Goal: Task Accomplishment & Management: Manage account settings

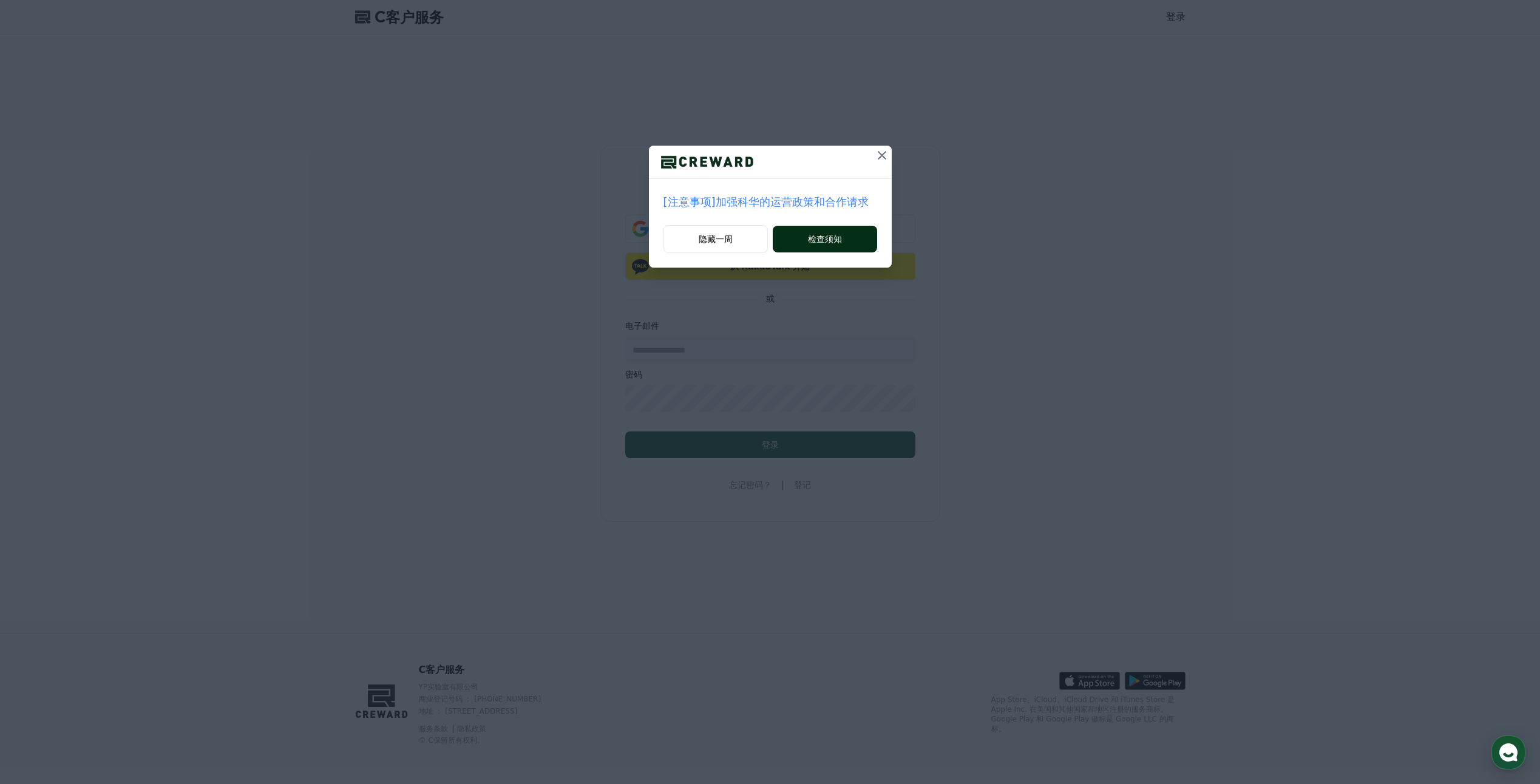
click at [840, 238] on font "检查须知" at bounding box center [825, 238] width 34 height 12
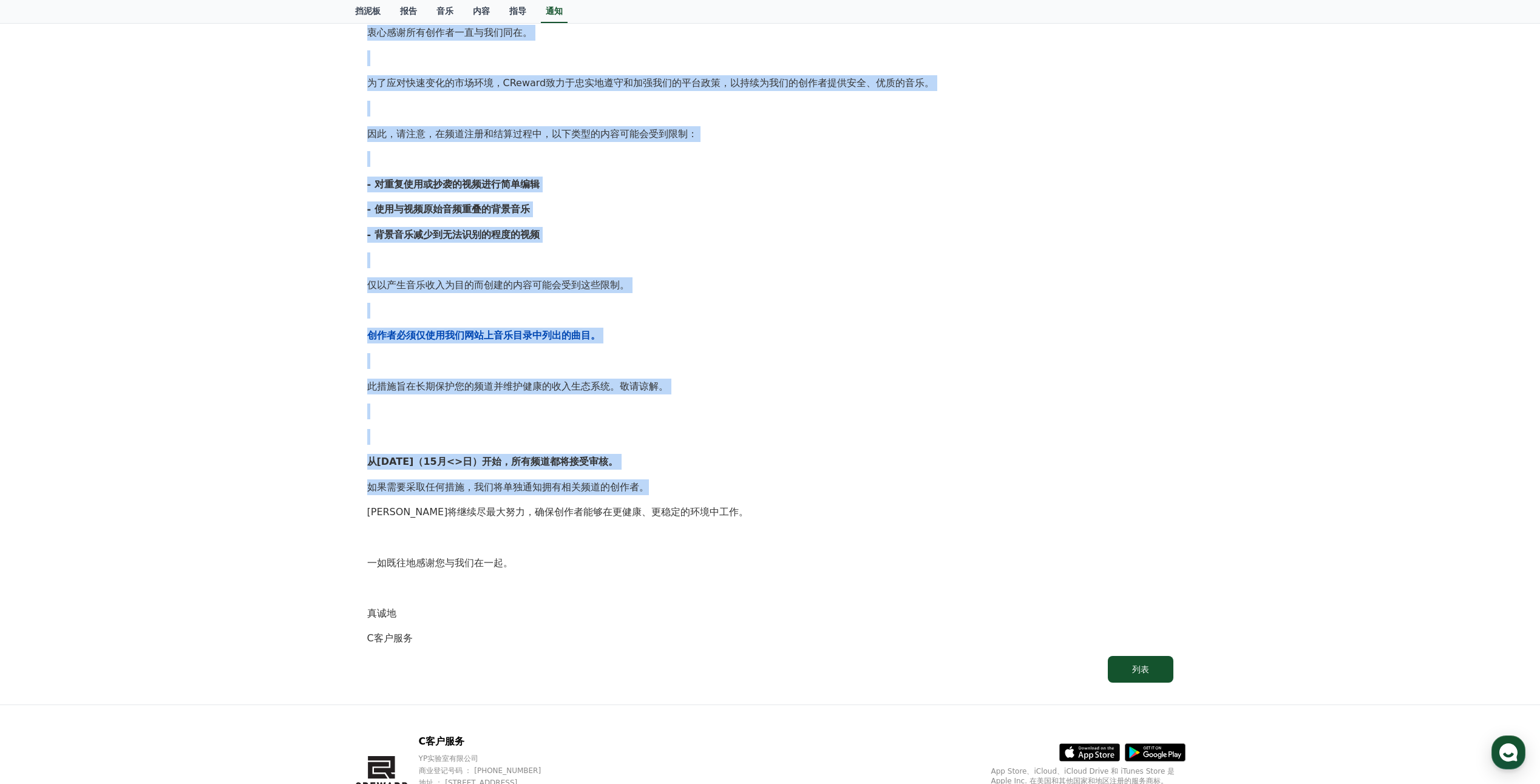
scroll to position [307, 0]
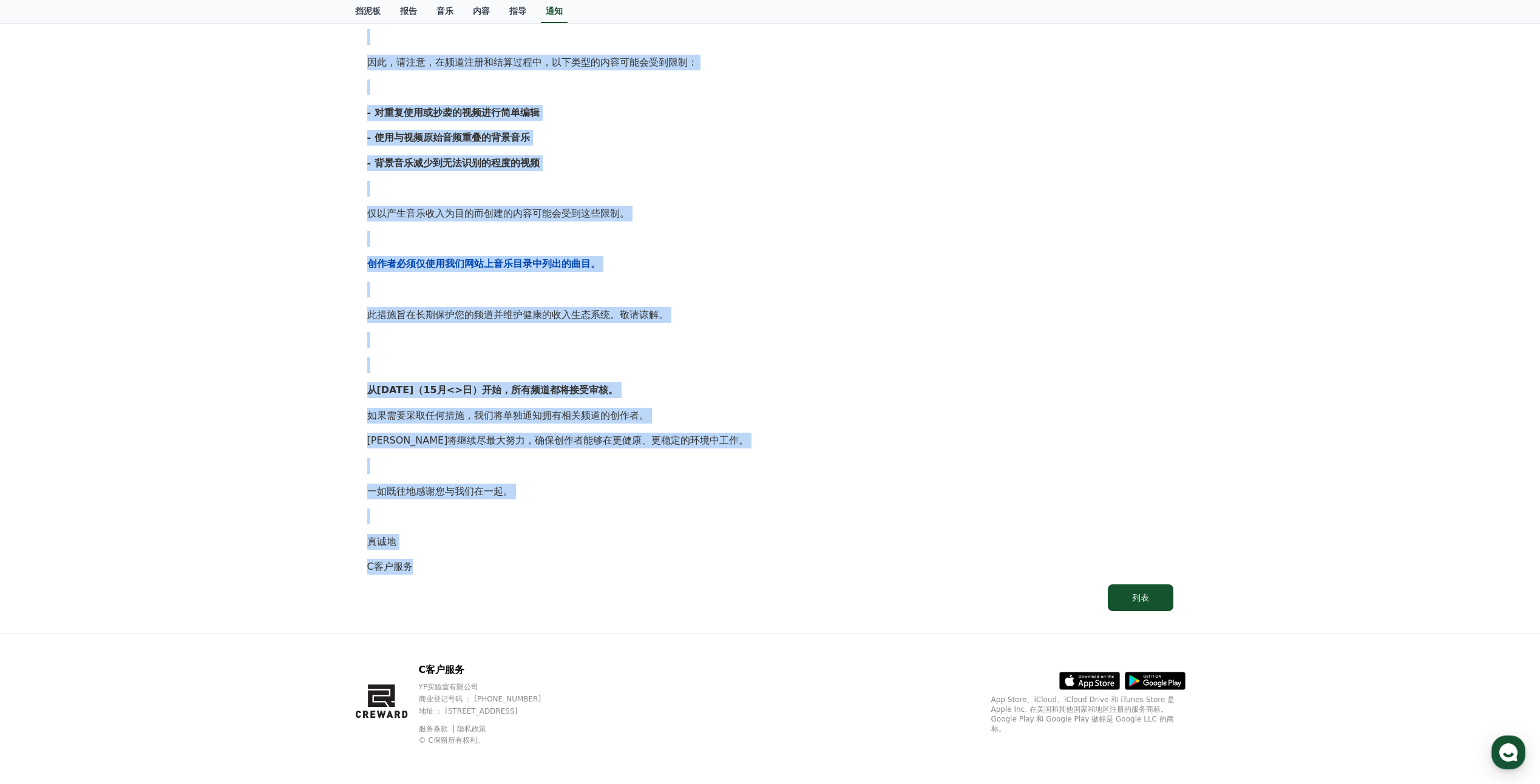
drag, startPoint x: 369, startPoint y: 216, endPoint x: 681, endPoint y: 563, distance: 466.6
click at [676, 568] on div "创作者们大家好， 衷心感谢所有创作者一直与我们同在。 为了应对快速变化的市场环境，CReward致力于忠实地遵守和加强我们的平台政策，以持续为我们的创作者提供…" at bounding box center [770, 238] width 806 height 672
copy div "创作者们大家好， 衷心感谢所有创作者一直与我们同在。 为了应对快速变化的市场环境，CReward致力于忠实地遵守和加强我们的平台政策，以持续为我们的创作者提供…"
click at [1361, 216] on div "通知 常见问题 [注意事项]加强科华的运营政策和合作请求 创建日期： 2025-09-15 创作者们大家好， 衷心感谢所有创作者一直与我们同在。 为了应对快速…" at bounding box center [770, 192] width 1540 height 881
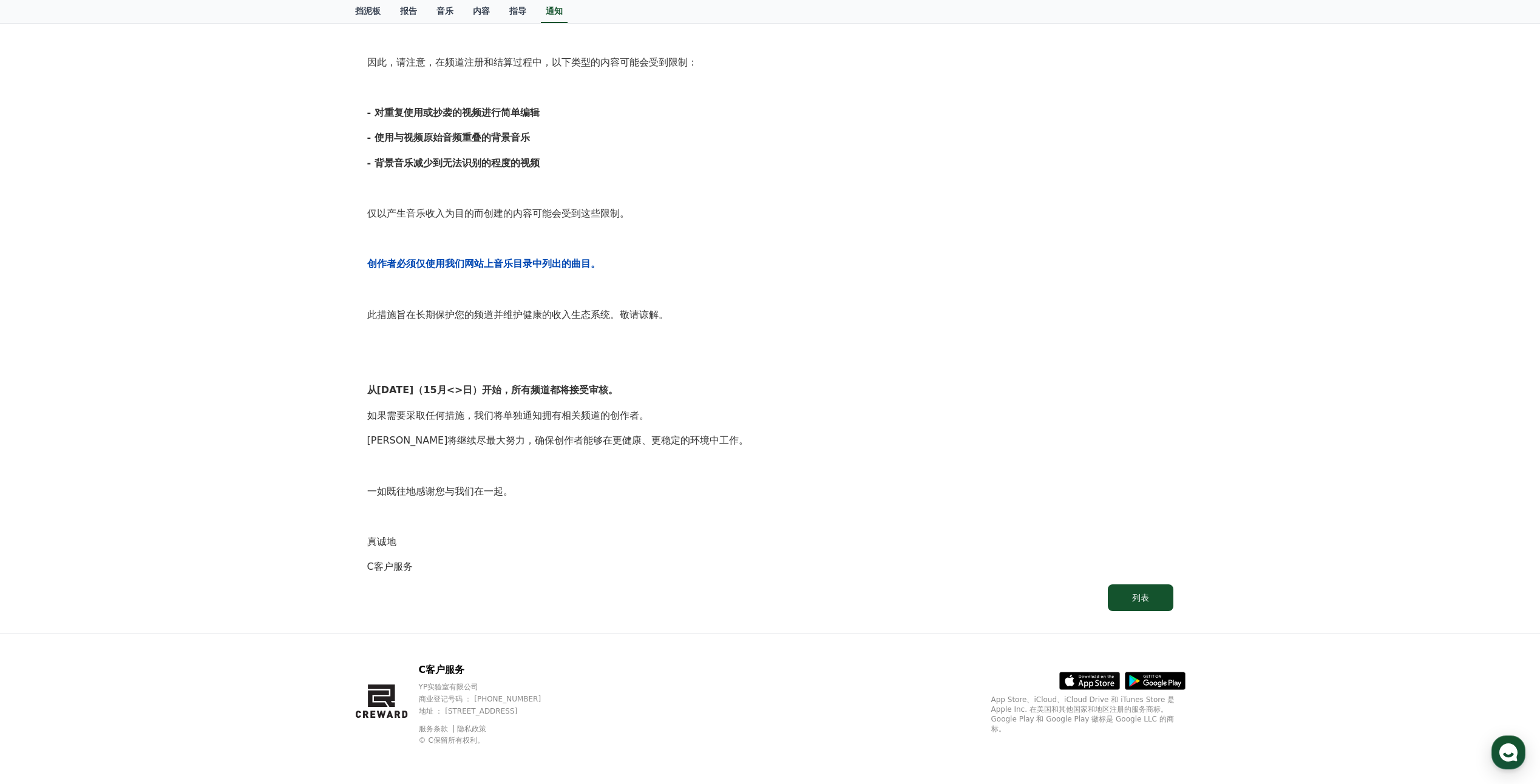
click at [857, 240] on p at bounding box center [770, 239] width 806 height 16
click at [1373, 236] on div "通知 常见问题 [注意事项]加强科华的运营政策和合作请求 创建日期： 2025-09-15 创作者们大家好， 衷心感谢所有创作者一直与我们同在。 为了应对快速…" at bounding box center [770, 192] width 1540 height 881
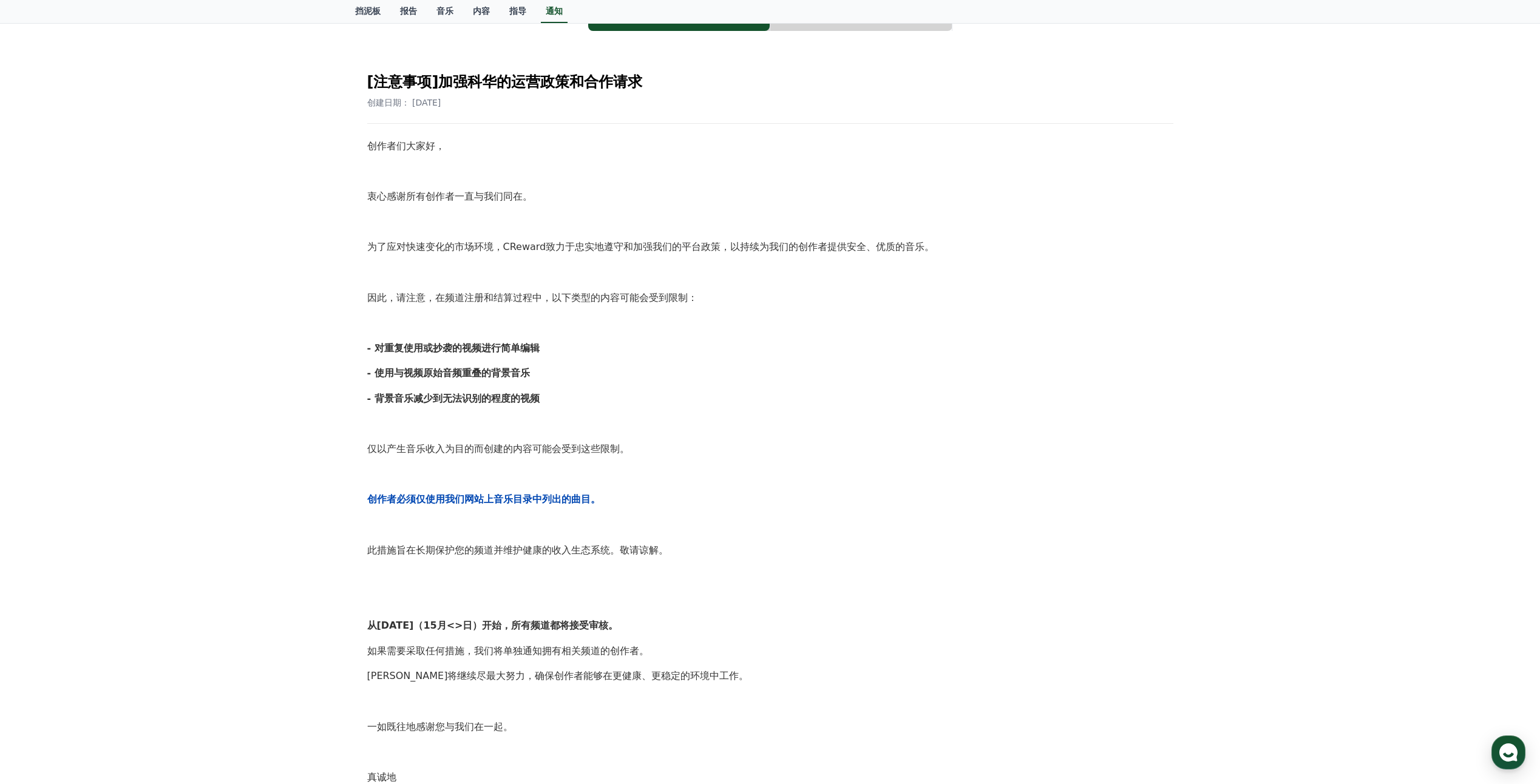
scroll to position [0, 0]
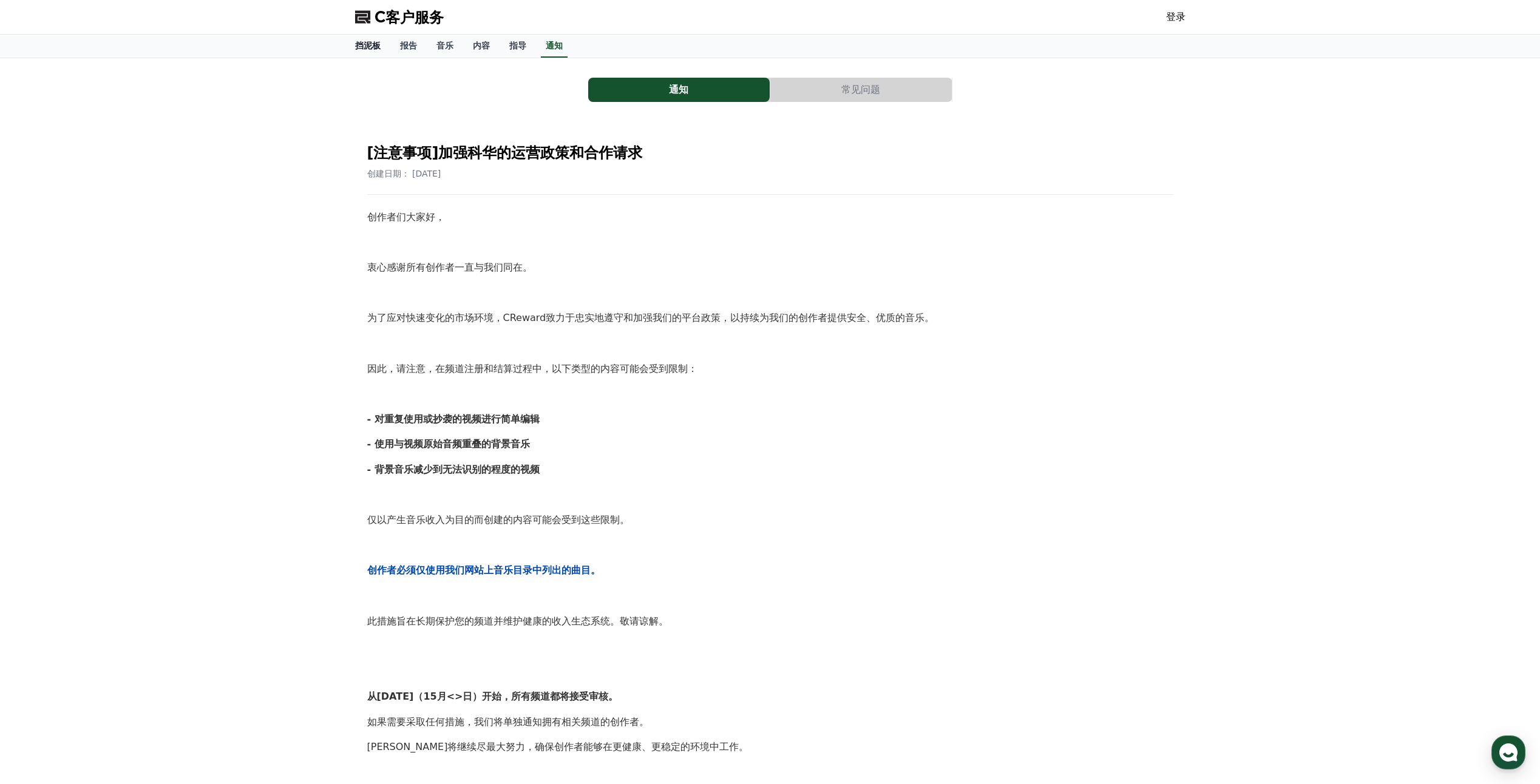
click at [365, 46] on font "挡泥板" at bounding box center [368, 46] width 25 height 10
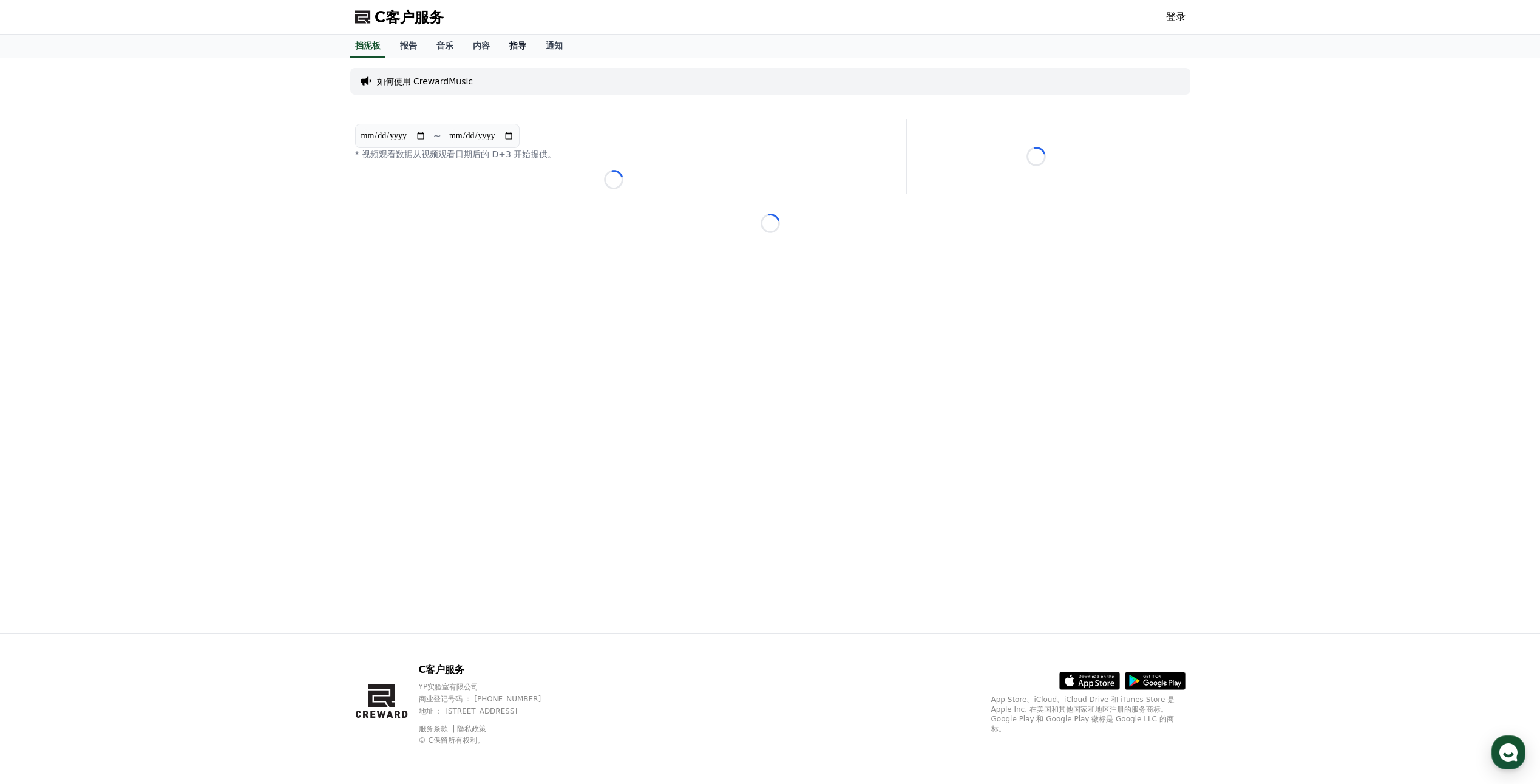
click at [516, 47] on font "指导" at bounding box center [518, 46] width 17 height 10
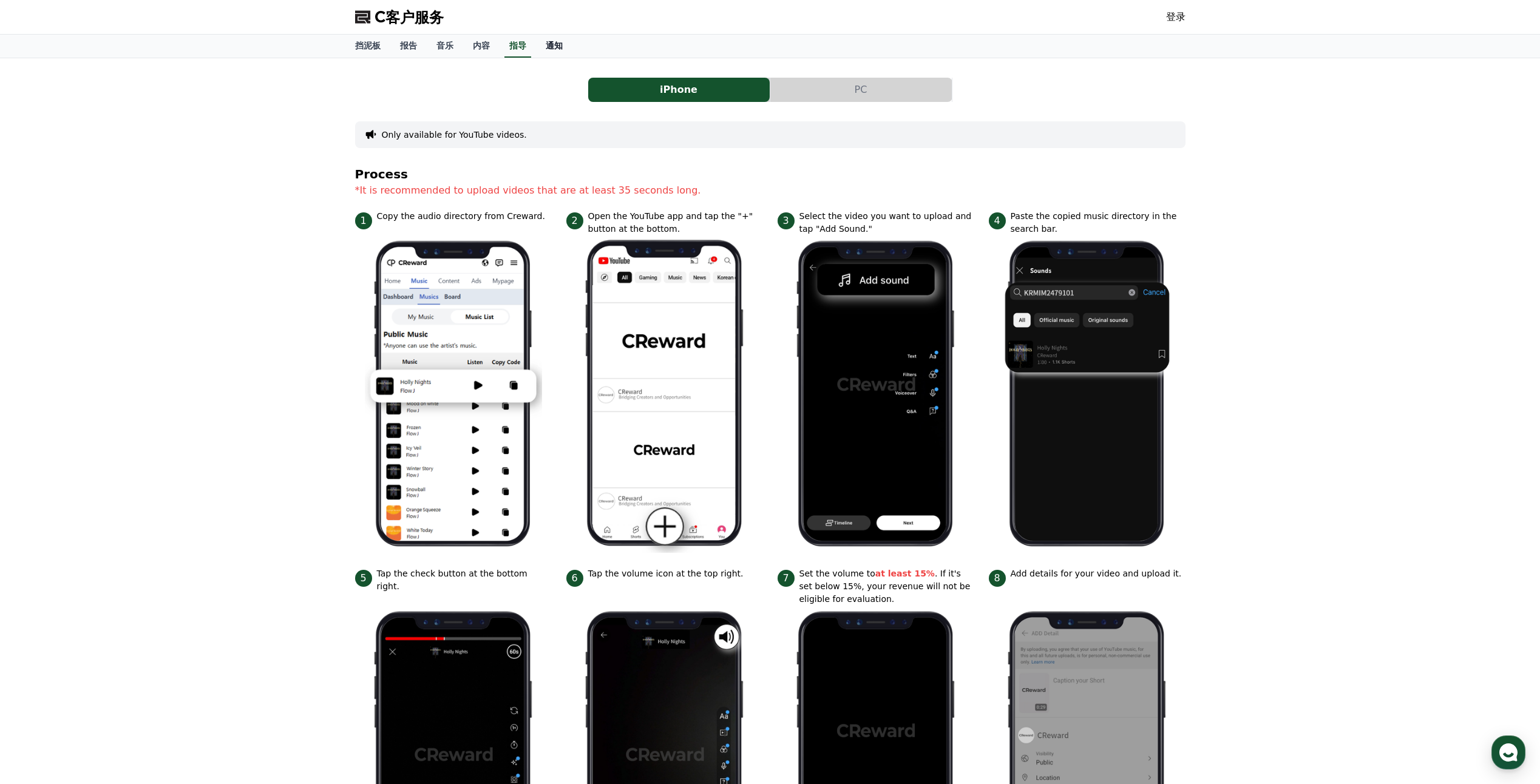
click at [559, 45] on font "通知" at bounding box center [554, 46] width 17 height 10
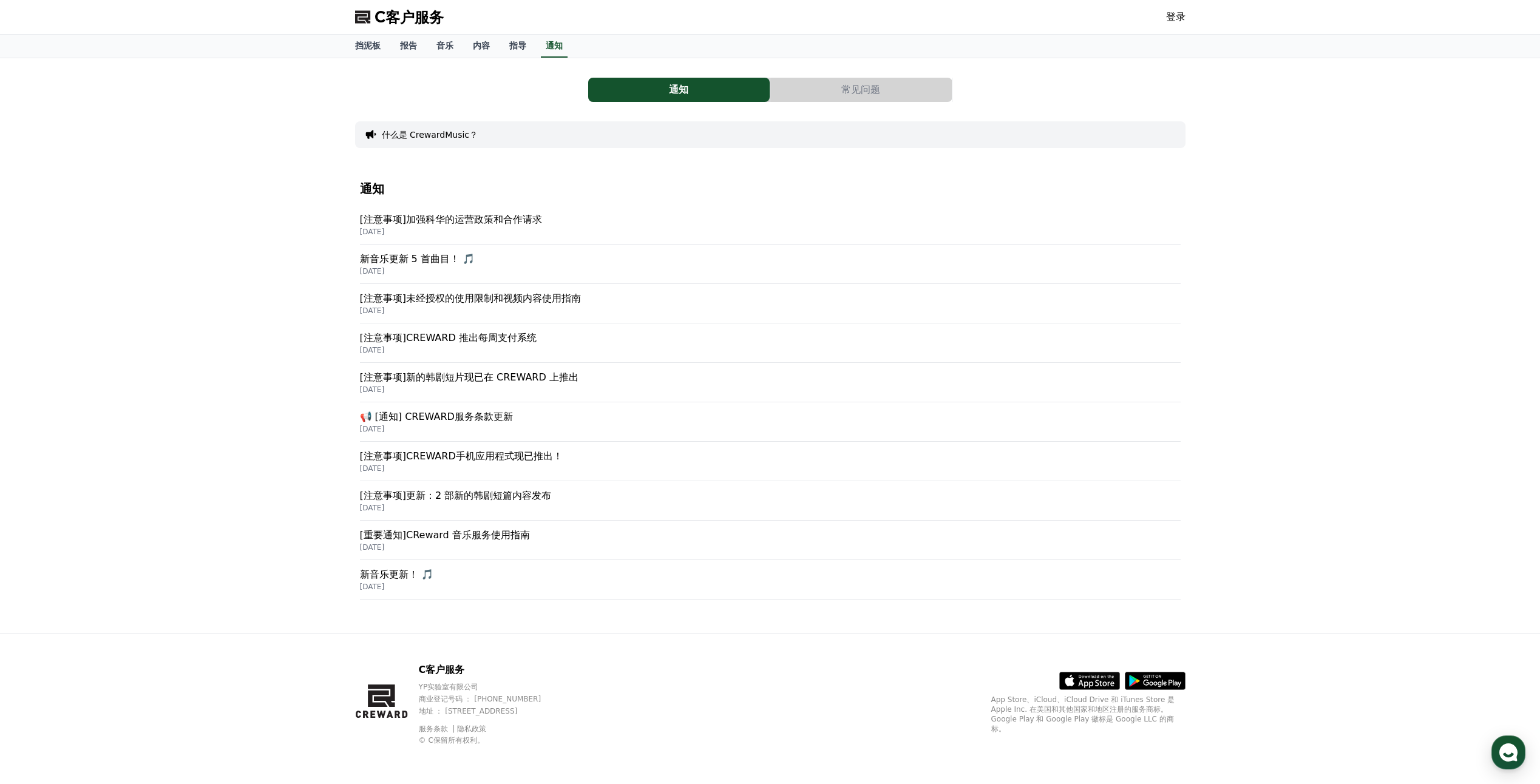
click at [492, 220] on p "[注意事项]加强科华的运营政策和合作请求" at bounding box center [770, 219] width 820 height 15
click at [528, 458] on p "[注意事项]CREWARD手机应用程式现已推出！" at bounding box center [770, 456] width 820 height 15
click at [510, 535] on p "[重要通知]CReward 音乐服务使用指南" at bounding box center [770, 535] width 820 height 15
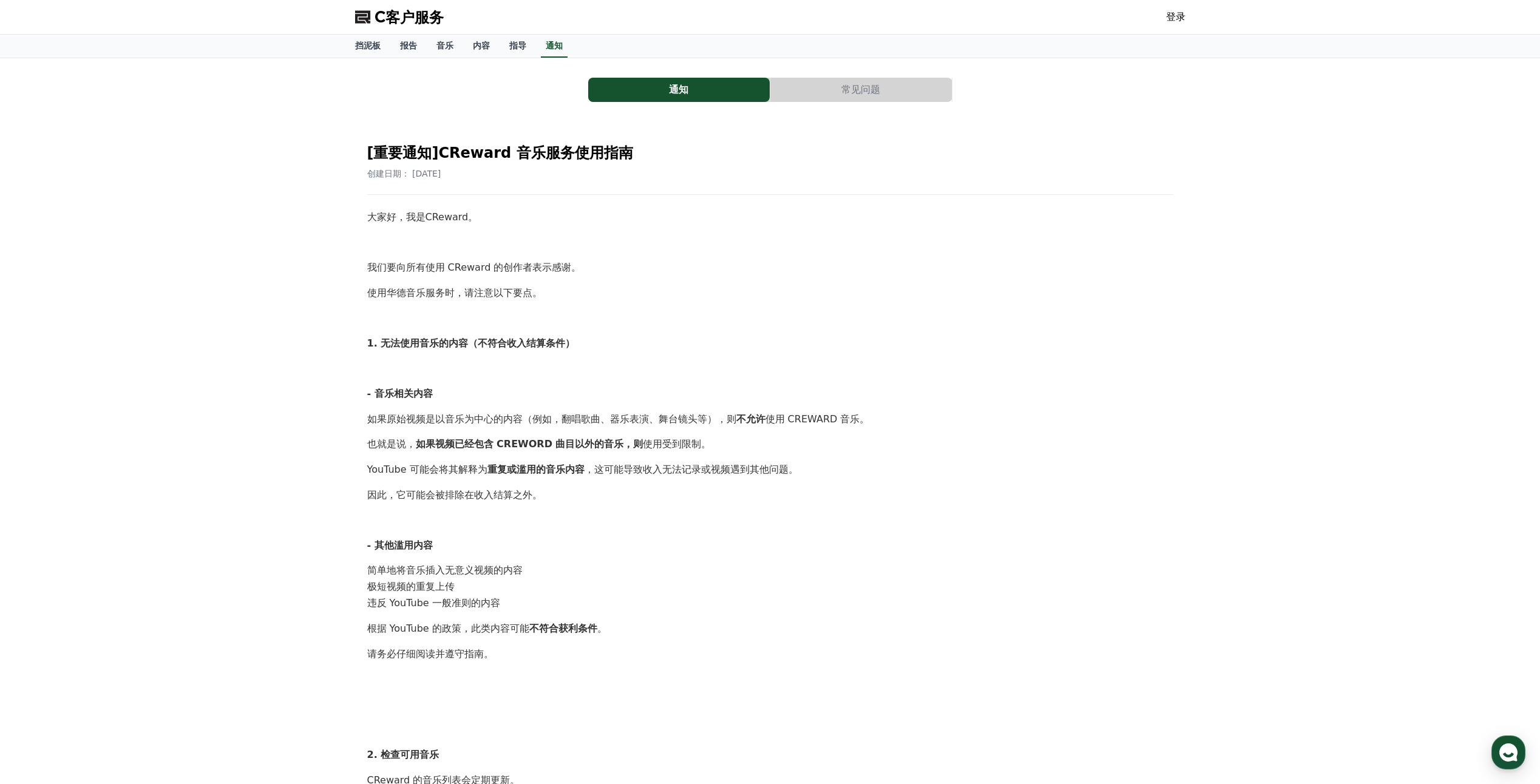
click at [612, 368] on p at bounding box center [770, 369] width 806 height 16
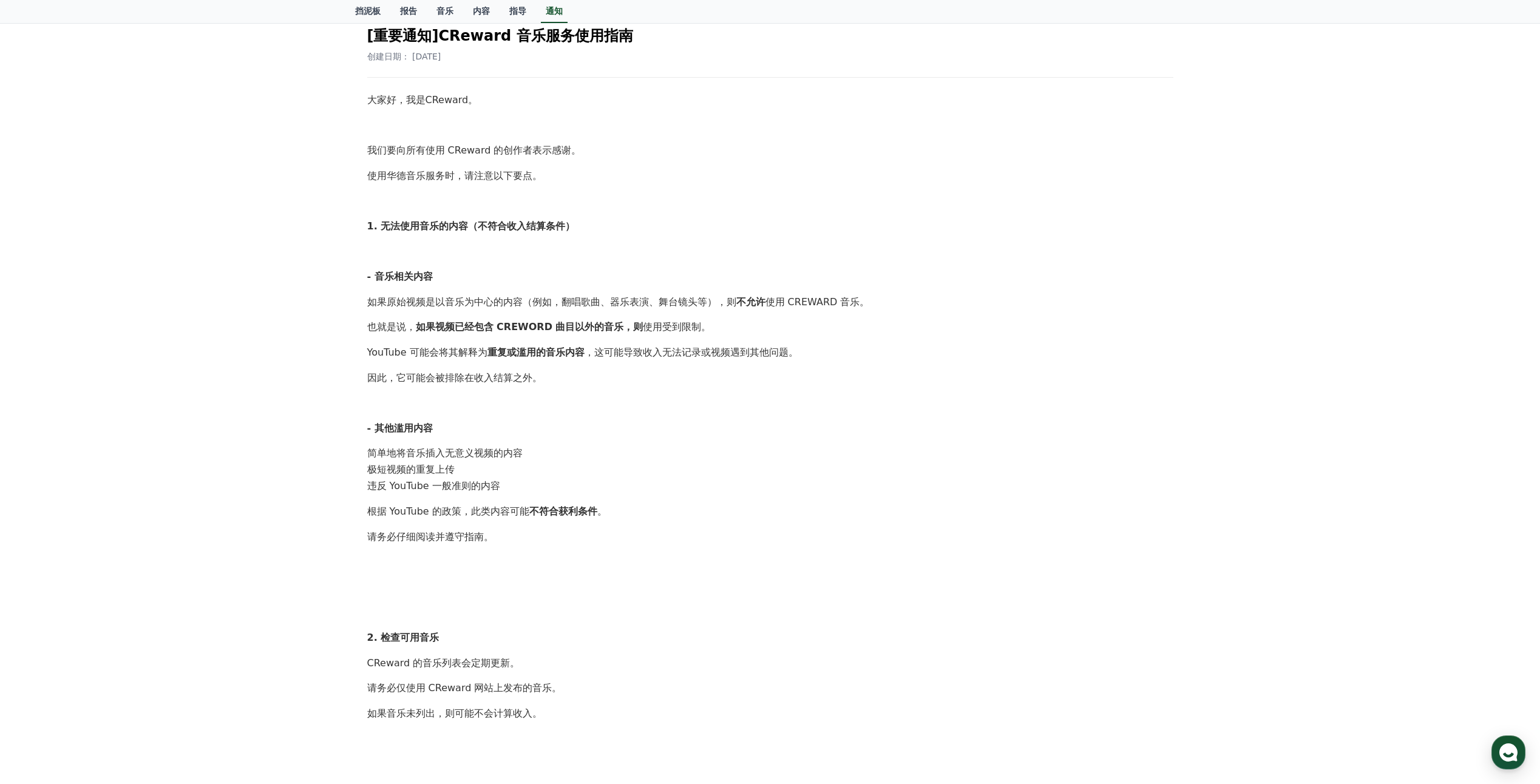
click at [612, 385] on p "因此，它可能会被排除在收入结算之外。" at bounding box center [770, 378] width 806 height 16
click at [107, 446] on div "通知 常见问题 [重要通知]CReward 音乐服务使用指南 创建日期： 2025-02-21 大家好，我是CReward。 我们要向所有使用 CReward…" at bounding box center [770, 449] width 1540 height 1015
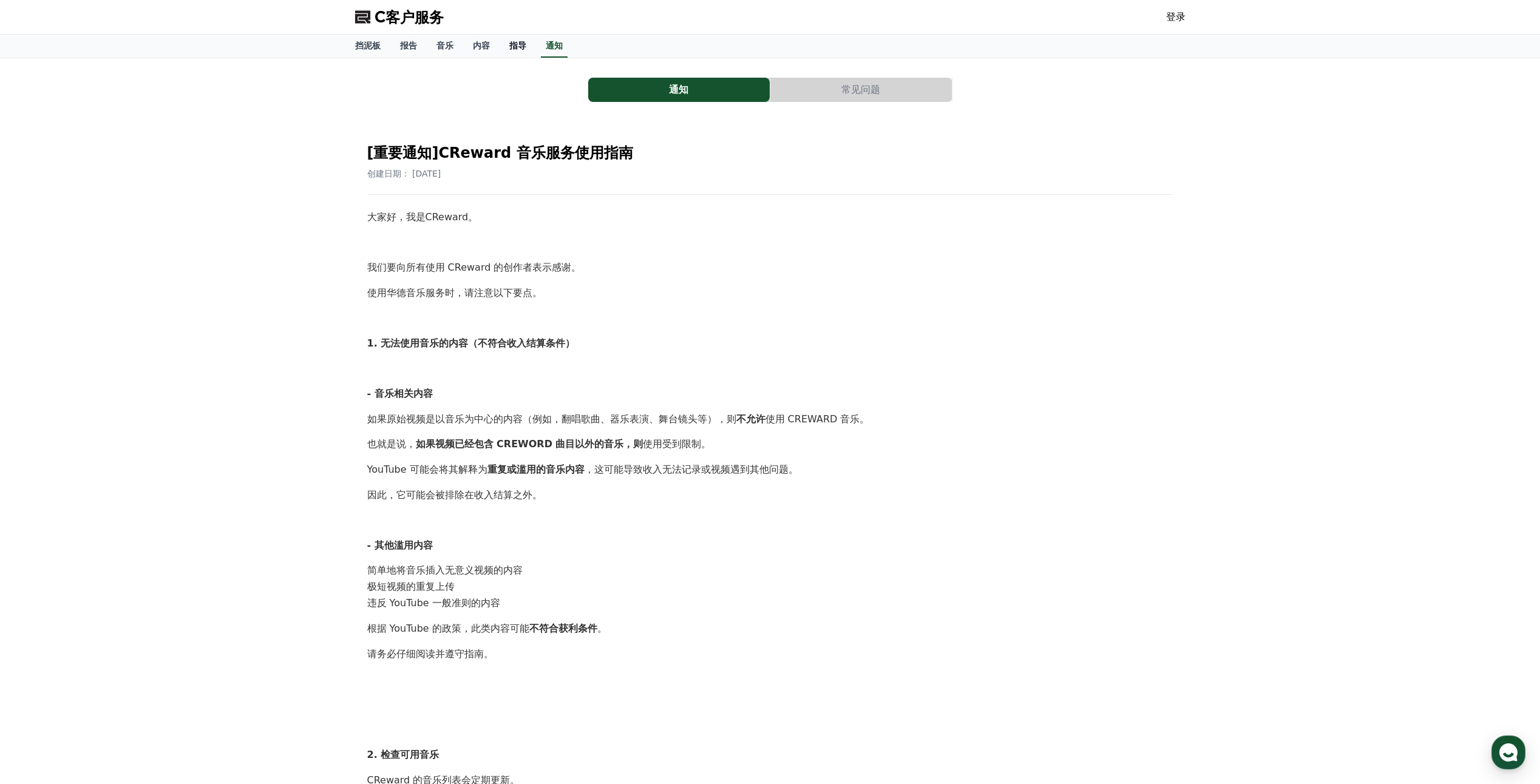
drag, startPoint x: 516, startPoint y: 42, endPoint x: 526, endPoint y: 49, distance: 12.2
click at [516, 42] on font "指导" at bounding box center [518, 46] width 17 height 10
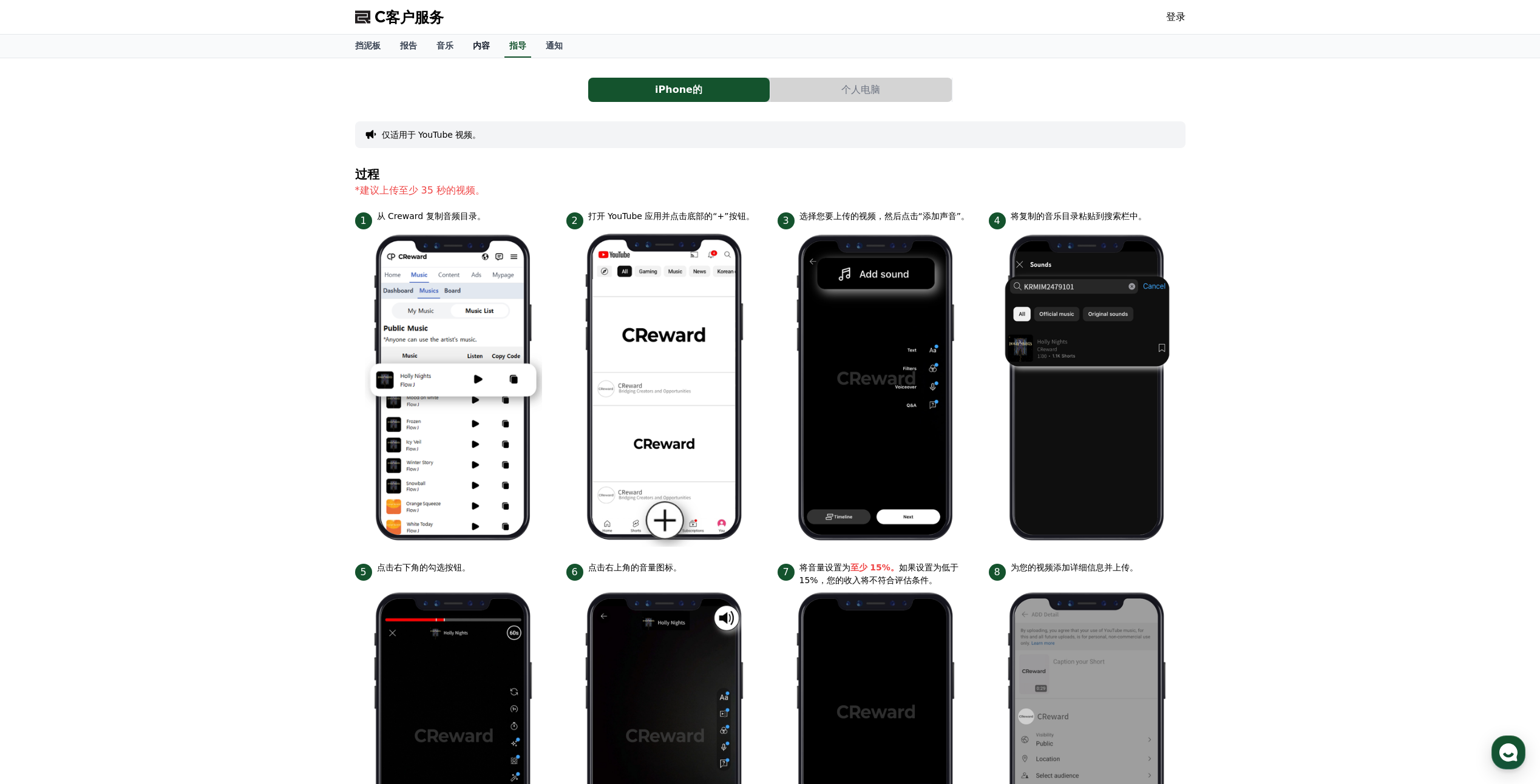
click at [485, 45] on font "内容" at bounding box center [481, 46] width 17 height 10
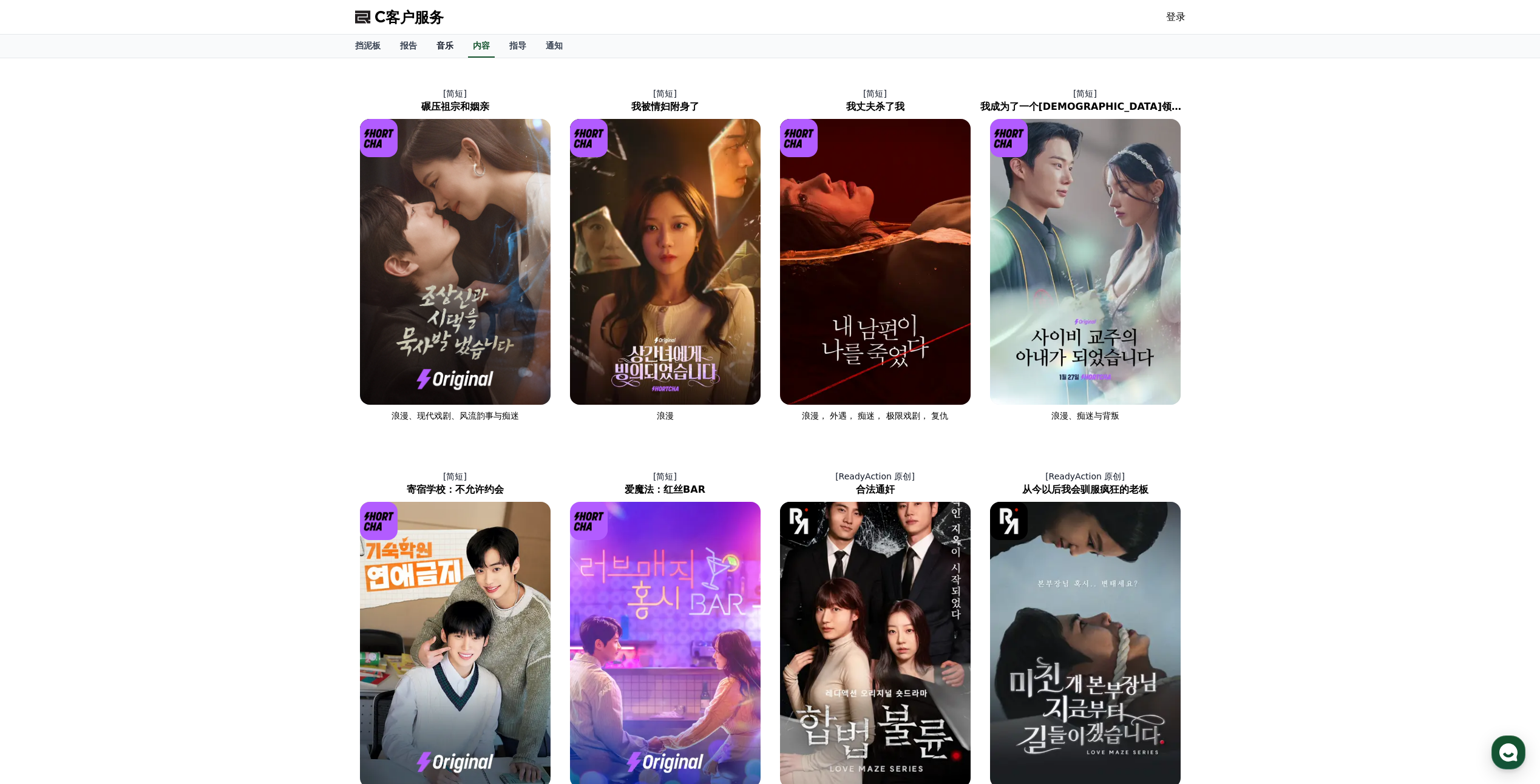
click at [449, 46] on font "音乐" at bounding box center [445, 46] width 17 height 10
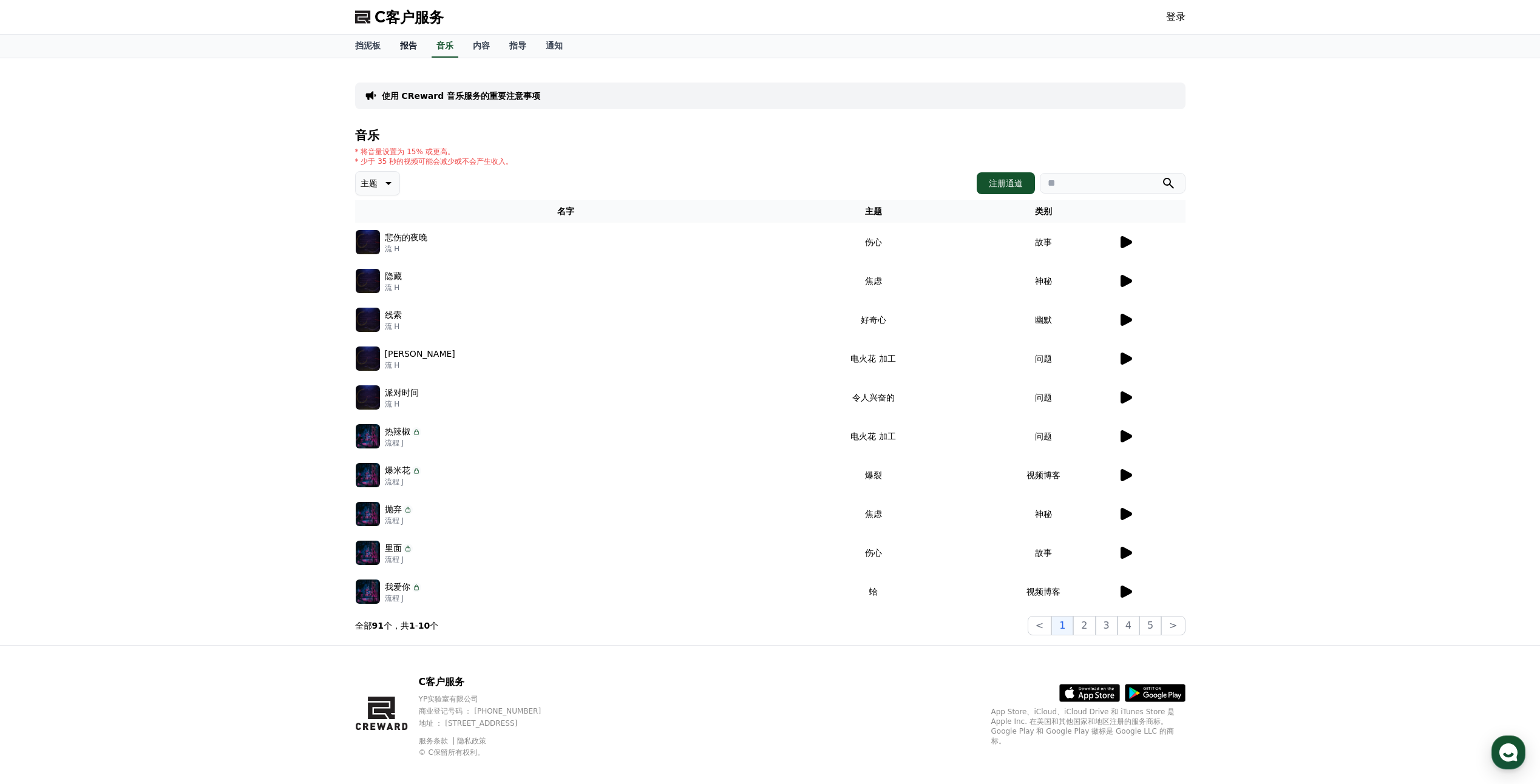
click at [411, 42] on font "报告" at bounding box center [408, 46] width 17 height 10
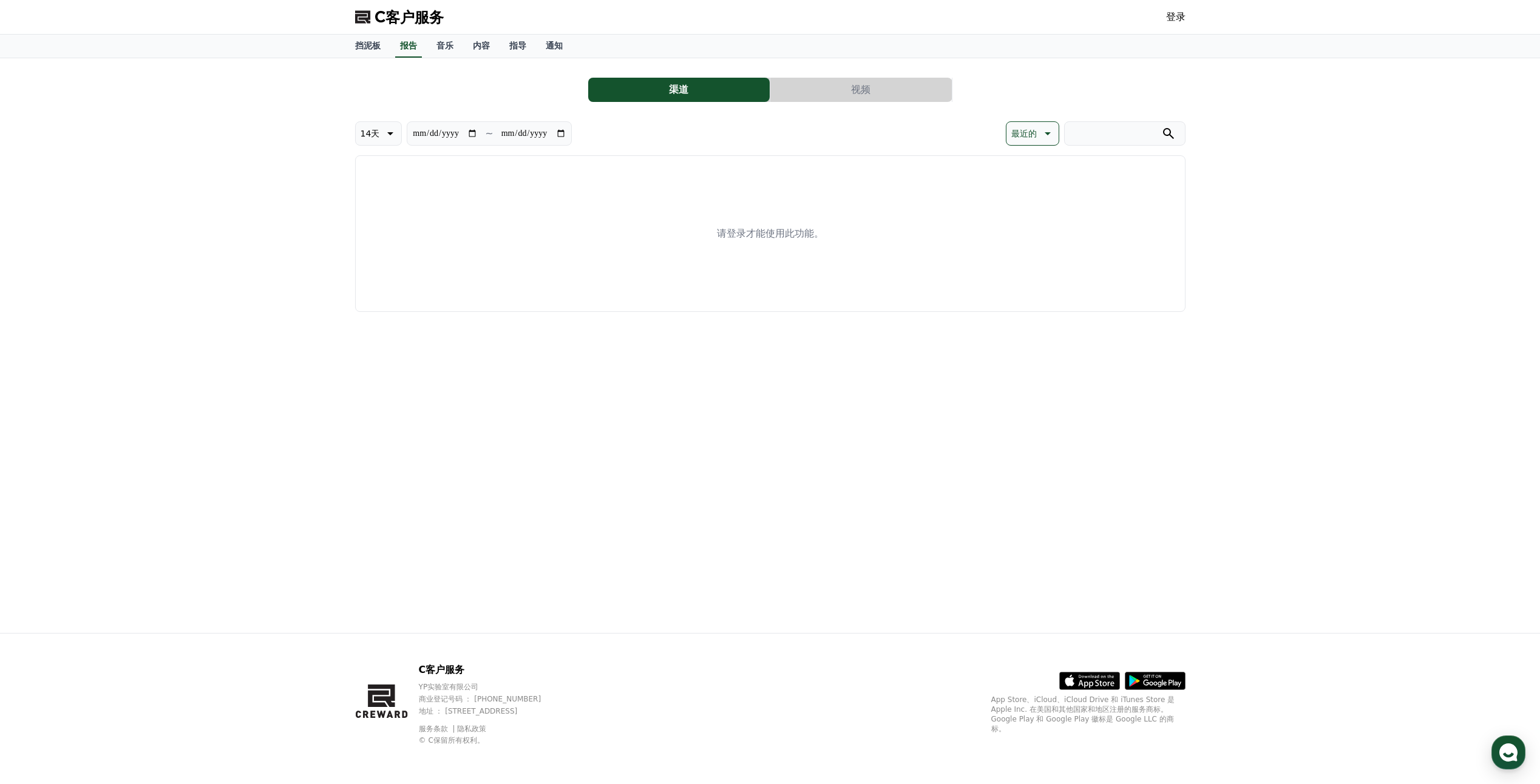
click at [756, 180] on div "请登录才能使用此功能。" at bounding box center [770, 233] width 830 height 157
click at [1179, 16] on link "登录" at bounding box center [1176, 17] width 20 height 15
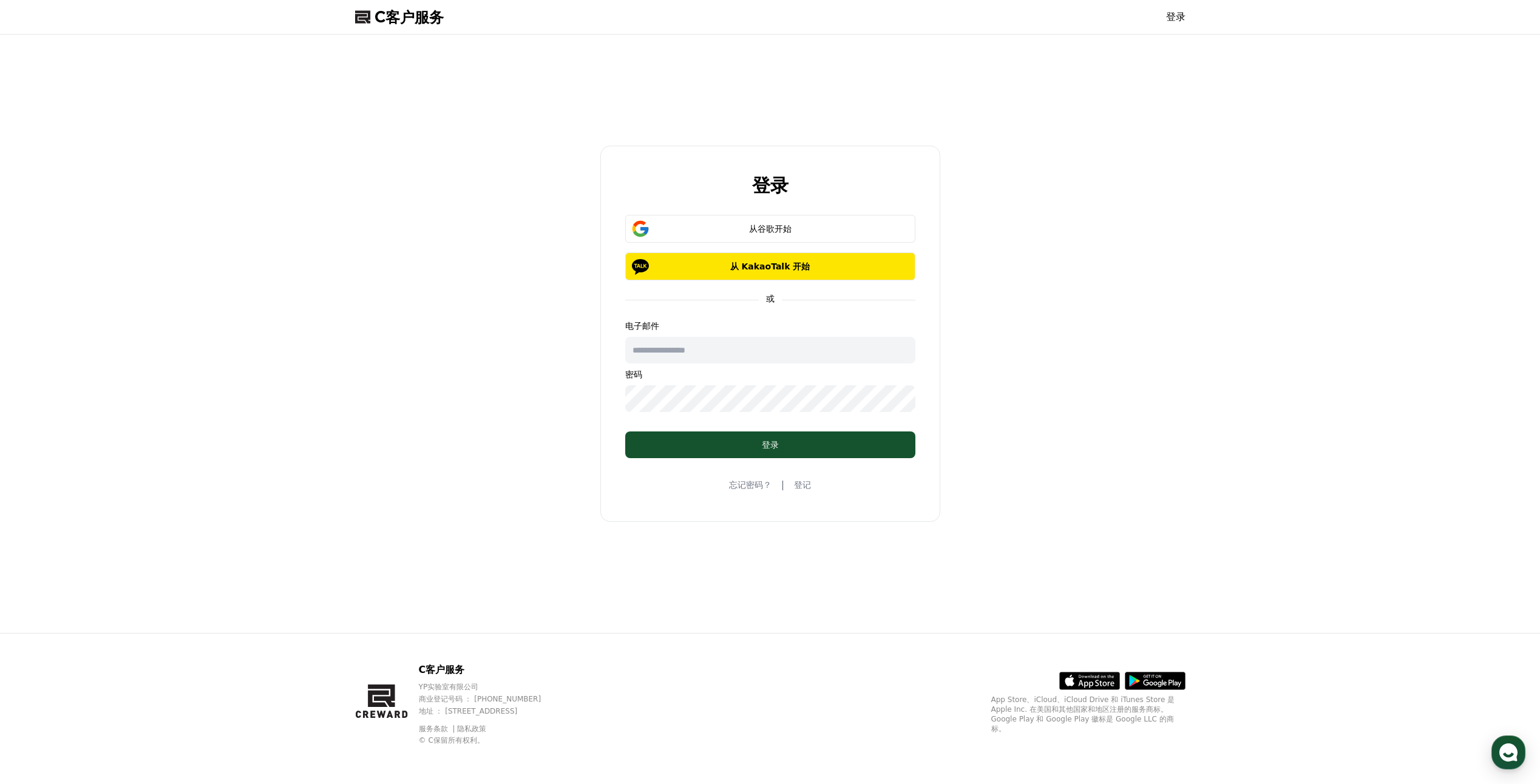
click at [731, 355] on input "text" at bounding box center [770, 350] width 290 height 27
click at [1098, 350] on div "登录 从谷歌开始 从 KakaoTalk 开始 或 电子邮件 密码 登录 忘记密码？ | 登记" at bounding box center [770, 333] width 840 height 589
click at [514, 62] on div "登录 从谷歌开始 从 KakaoTalk 开始 或 电子邮件 密码 登录 忘记密码？ | 登记" at bounding box center [770, 333] width 840 height 589
click at [786, 183] on h2 "登录" at bounding box center [770, 185] width 37 height 20
click at [789, 226] on font "从谷歌开始" at bounding box center [770, 229] width 42 height 10
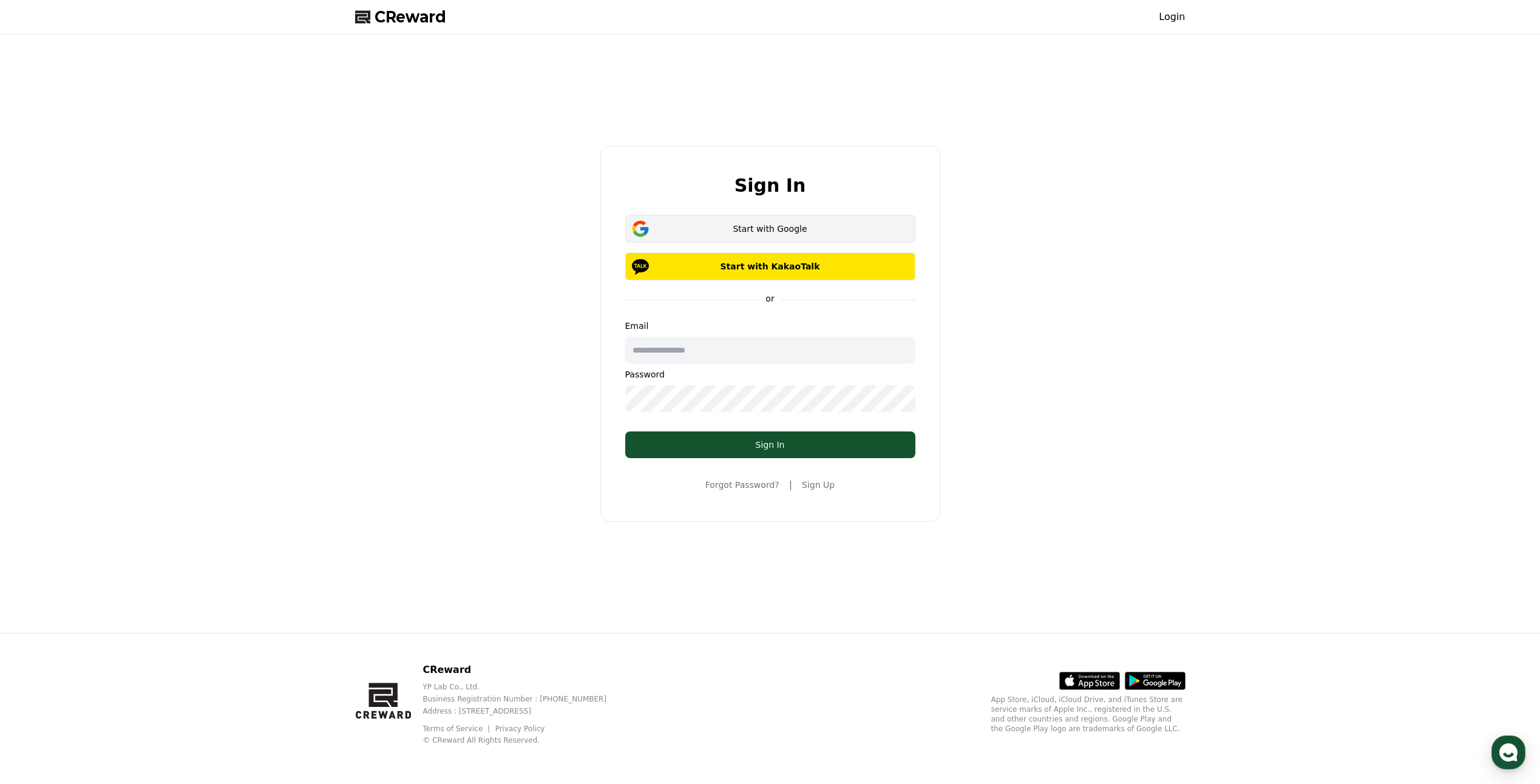
click at [816, 233] on div "Start with Google" at bounding box center [770, 228] width 255 height 12
click at [1038, 233] on div "登录 从谷歌开始 从 KakaoTalk 开始 或 电子邮件 密码 登录 忘记密码？ | 登记" at bounding box center [770, 333] width 840 height 589
click at [769, 226] on font "从谷歌开始" at bounding box center [770, 229] width 42 height 10
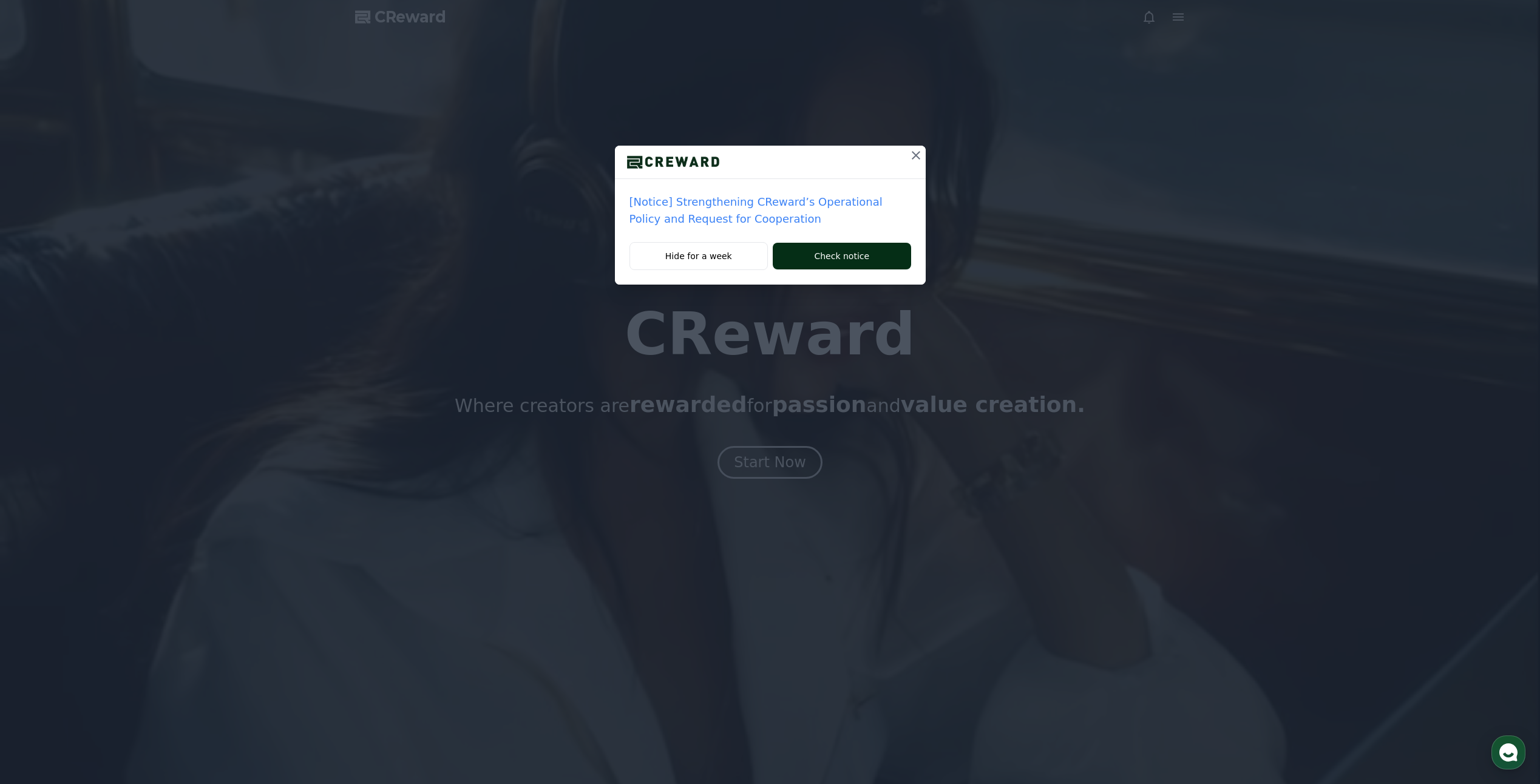
click at [830, 257] on button "Check notice" at bounding box center [841, 256] width 138 height 27
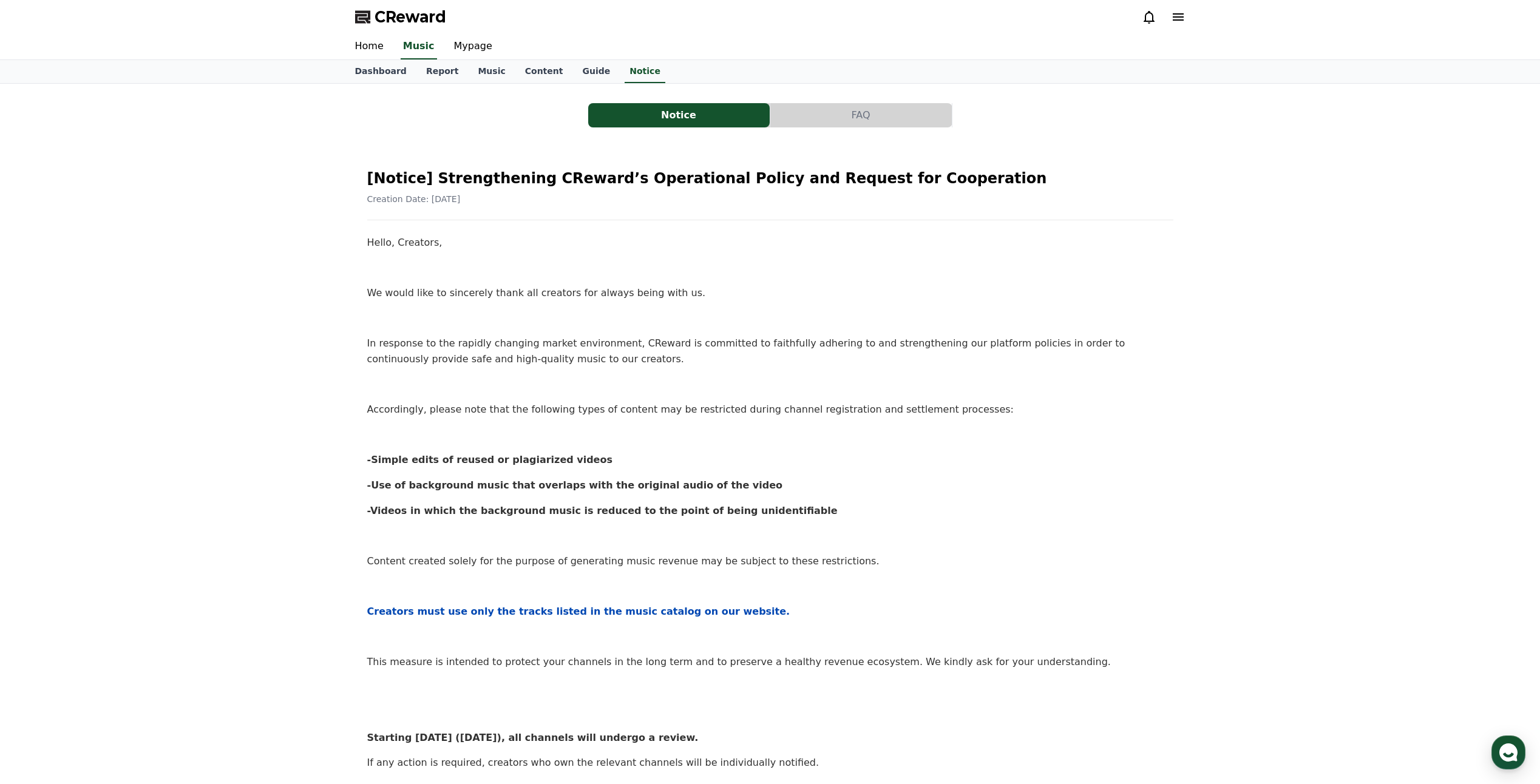
click at [1181, 13] on icon at bounding box center [1177, 17] width 11 height 7
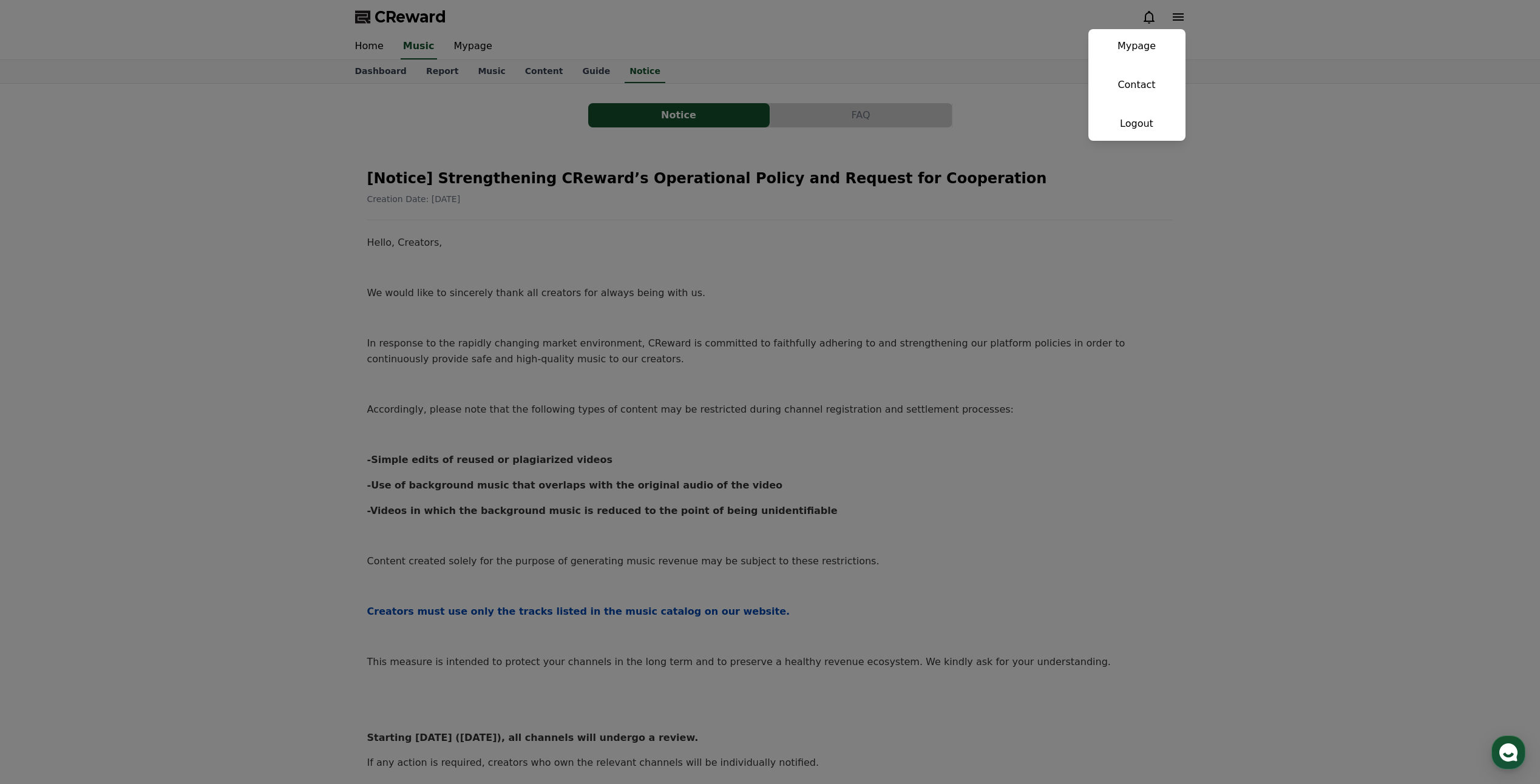
click at [911, 48] on button "close" at bounding box center [770, 392] width 1540 height 784
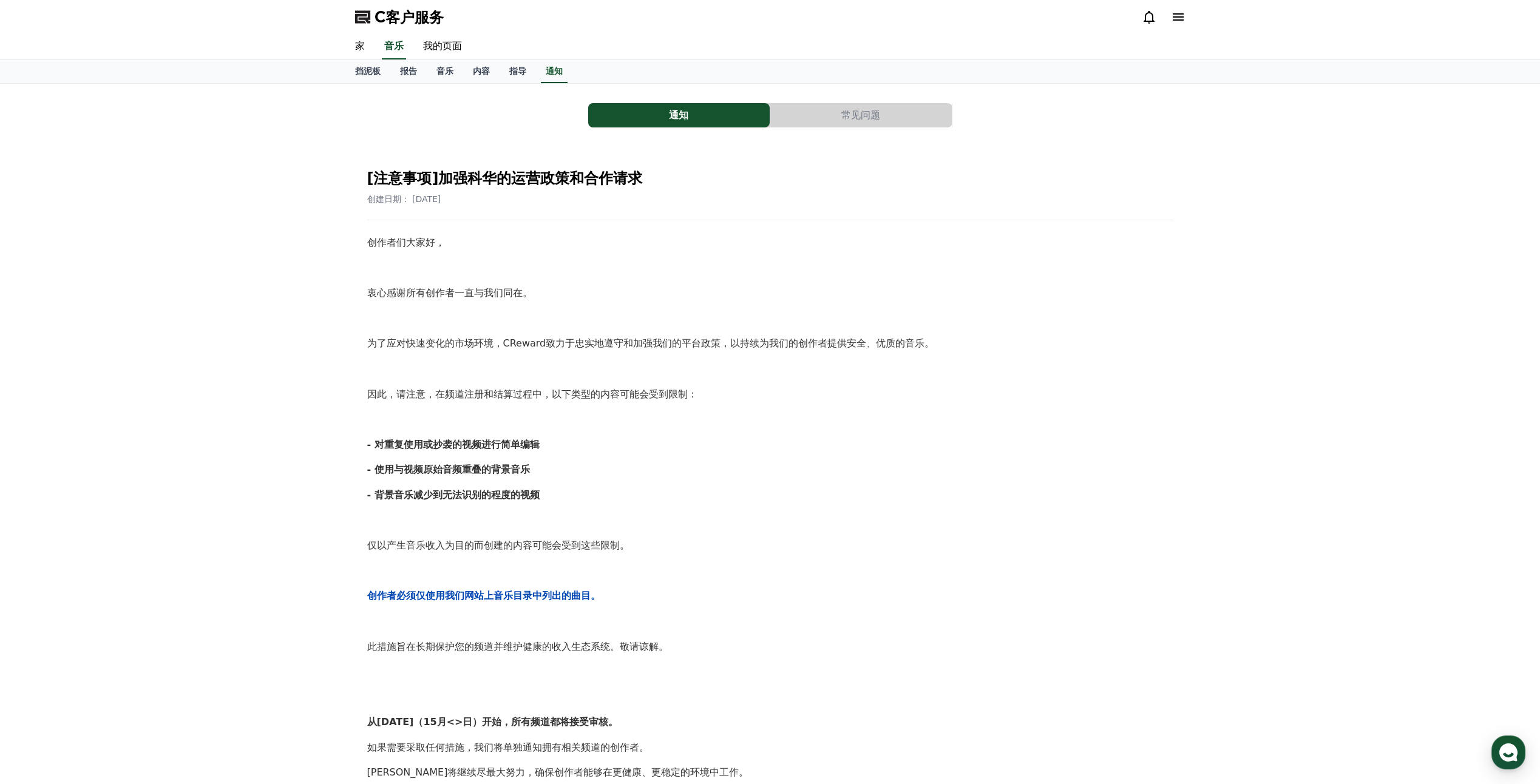
click at [1043, 154] on div "[注意事项]加强科华的运营政策和合作请求 创建日期： [DATE] 创作者们大家好， 衷心感谢所有创作者一直与我们同在。 为了应对快速变化的市场环境，CRew…" at bounding box center [770, 551] width 820 height 798
click at [1181, 15] on icon at bounding box center [1177, 17] width 11 height 7
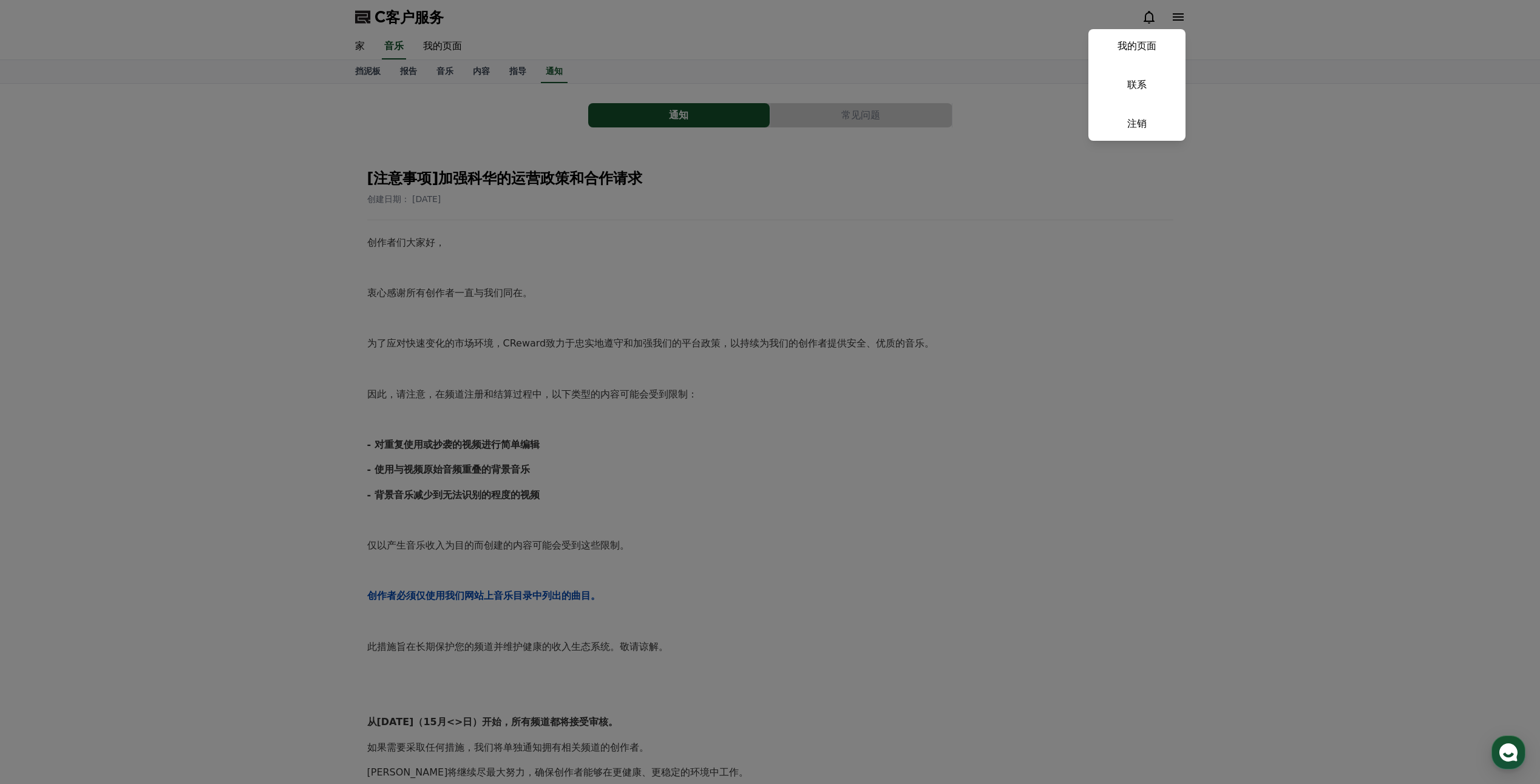
click at [1181, 15] on button "关闭" at bounding box center [770, 392] width 1540 height 784
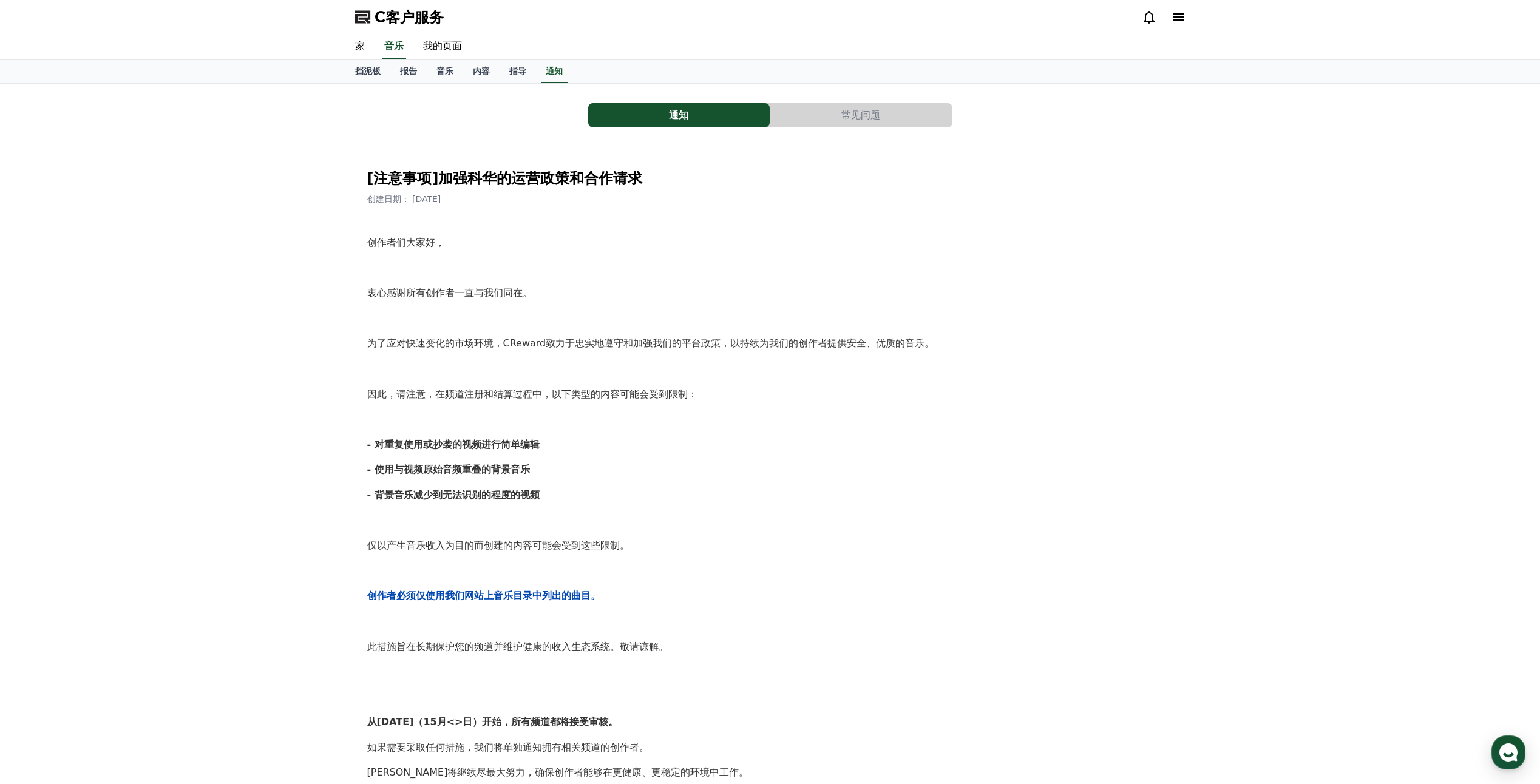
click at [1181, 15] on icon at bounding box center [1177, 17] width 11 height 7
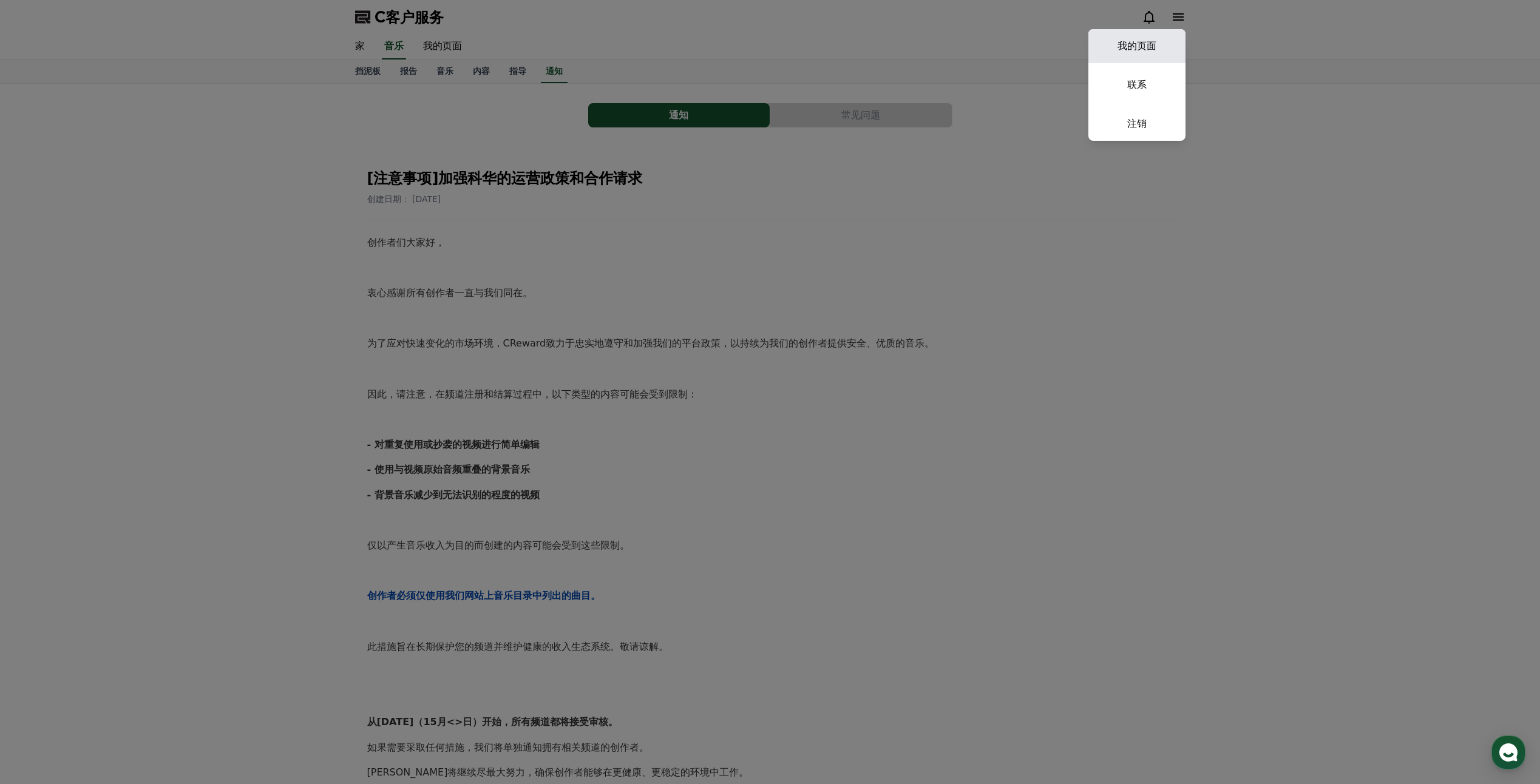
click at [1127, 39] on link "我的页面" at bounding box center [1137, 46] width 97 height 34
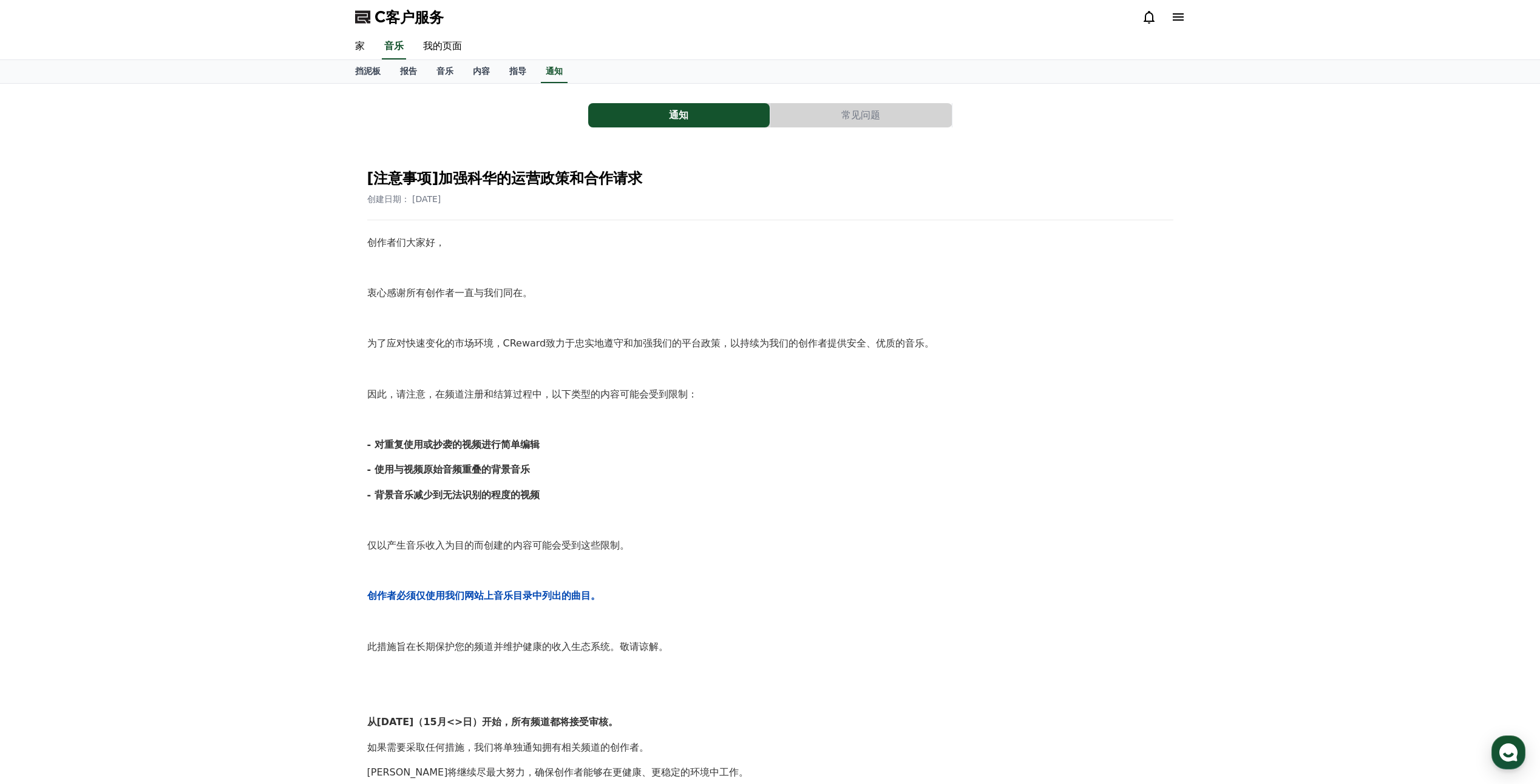
select select "**********"
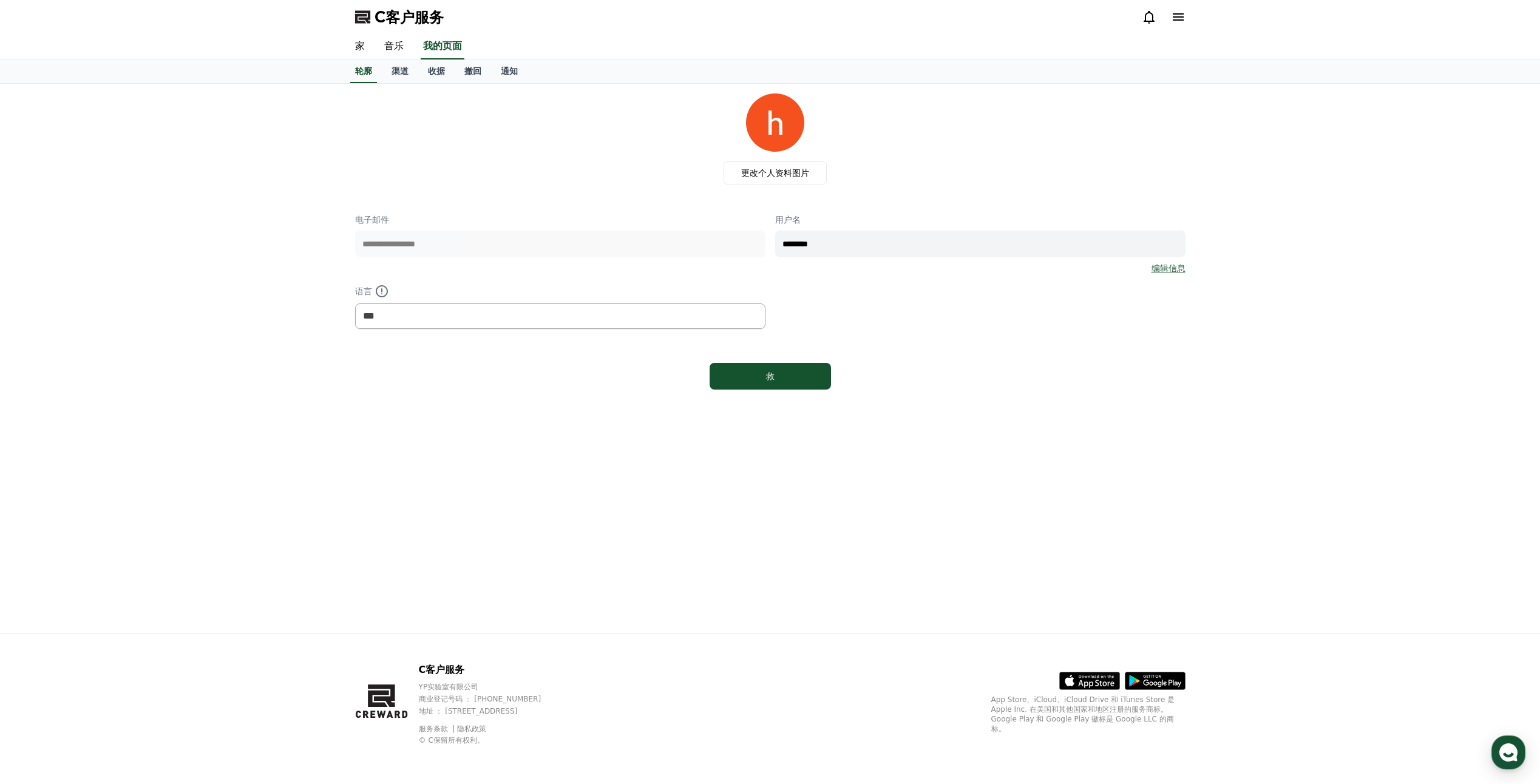
click at [873, 142] on div "更改个人资料图片" at bounding box center [775, 139] width 820 height 91
click at [559, 173] on div "更改个人资料图片" at bounding box center [775, 139] width 820 height 91
click at [1180, 13] on icon at bounding box center [1177, 17] width 11 height 7
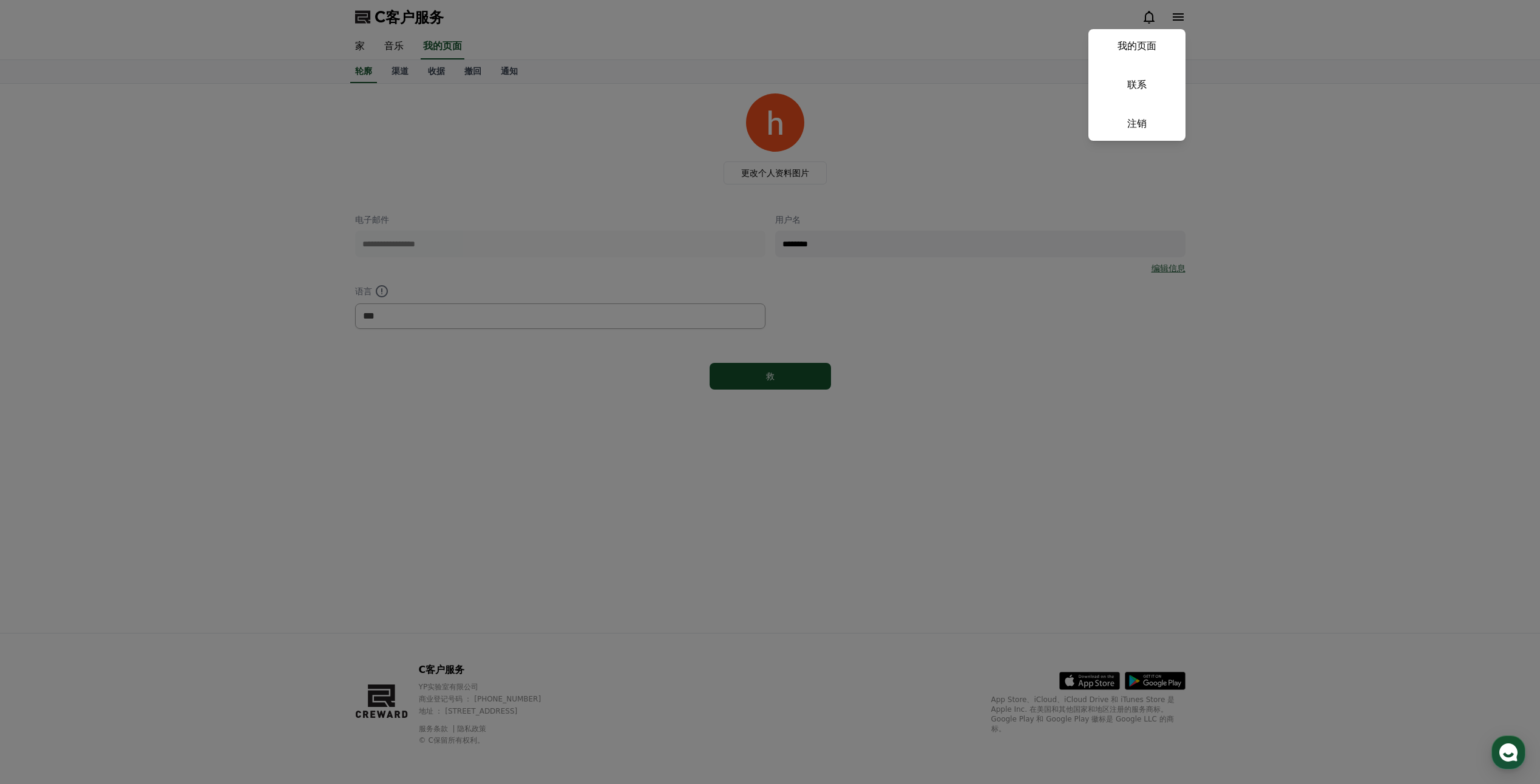
click at [1134, 90] on link "联系" at bounding box center [1137, 85] width 97 height 34
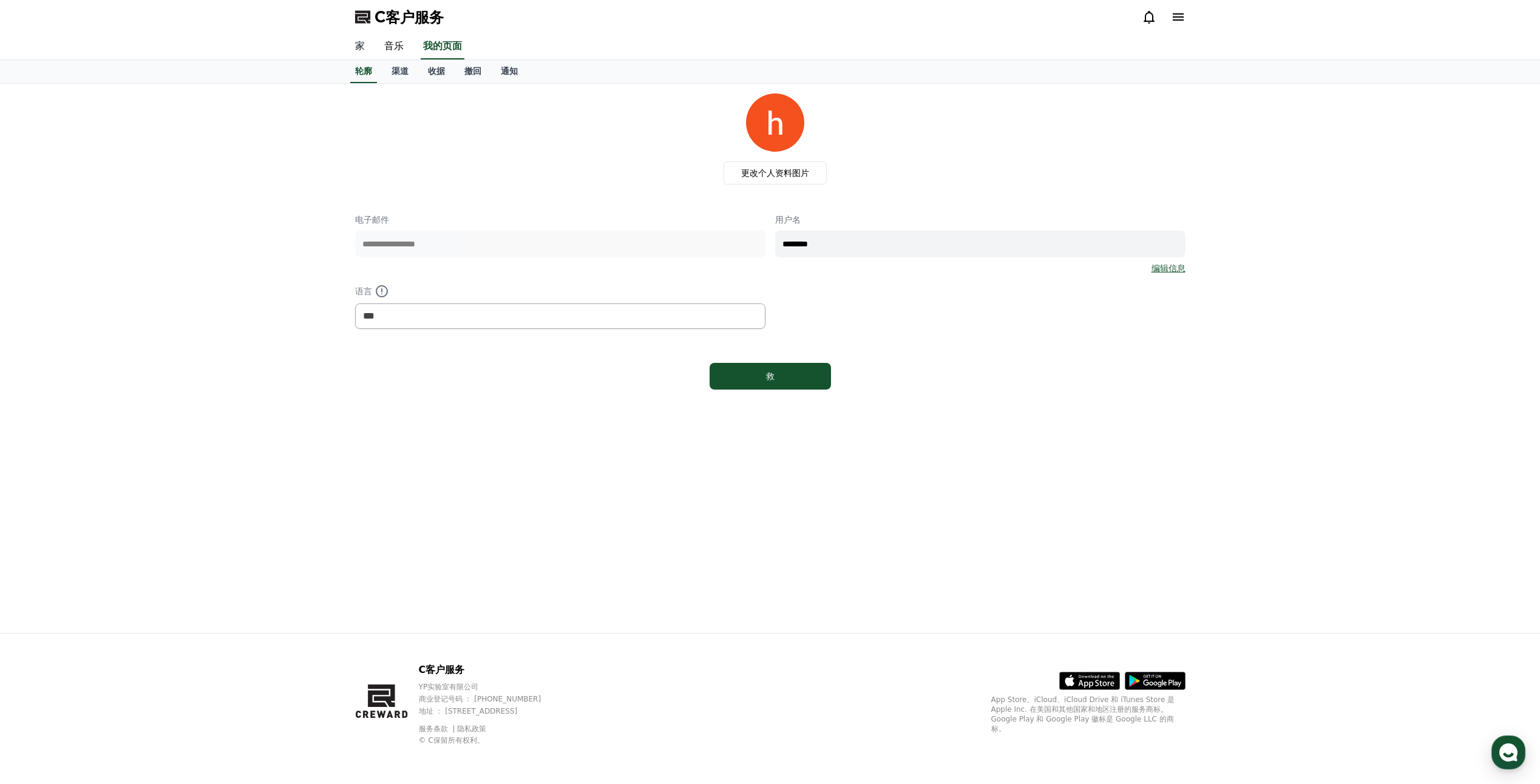
click at [359, 46] on link "家" at bounding box center [360, 47] width 29 height 25
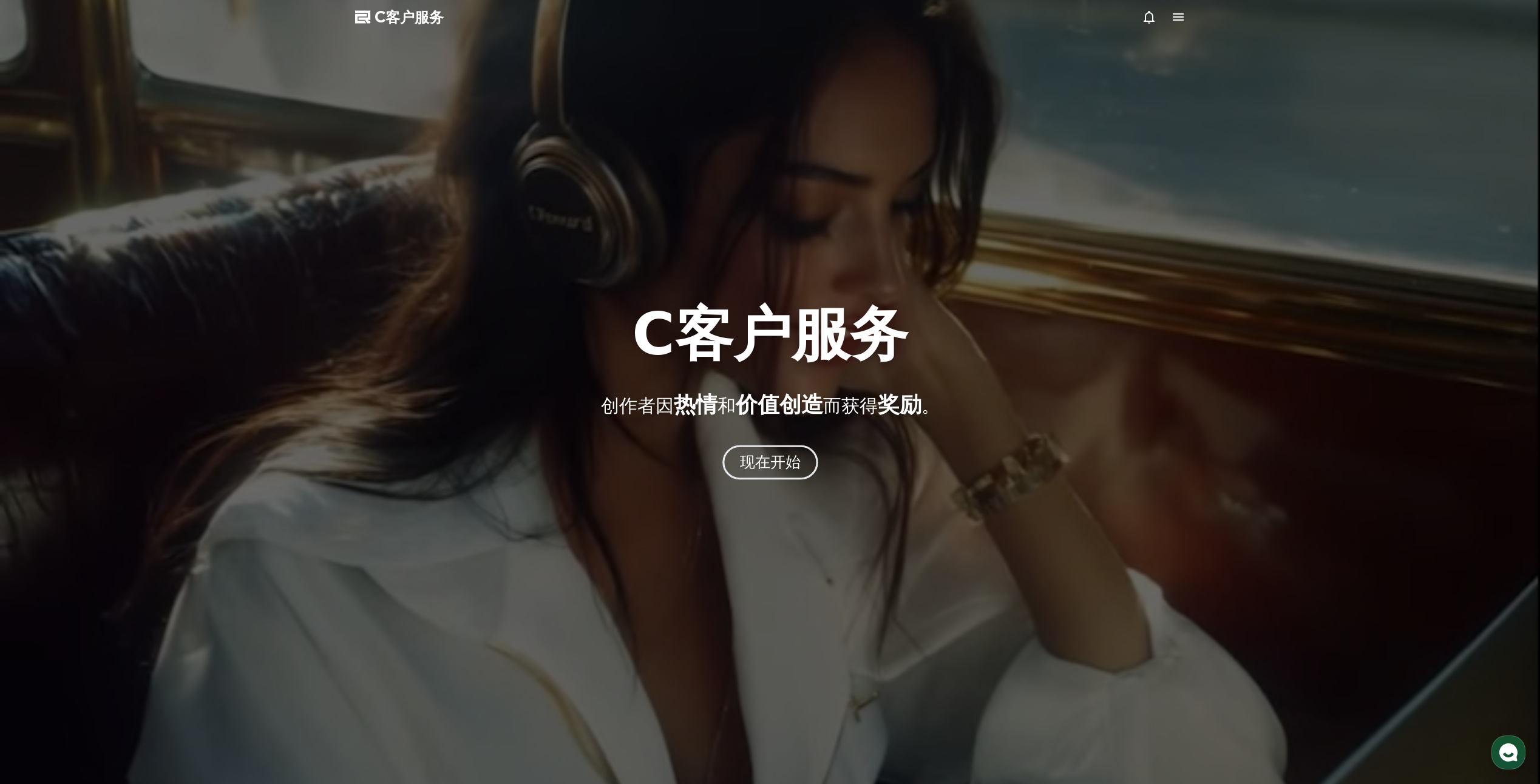
click at [783, 463] on font "现在开始" at bounding box center [770, 462] width 61 height 18
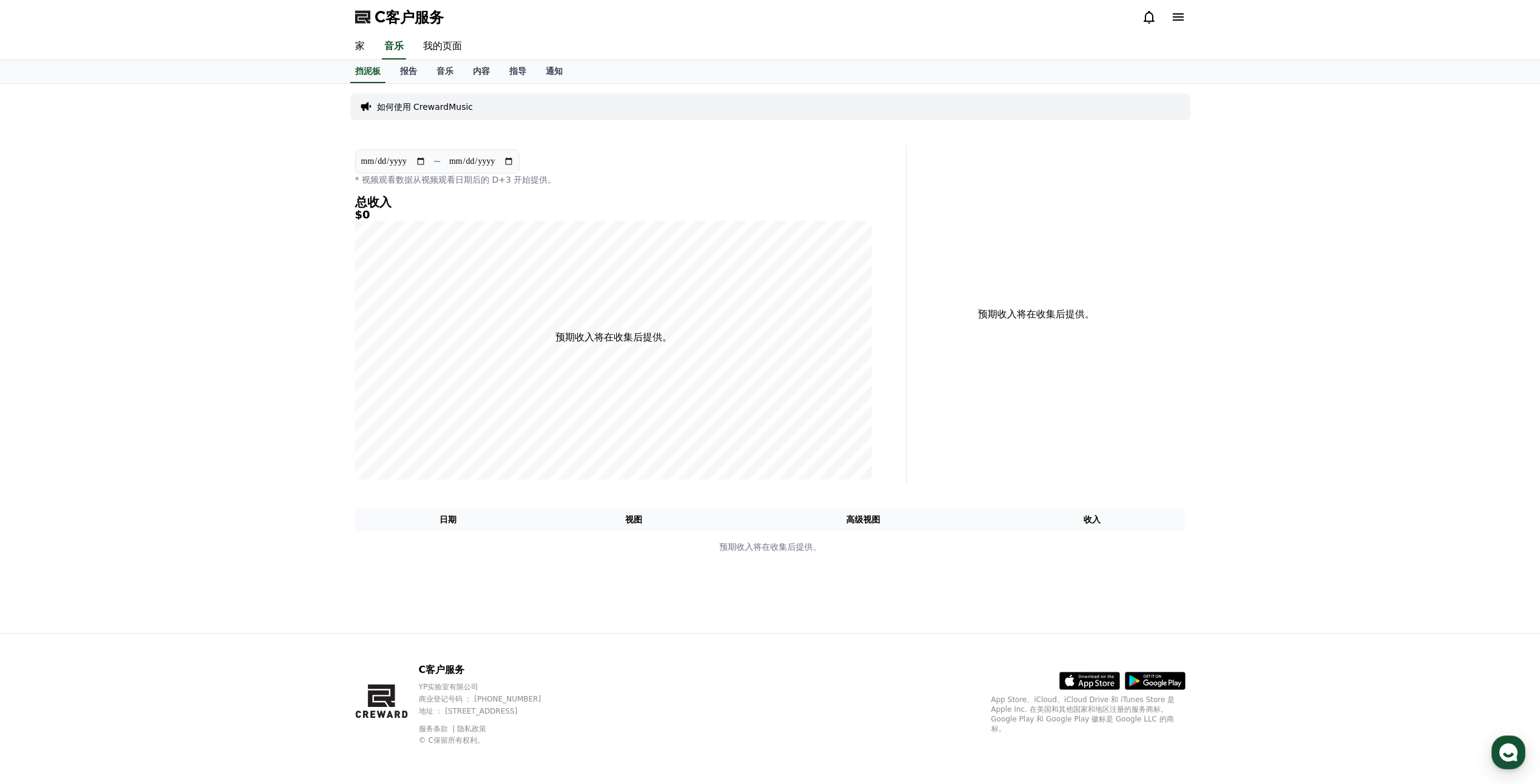
click at [1181, 20] on icon at bounding box center [1177, 17] width 11 height 7
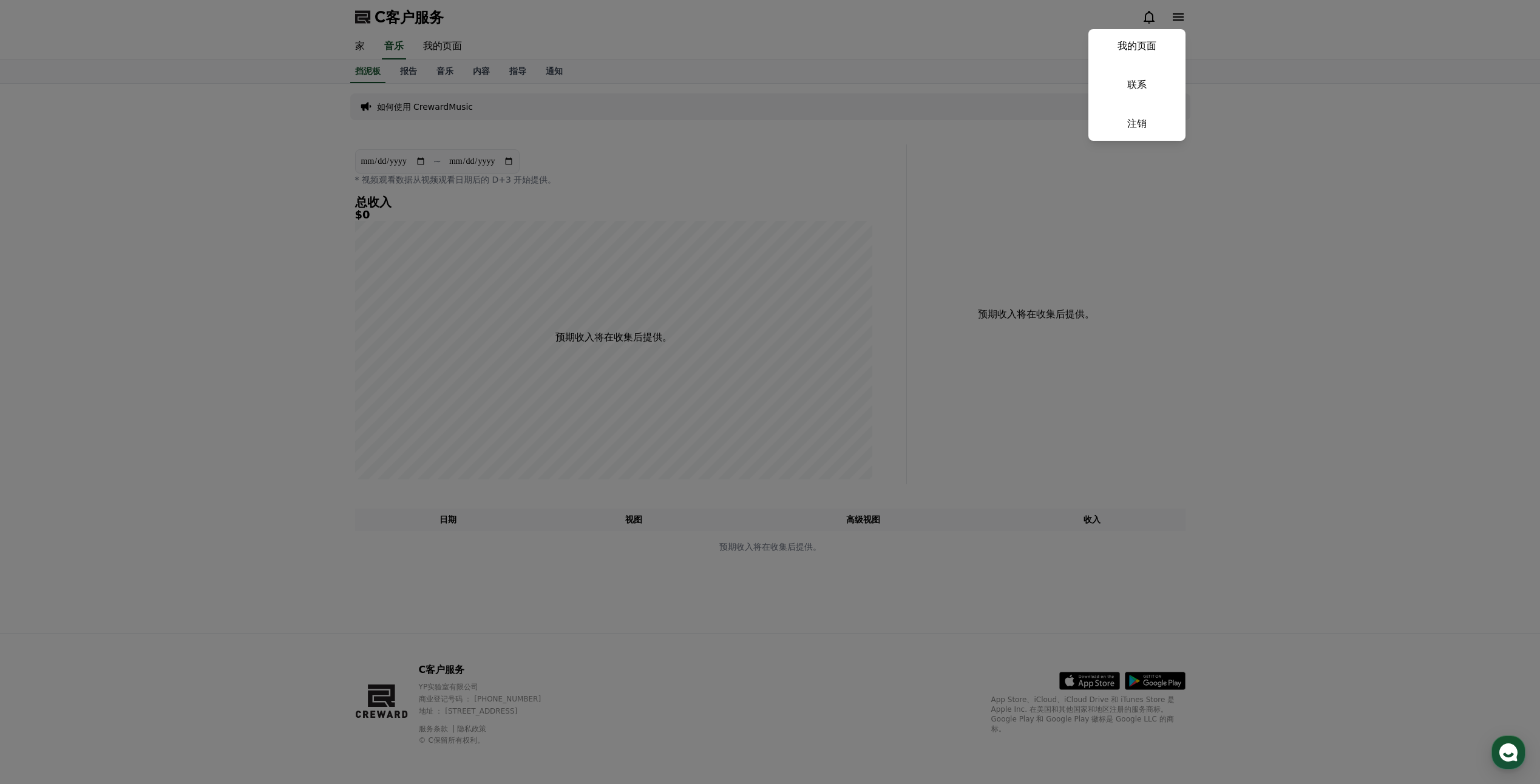
click at [1181, 19] on button "关闭" at bounding box center [770, 392] width 1540 height 784
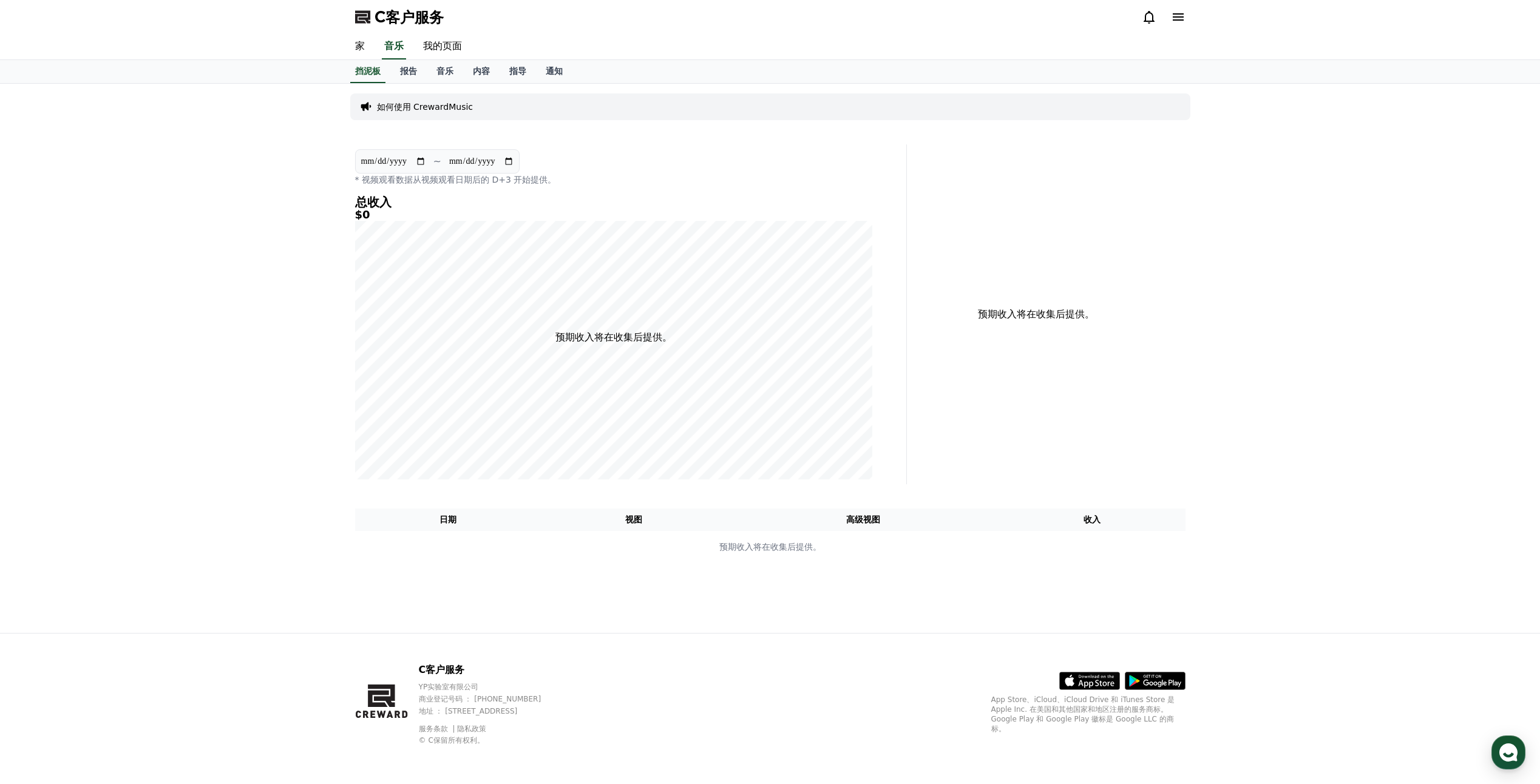
click at [1155, 17] on icon at bounding box center [1149, 17] width 15 height 15
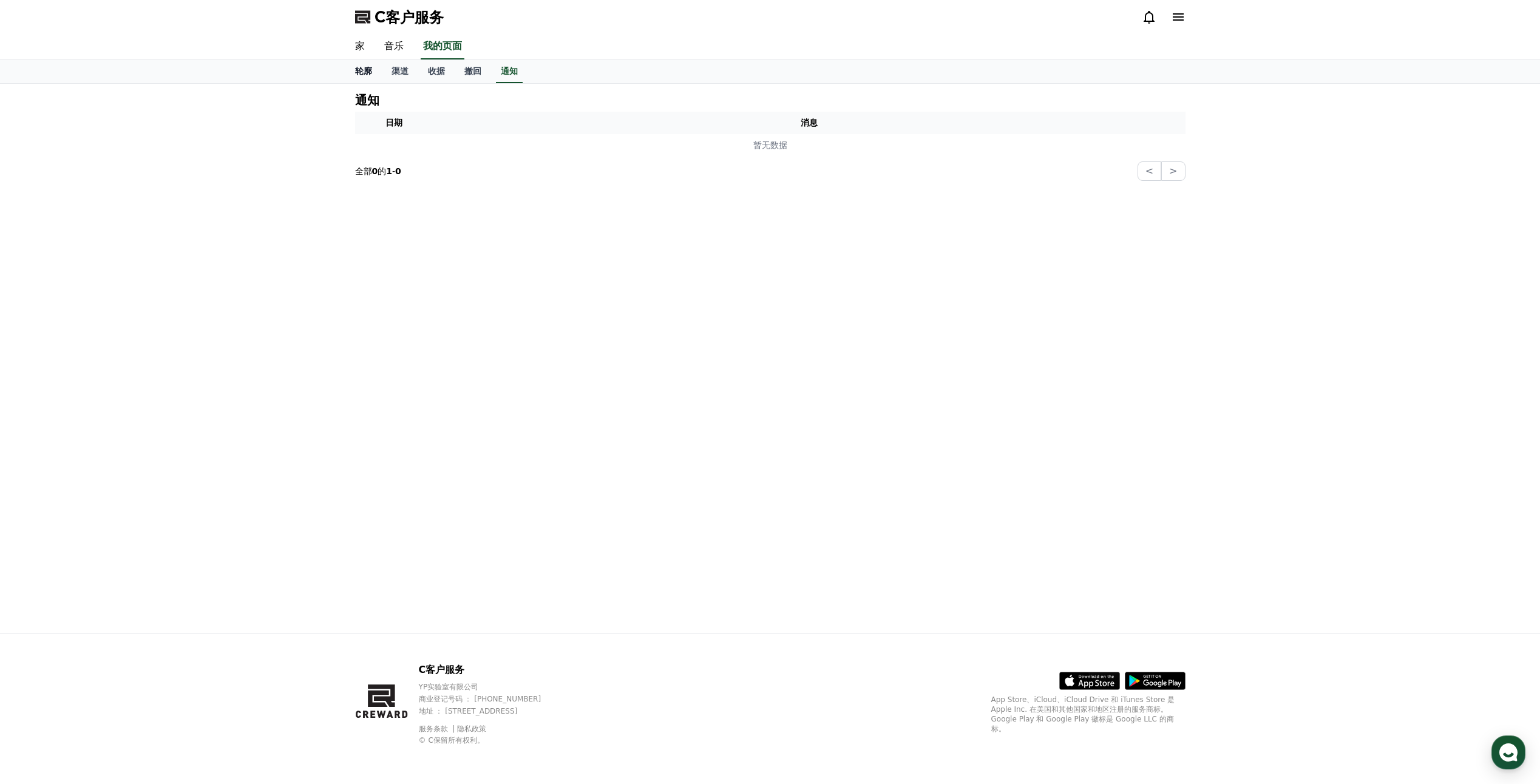
click at [369, 76] on font "轮廓" at bounding box center [363, 71] width 17 height 10
select select "**********"
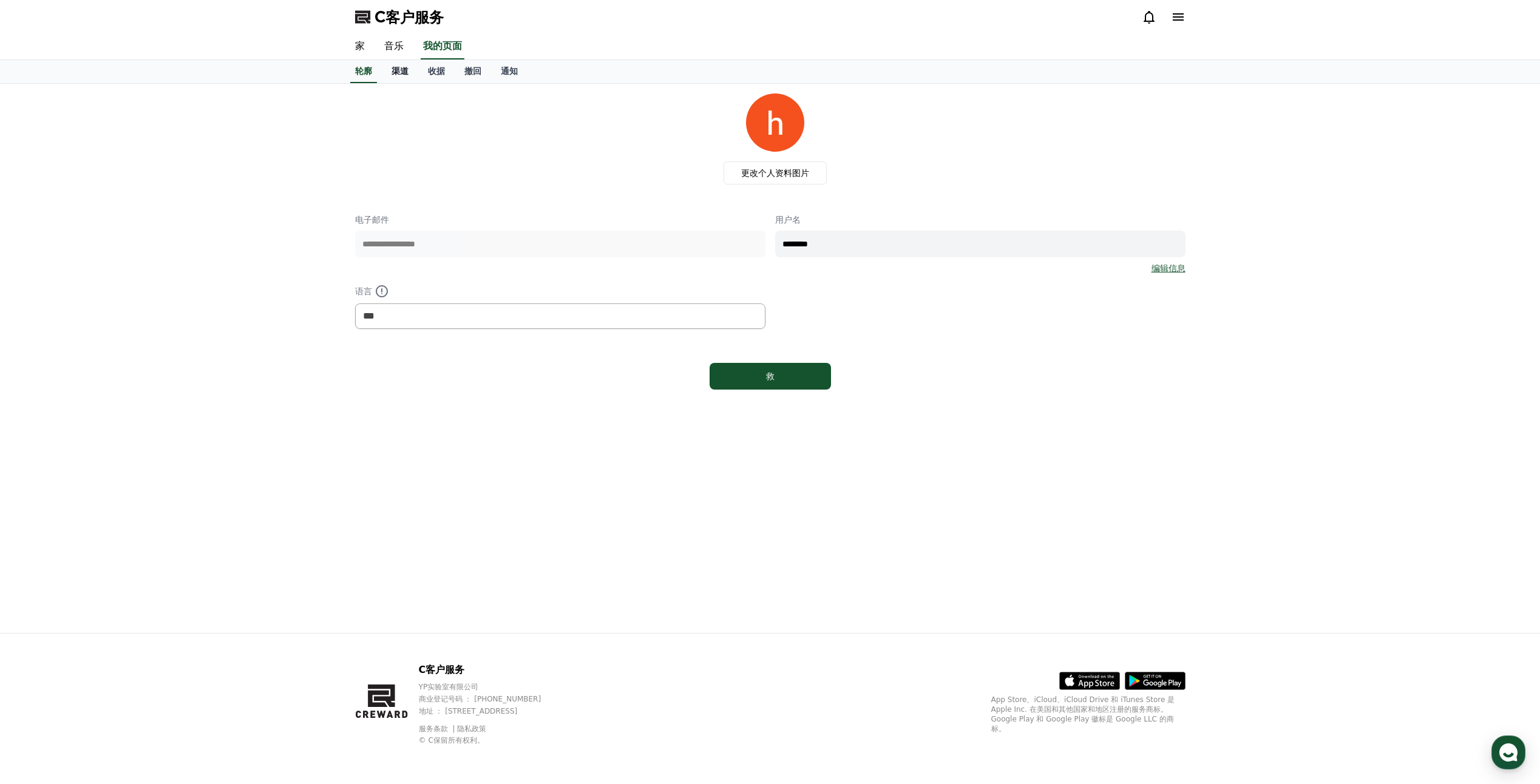
click at [401, 74] on font "渠道" at bounding box center [400, 71] width 17 height 10
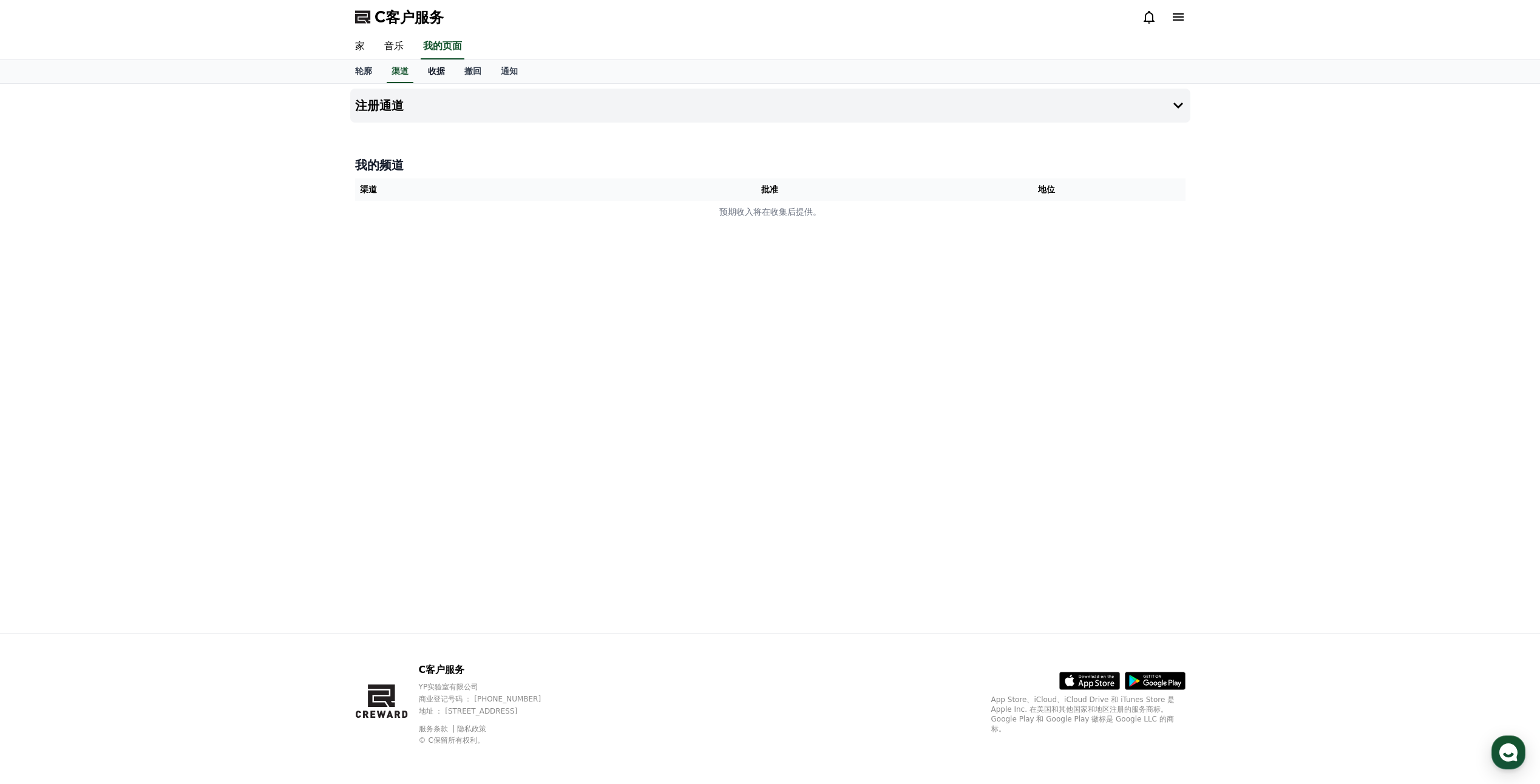
click at [434, 68] on font "收据" at bounding box center [437, 71] width 17 height 10
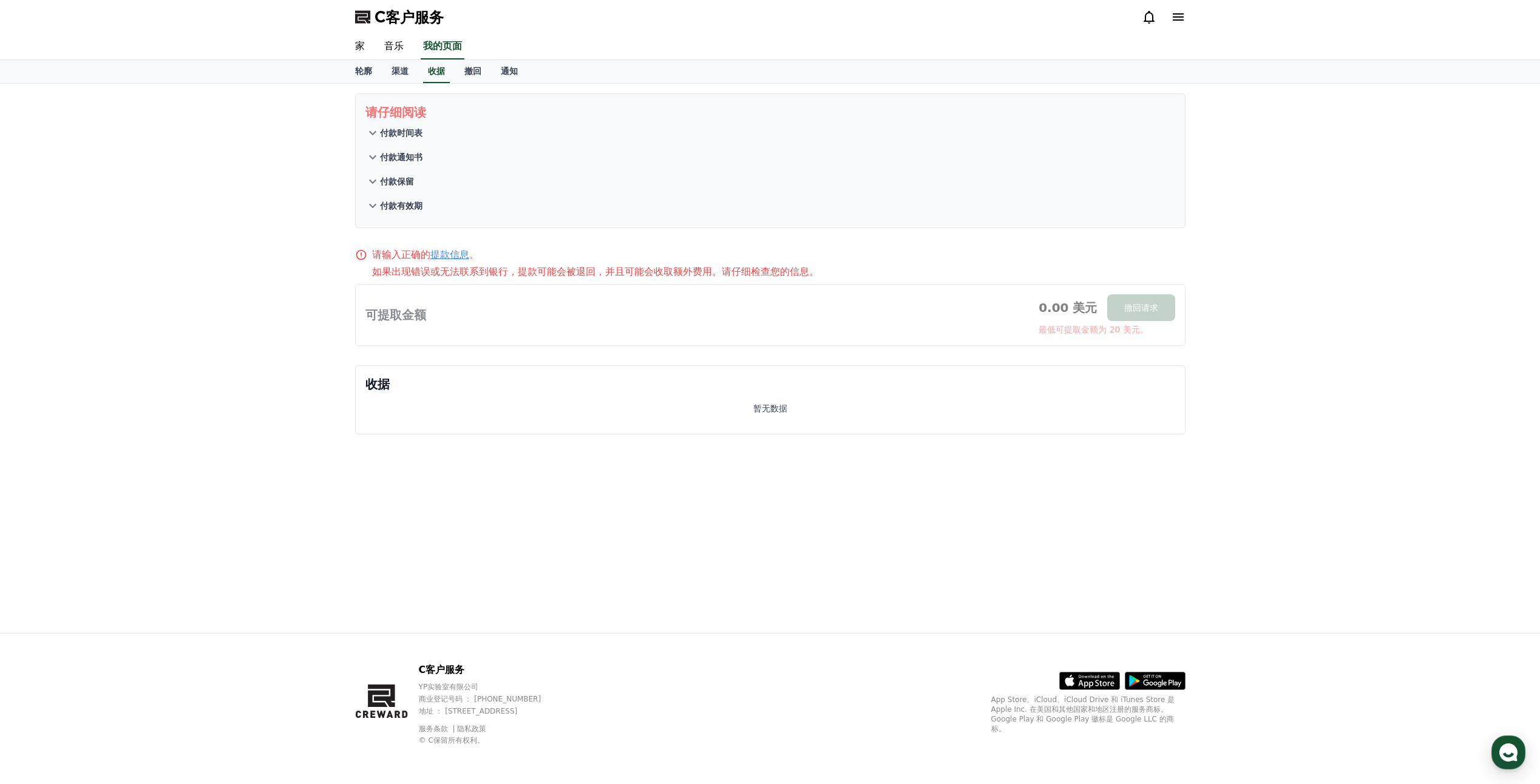
click at [1233, 289] on div "请仔细阅读 付款时间表 付款通知书 付款保留 付款有效期 请输入正确的 提款信息 。 如果出现错误或无法联系到银行，提款可能会被退回，并且可能会收取额外费用。…" at bounding box center [770, 358] width 1540 height 549
click at [901, 599] on div "请仔细阅读 付款时间表 付款通知书 付款保留 付款有效期 请输入正确的 提款信息 。 如果出现错误或无法联系到银行，提款可能会被退回，并且可能会收取额外费用。…" at bounding box center [770, 358] width 850 height 549
click at [469, 73] on font "撤回" at bounding box center [473, 71] width 17 height 10
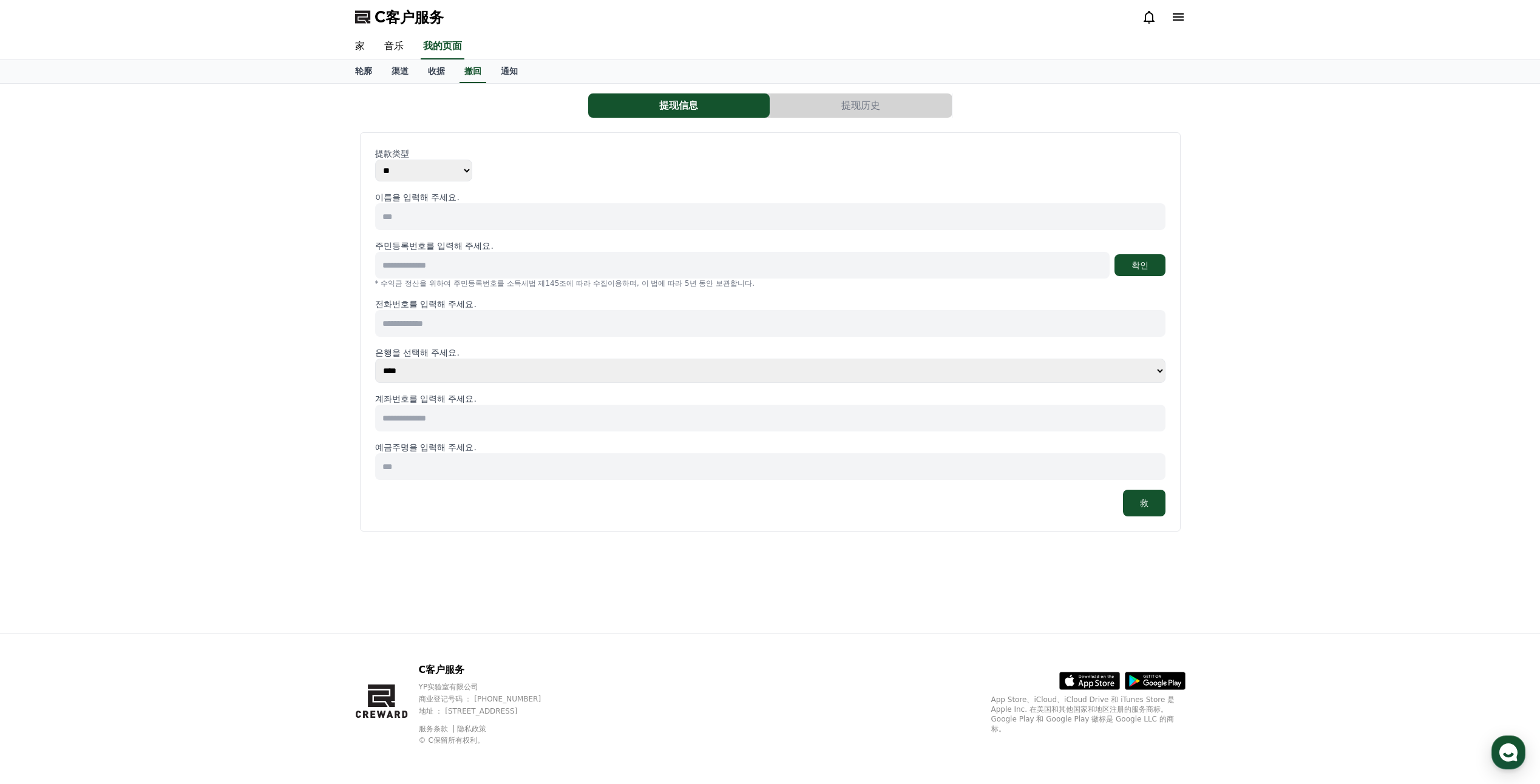
click at [281, 152] on div "提现信息 提现历史 提款类型 ** *** 이름을 입력해 주세요. 주민등록번호를 입력해 주세요. 확인 * 수익금 정산을 위하여 주민등록번호를 소득…" at bounding box center [770, 358] width 1540 height 549
click at [865, 109] on button "提现历史" at bounding box center [861, 106] width 181 height 24
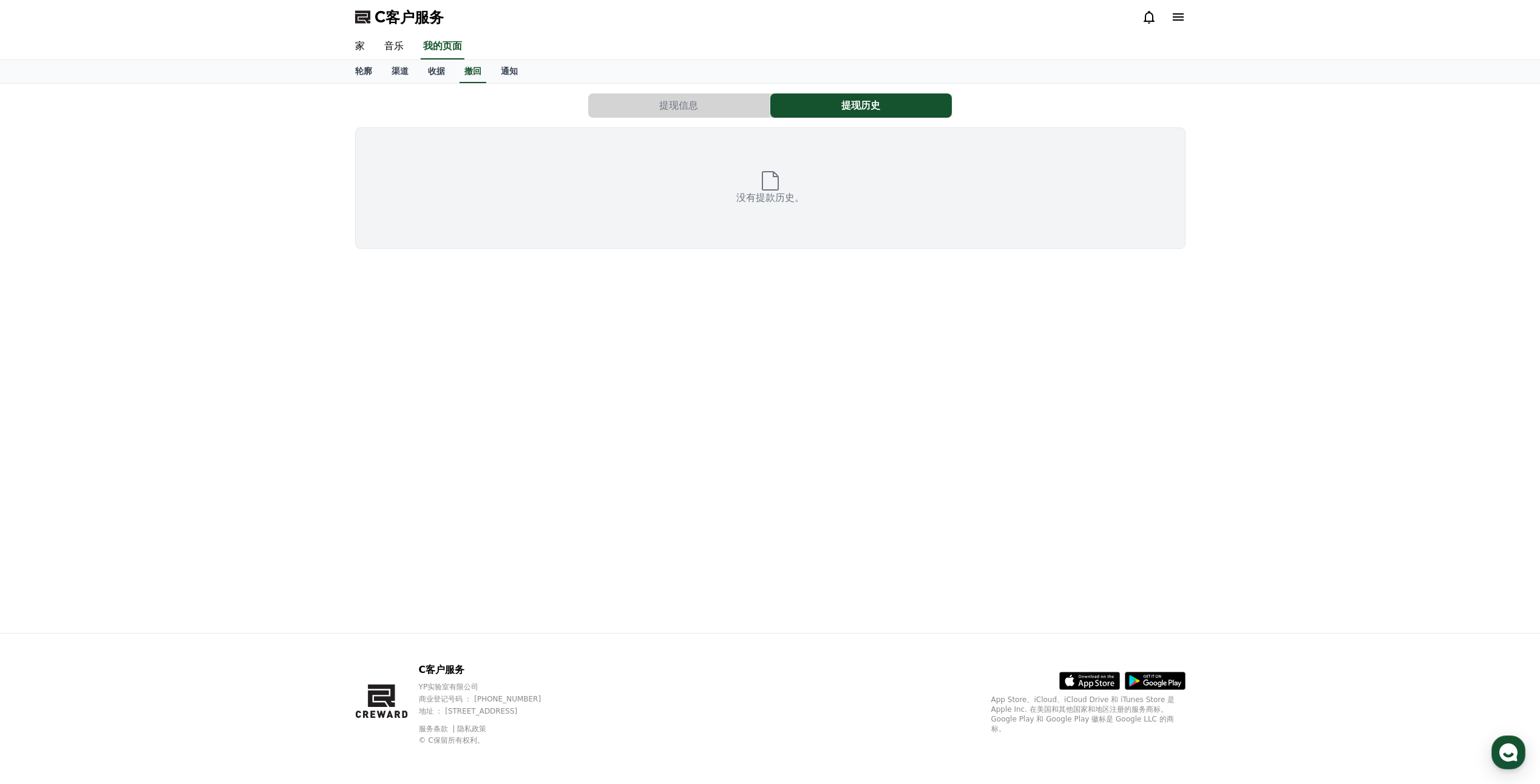
click at [701, 109] on button "提现信息" at bounding box center [679, 106] width 181 height 24
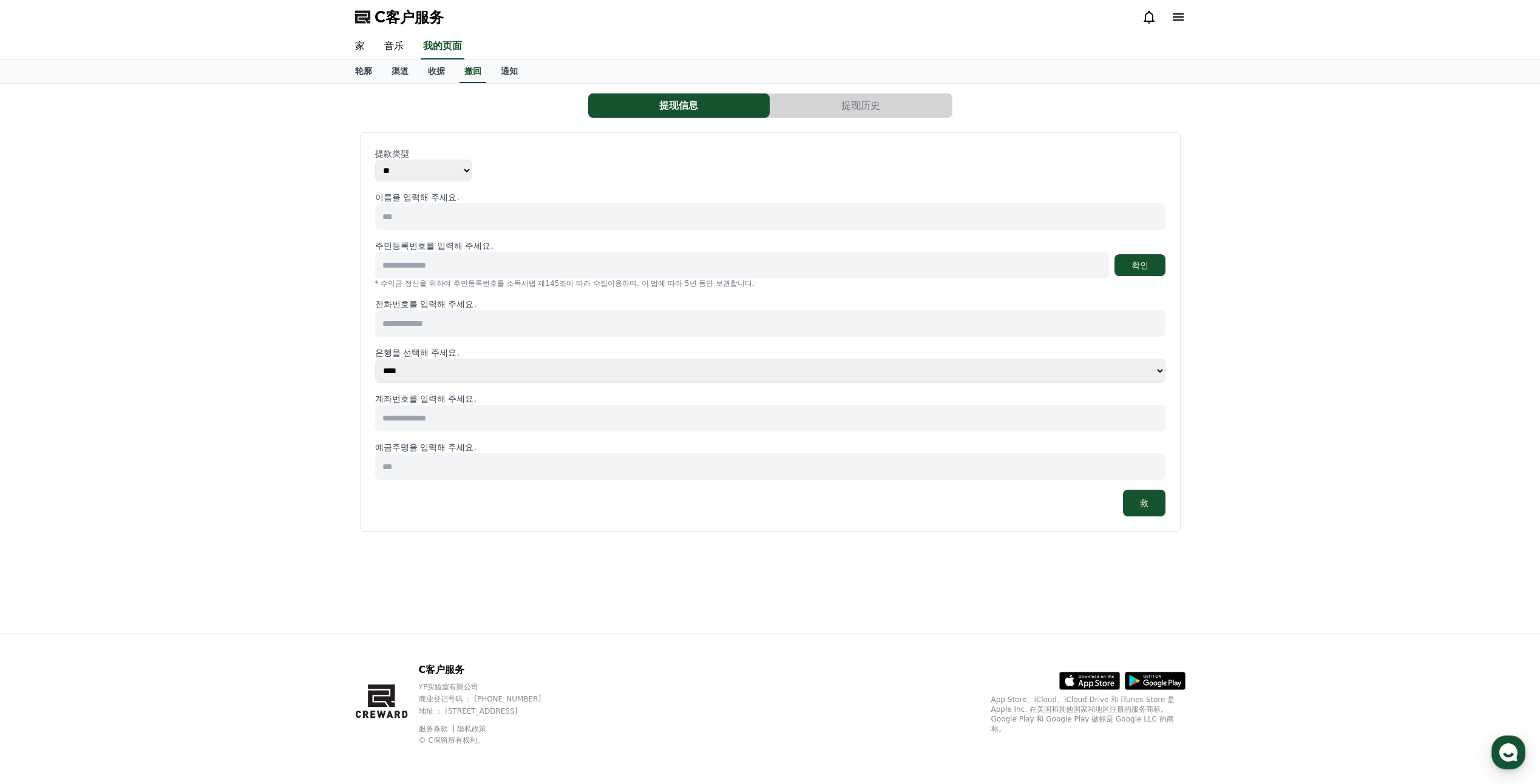
click at [1146, 15] on icon at bounding box center [1149, 17] width 15 height 15
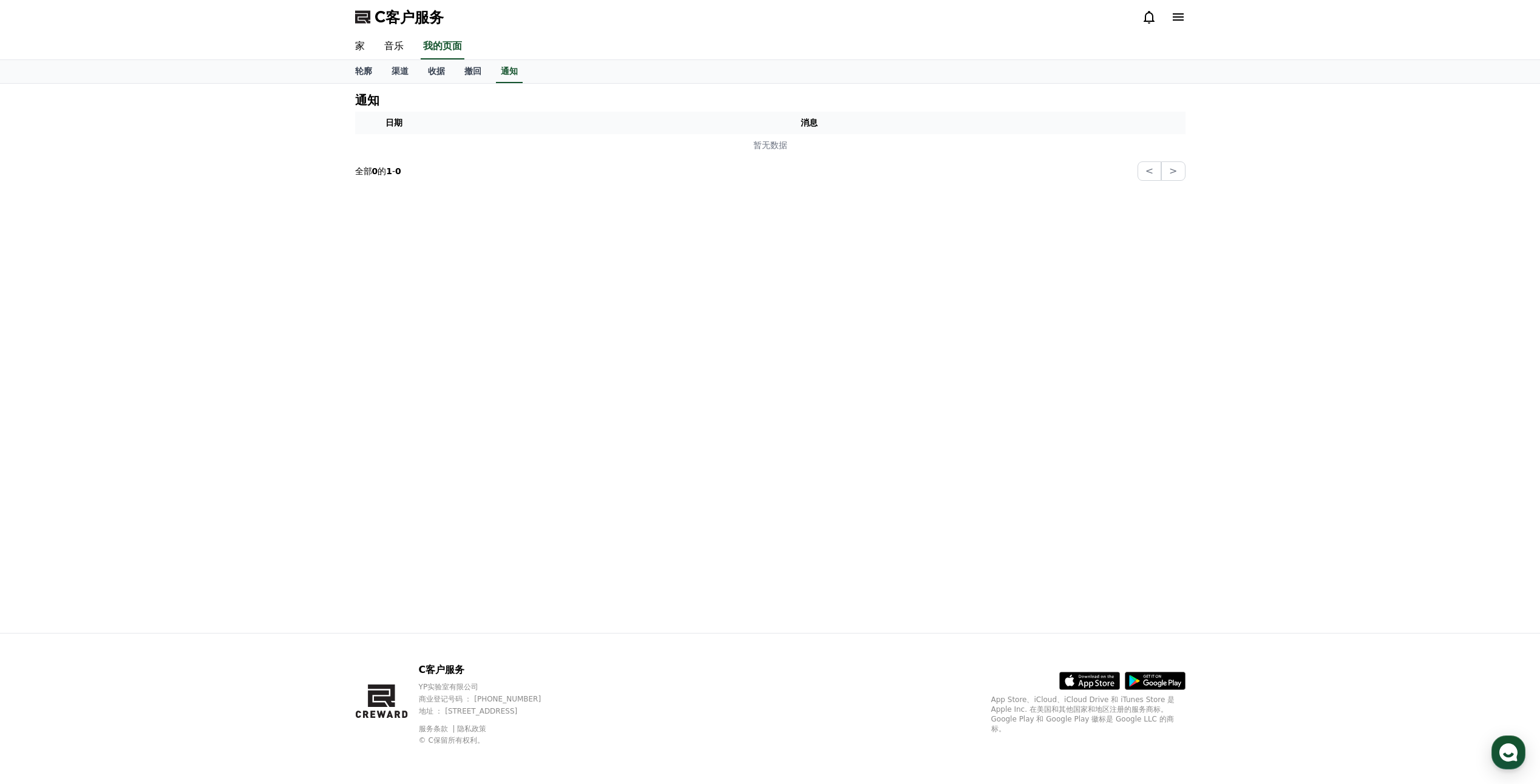
click at [1182, 9] on div at bounding box center [1164, 17] width 44 height 20
click at [1181, 13] on icon at bounding box center [1177, 17] width 11 height 7
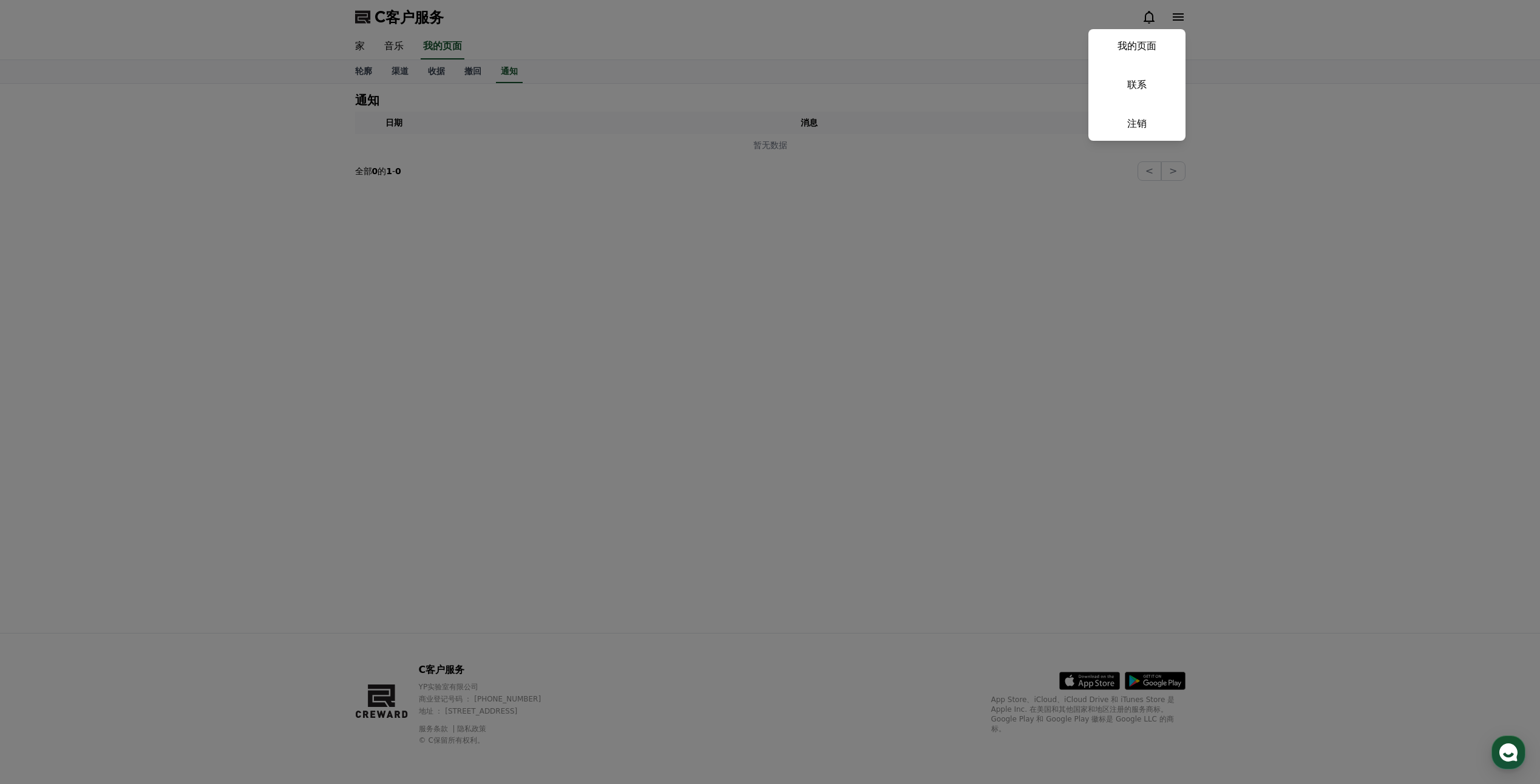
click at [1177, 17] on button "关闭" at bounding box center [770, 392] width 1540 height 784
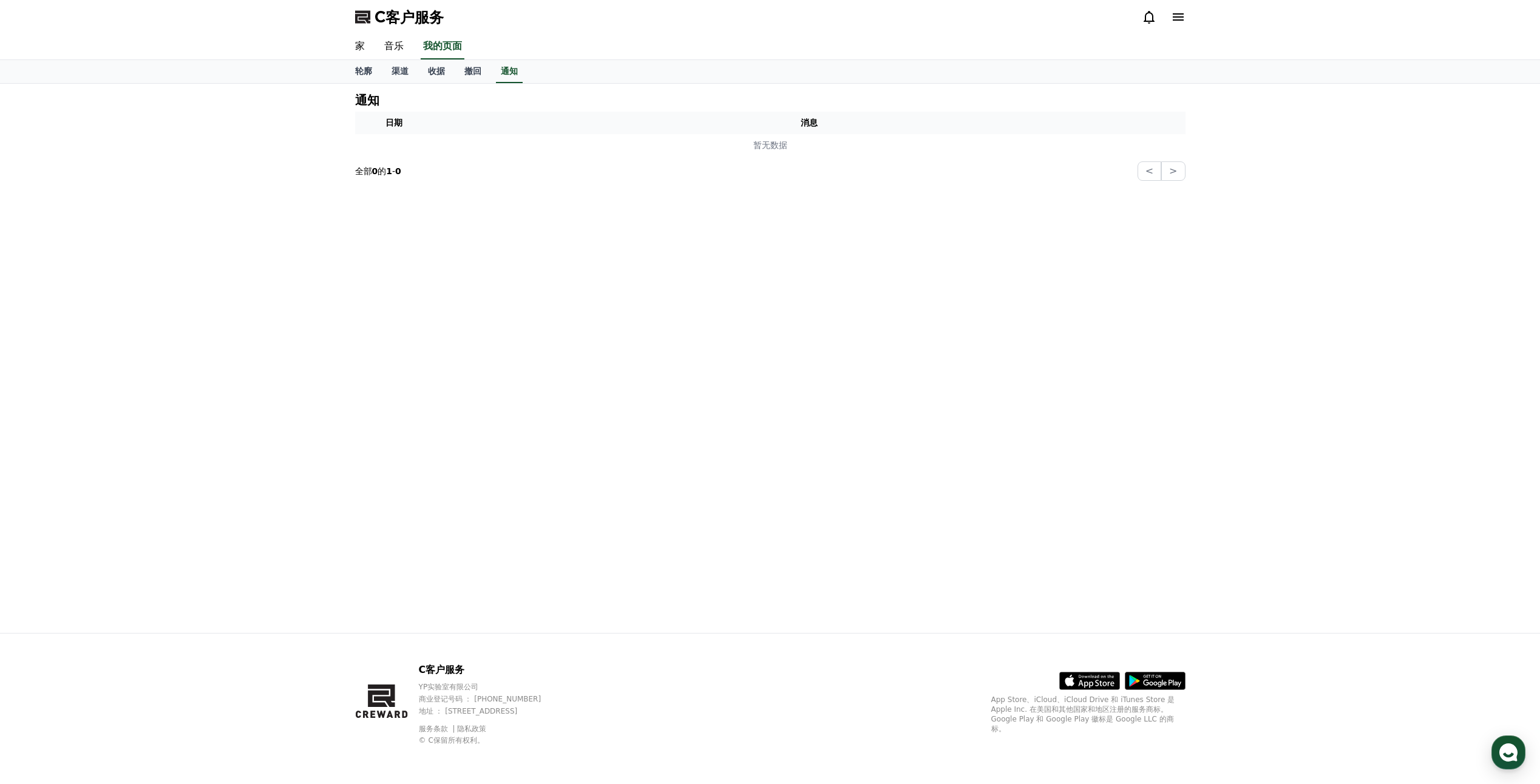
click at [1177, 16] on icon at bounding box center [1178, 17] width 15 height 15
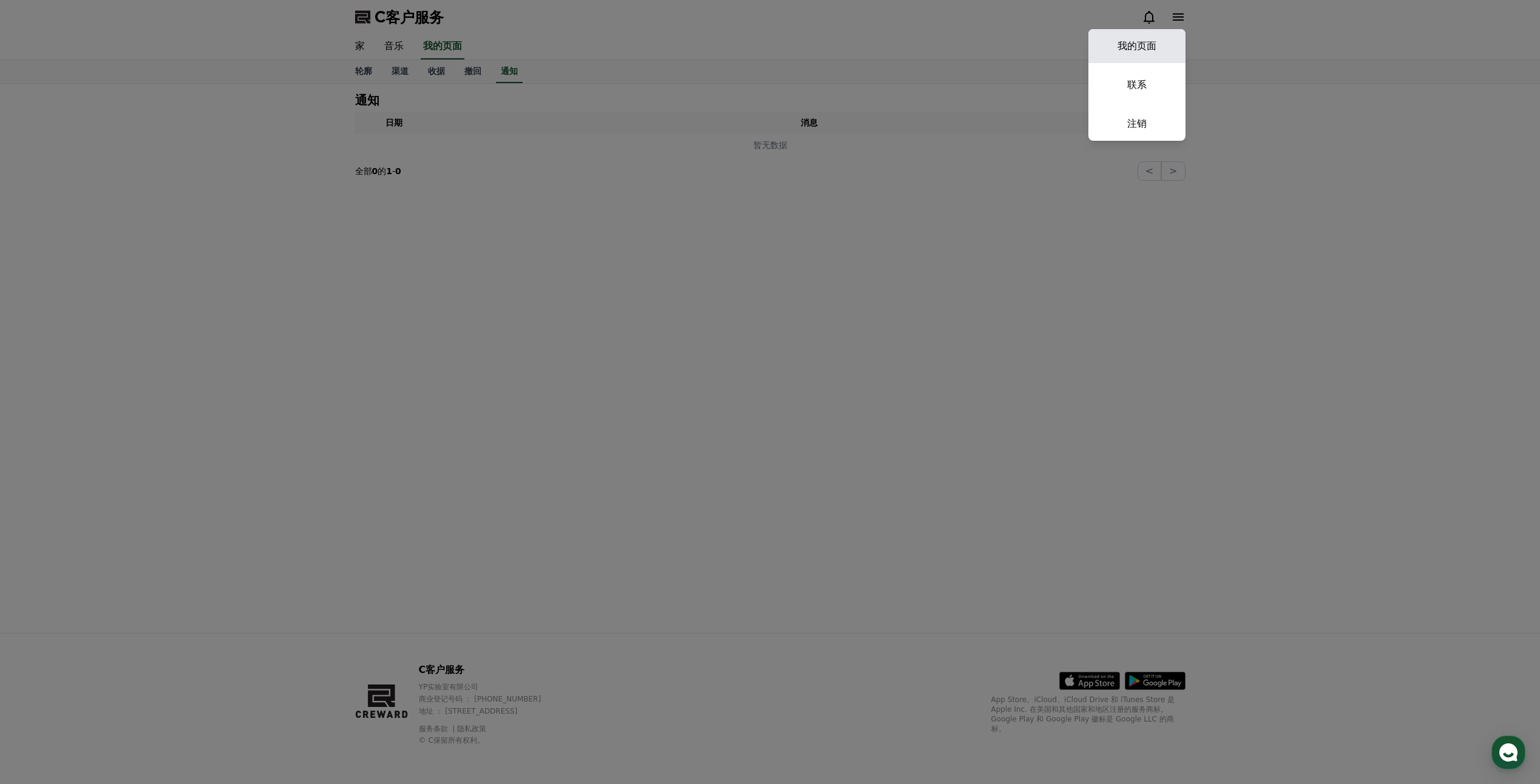
click at [1151, 42] on link "我的页面" at bounding box center [1137, 46] width 97 height 34
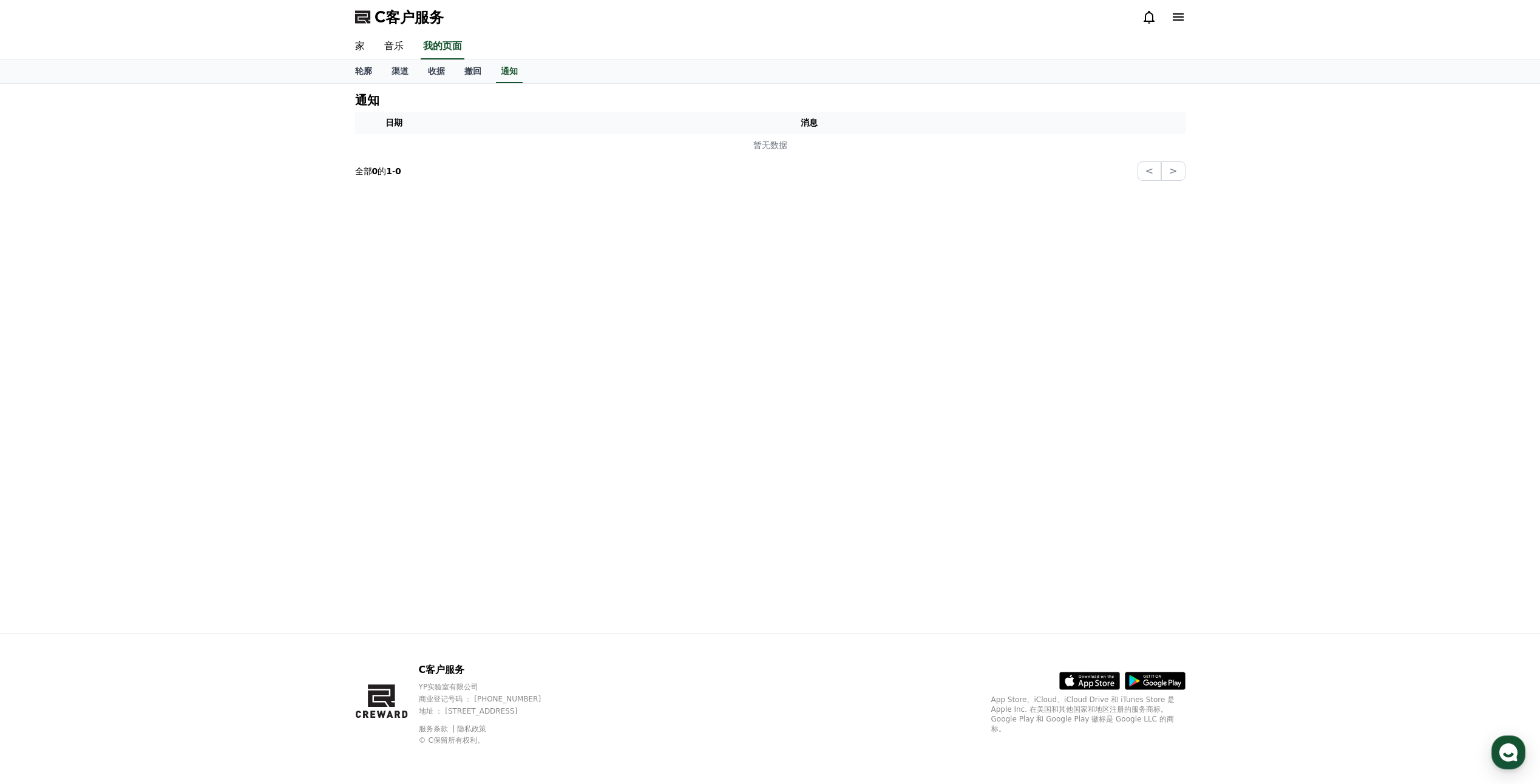
select select "**********"
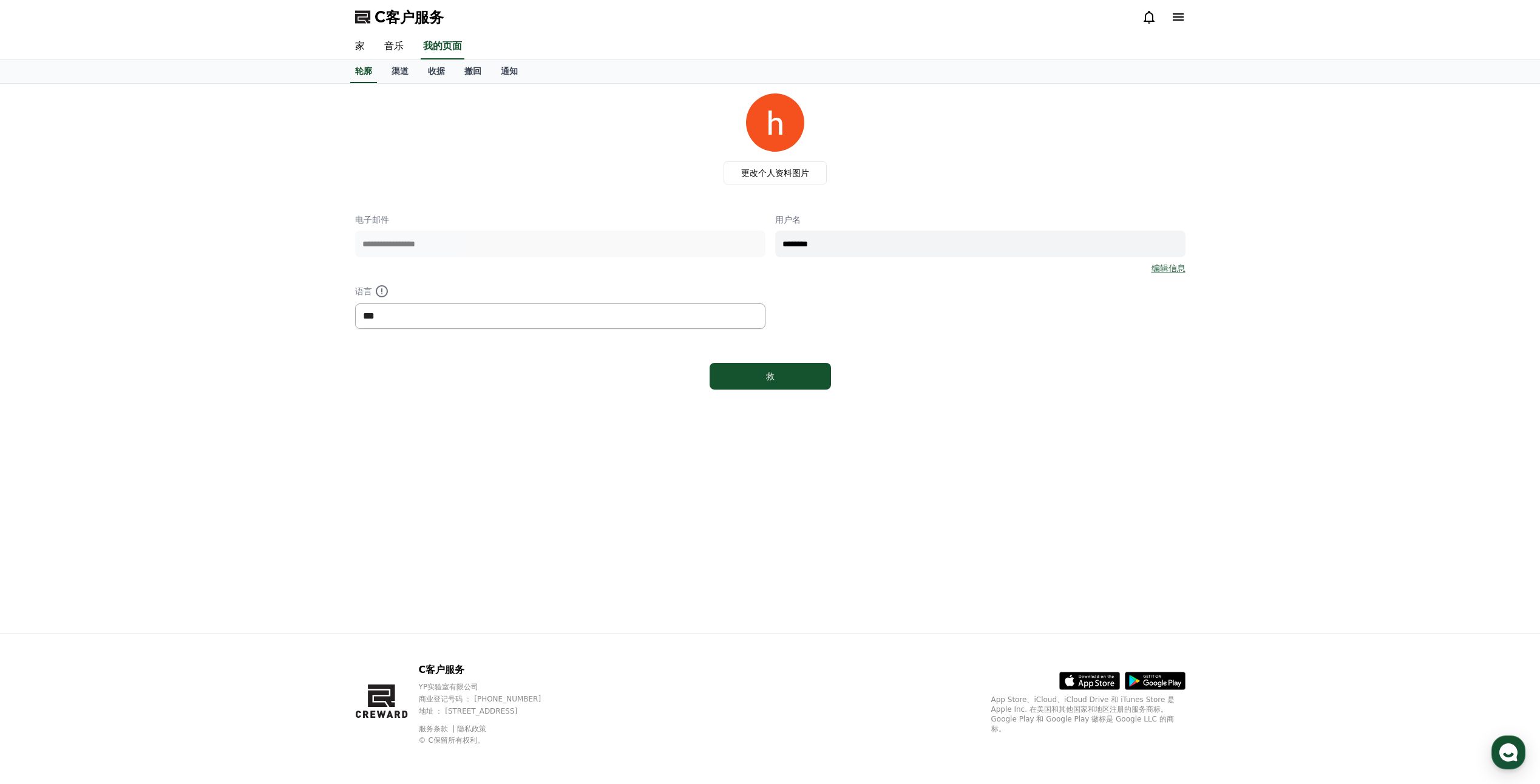
click at [663, 321] on select "*** ** ***" at bounding box center [560, 316] width 411 height 25
click at [602, 498] on div "**********" at bounding box center [770, 358] width 850 height 549
click at [359, 41] on link "家" at bounding box center [360, 47] width 29 height 25
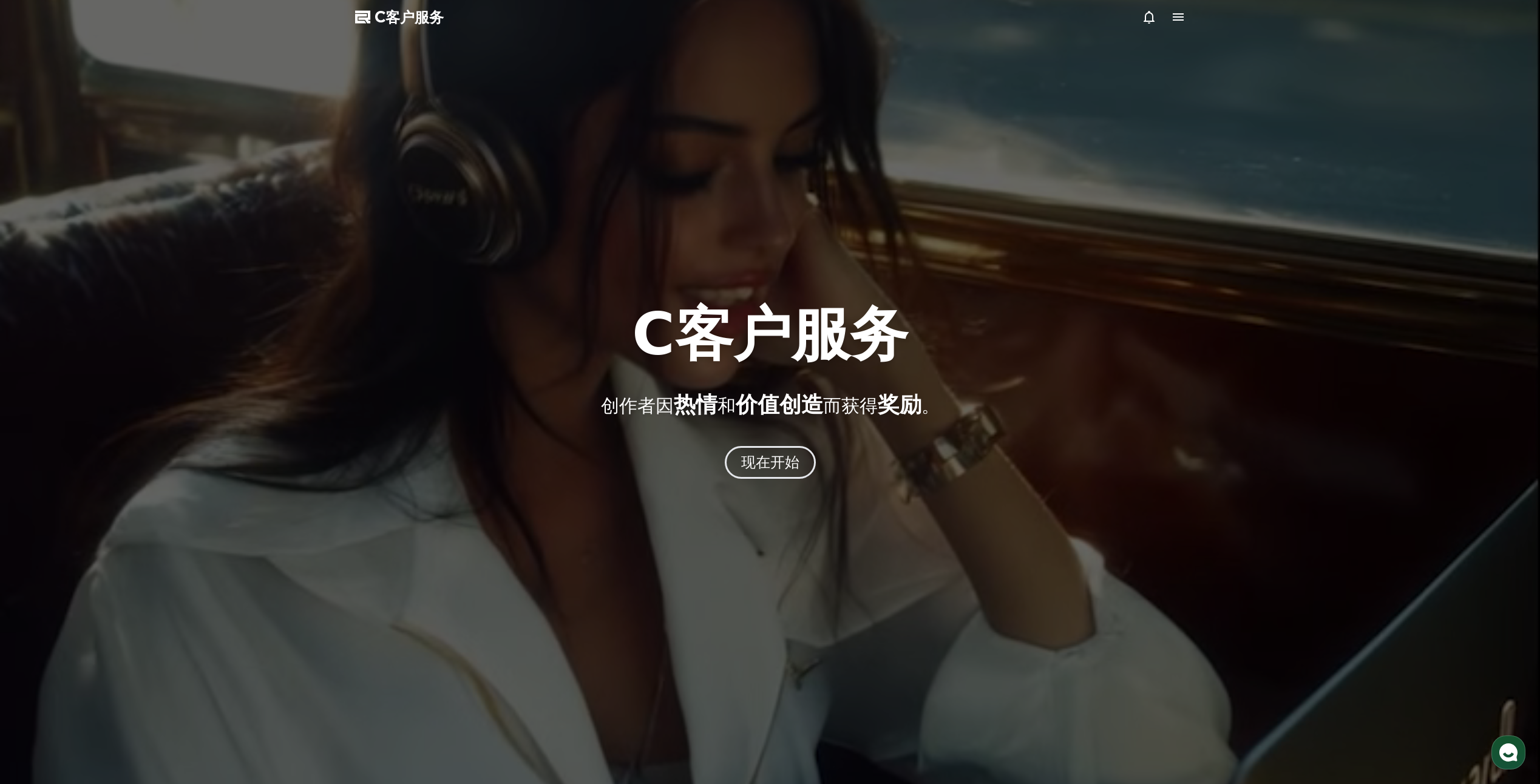
click at [1181, 17] on icon at bounding box center [1177, 17] width 11 height 7
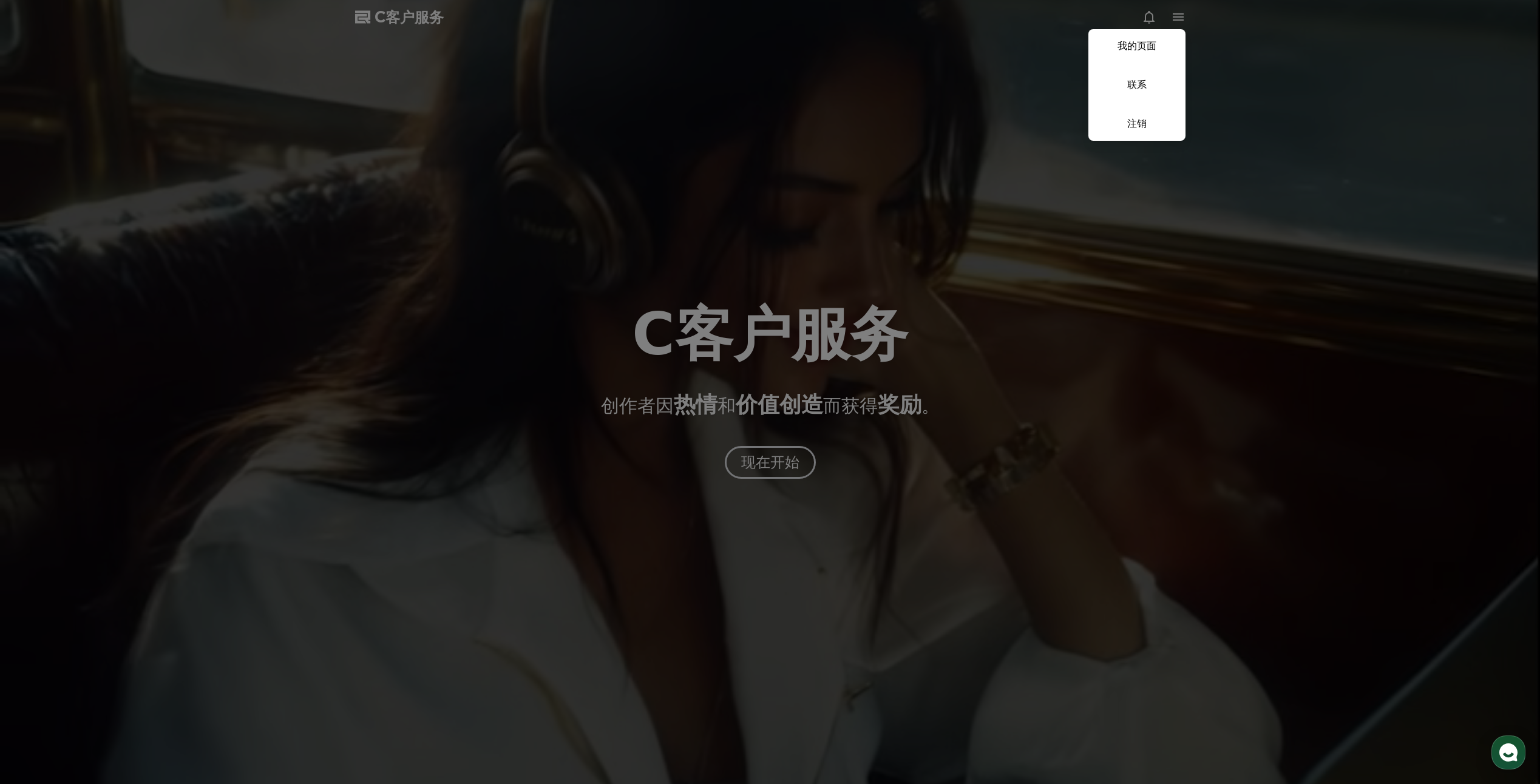
click at [1012, 245] on button "关闭" at bounding box center [770, 392] width 1540 height 784
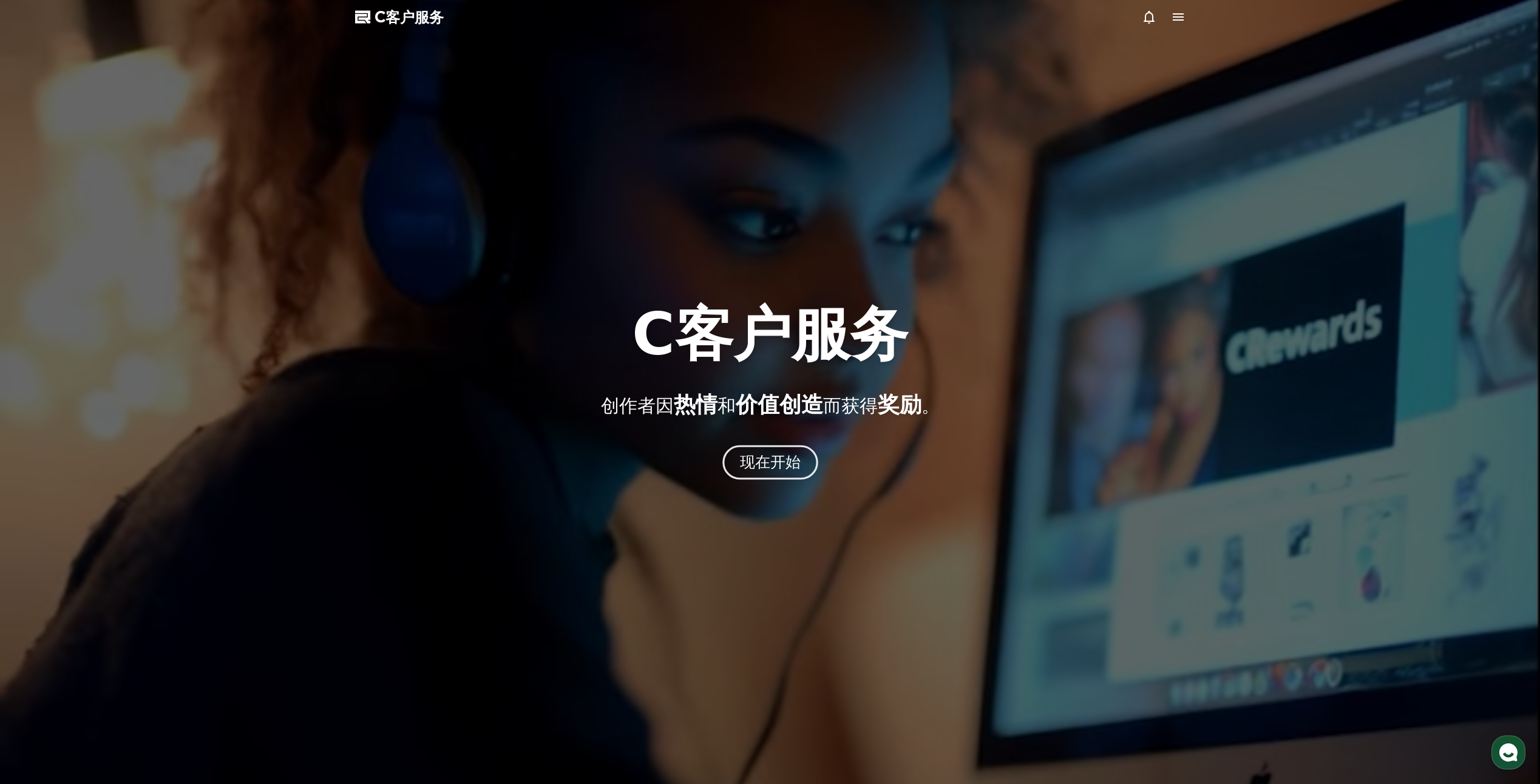
click at [788, 466] on font "现在开始" at bounding box center [770, 462] width 61 height 18
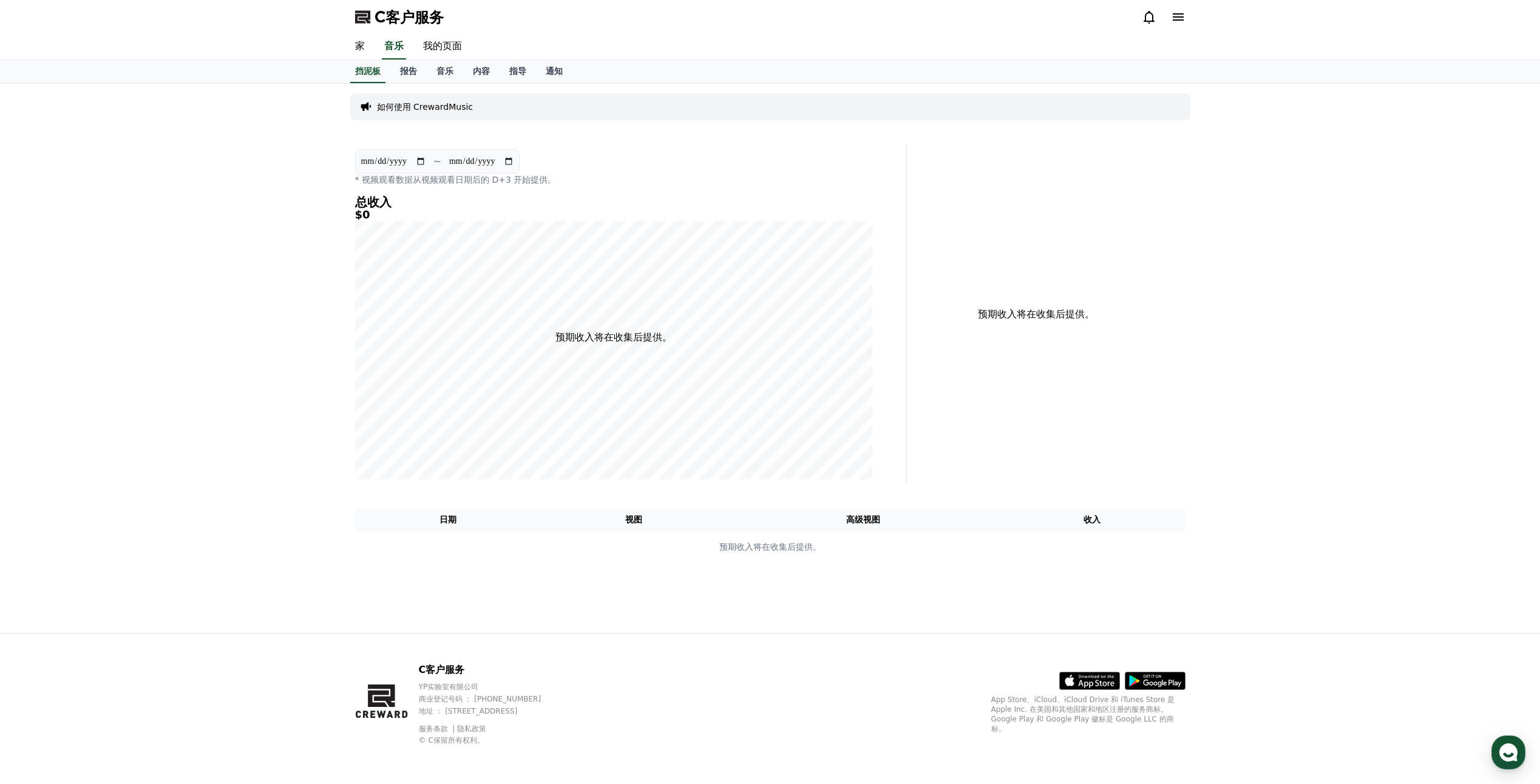
click at [689, 654] on div "C客户服务 YP实验室有限公司 商业登记号码 ： [PHONE_NUMBER] 地址 ： [STREET_ADDRESS] 服务条款 隐私政策 © C保留所有…" at bounding box center [770, 708] width 850 height 150
click at [452, 46] on link "我的页面" at bounding box center [442, 47] width 59 height 25
select select "**********"
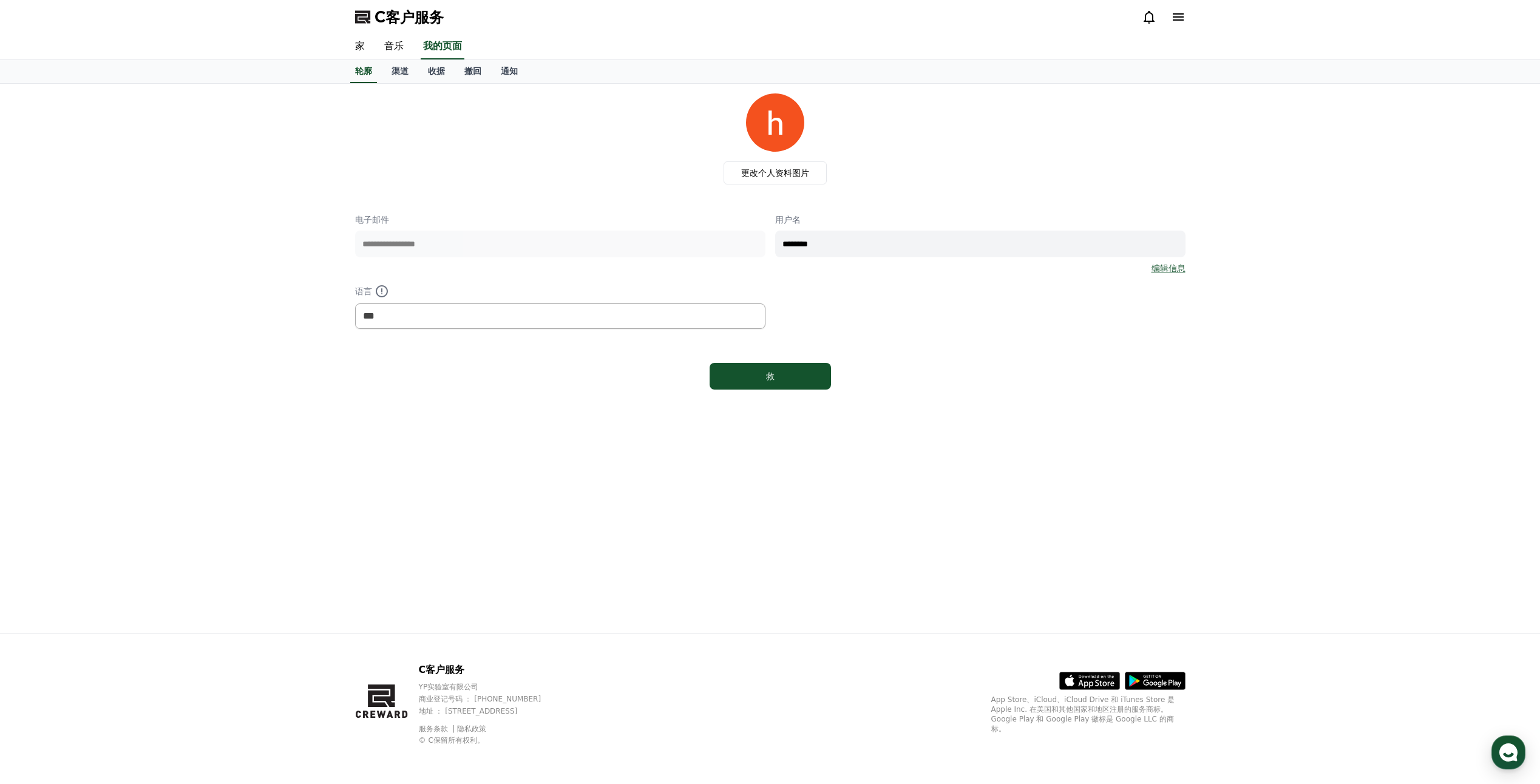
click at [1326, 226] on div "**********" at bounding box center [770, 358] width 1540 height 549
click at [1179, 271] on link "编辑信息" at bounding box center [1168, 268] width 34 height 12
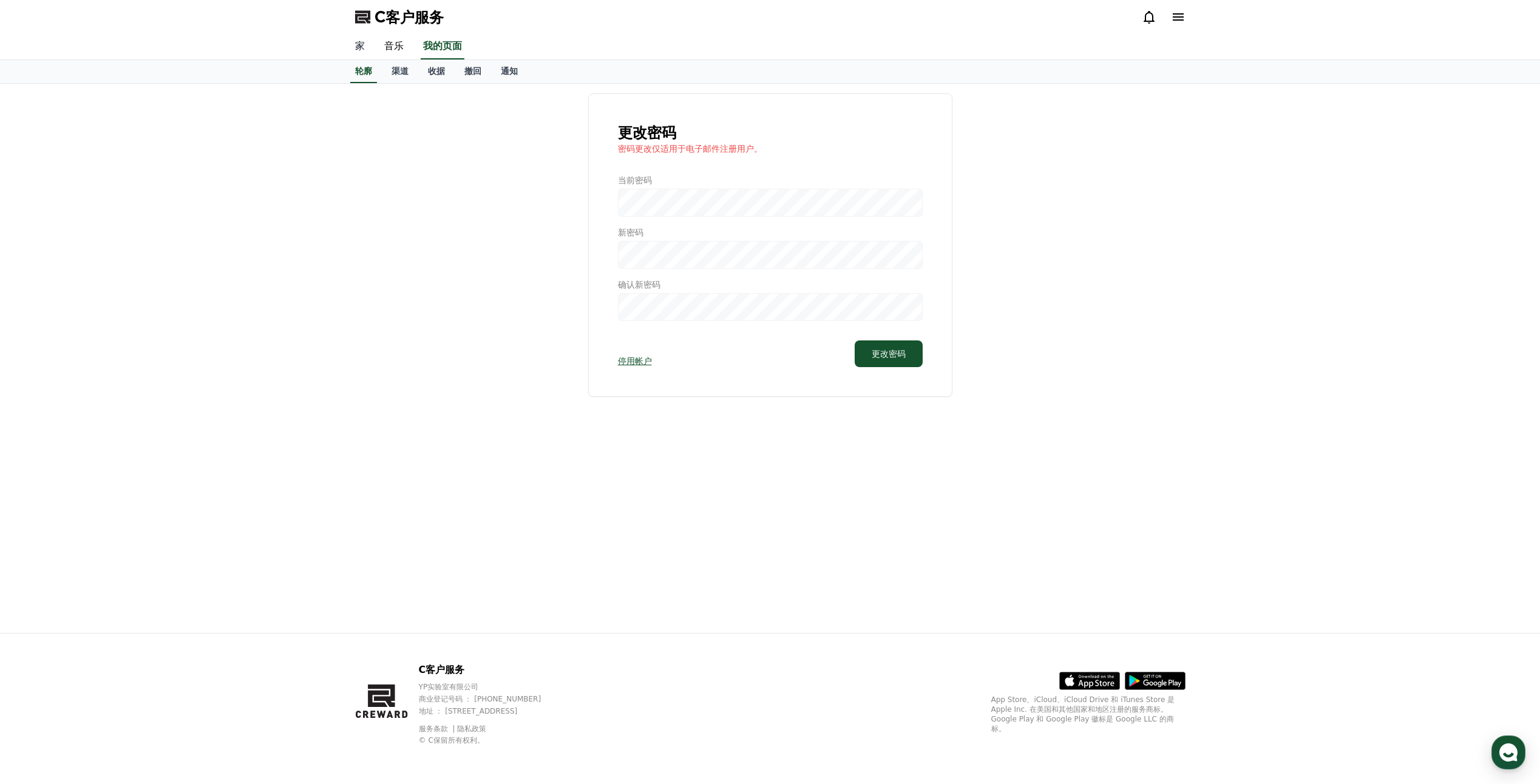
click at [357, 47] on link "家" at bounding box center [360, 47] width 29 height 25
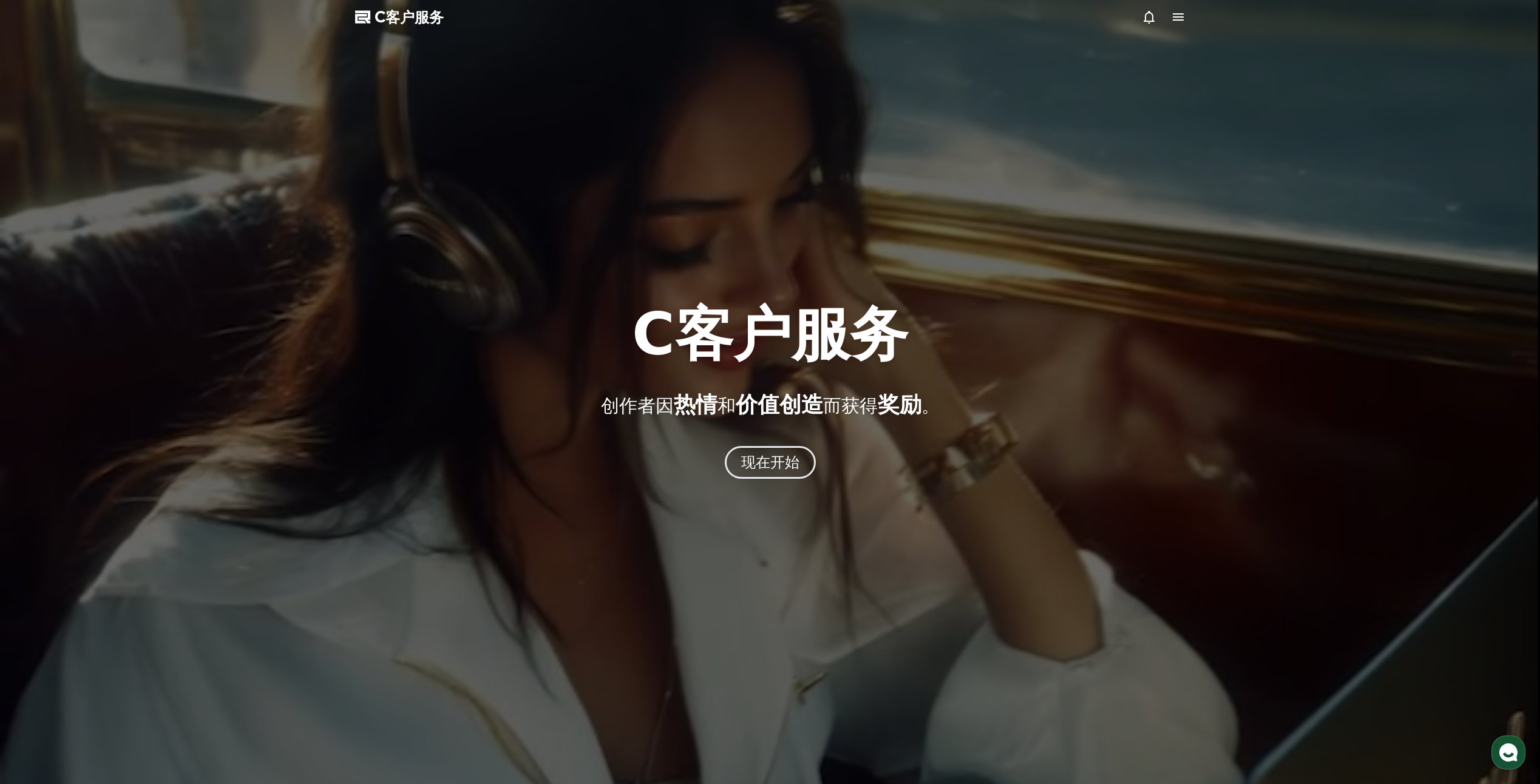
click at [758, 241] on div at bounding box center [770, 392] width 1540 height 784
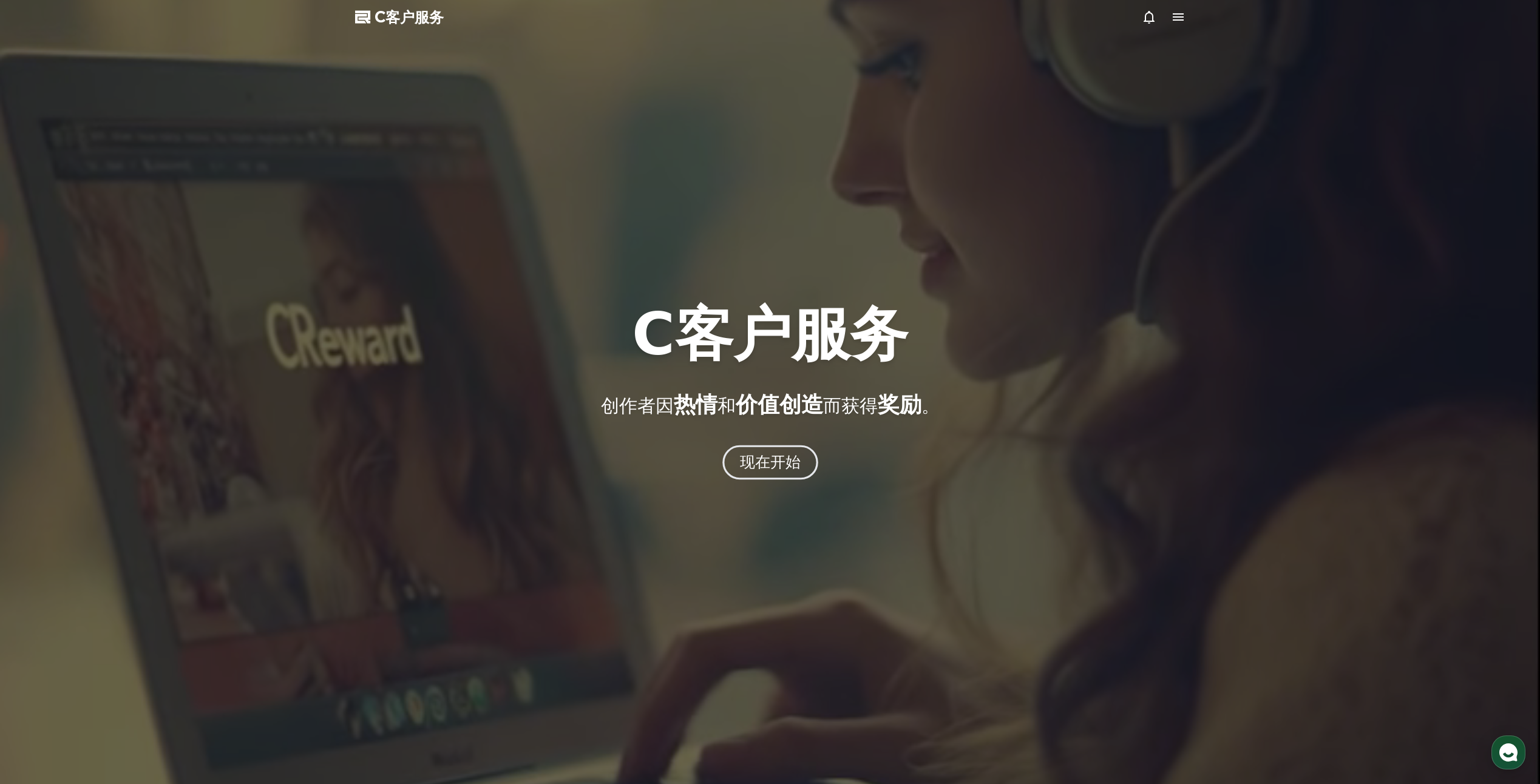
click at [786, 468] on font "现在开始" at bounding box center [770, 462] width 61 height 18
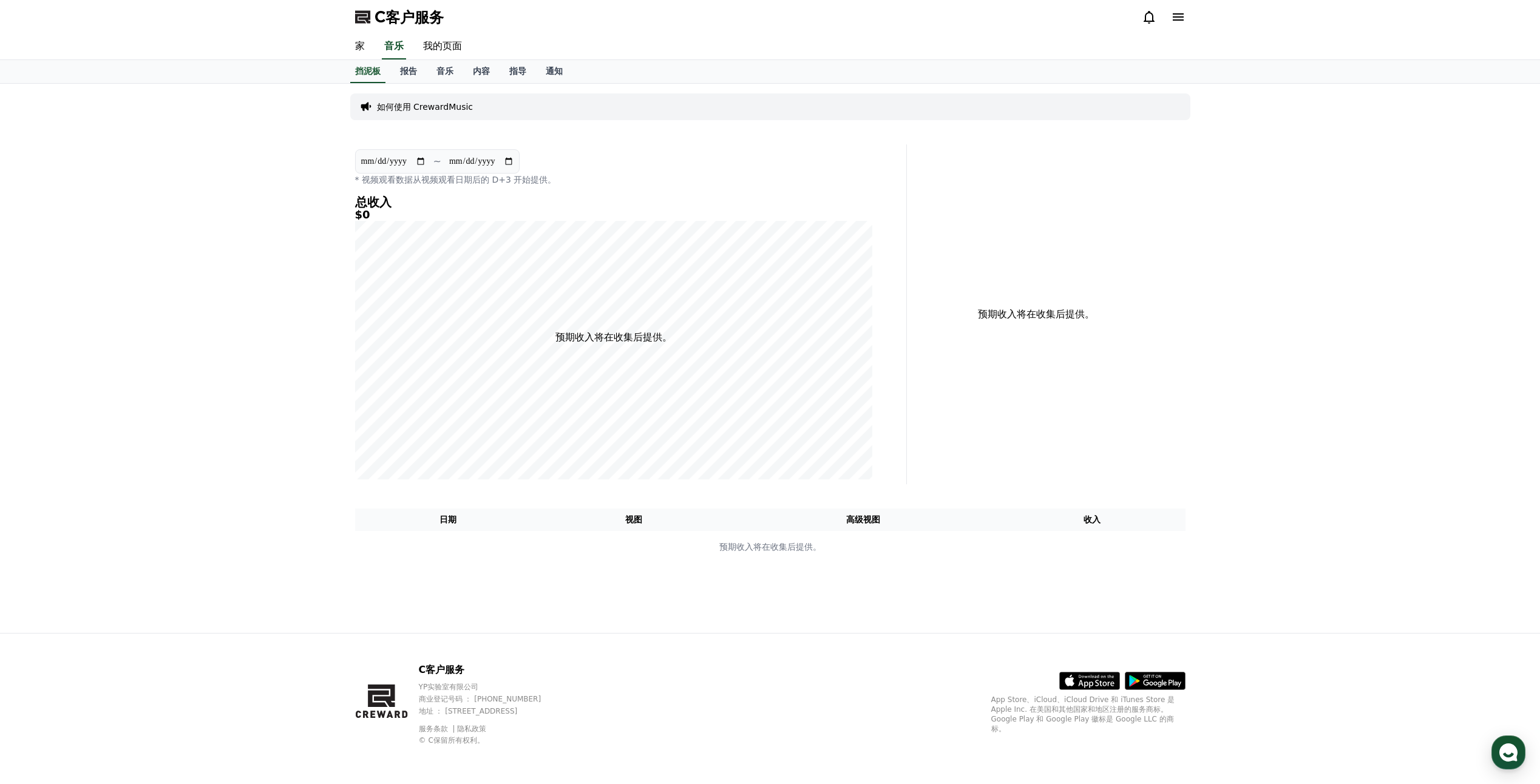
click at [368, 15] on polygon at bounding box center [363, 17] width 16 height 13
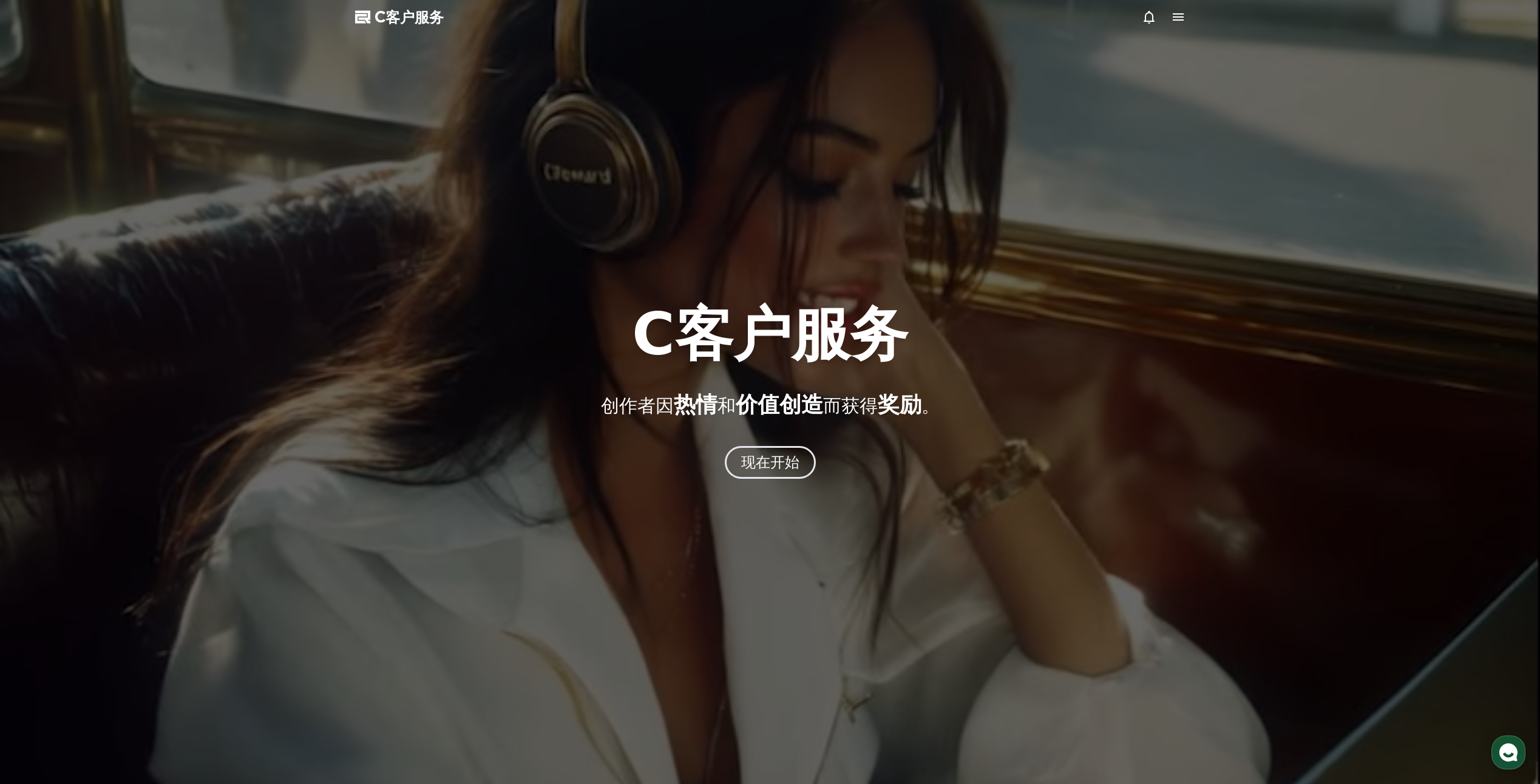
click at [1181, 13] on icon at bounding box center [1178, 17] width 15 height 15
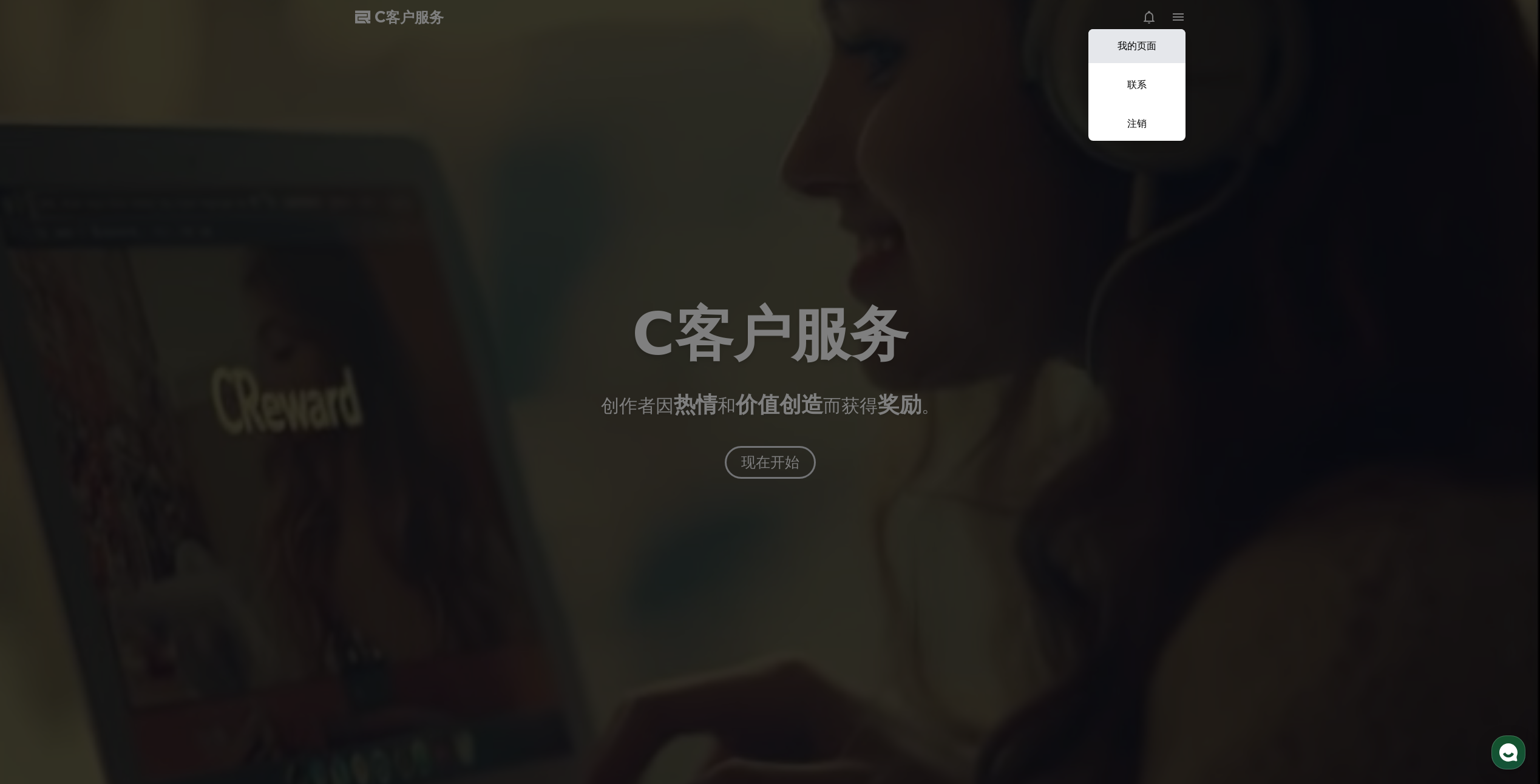
click at [1144, 50] on link "我的页面" at bounding box center [1137, 46] width 97 height 34
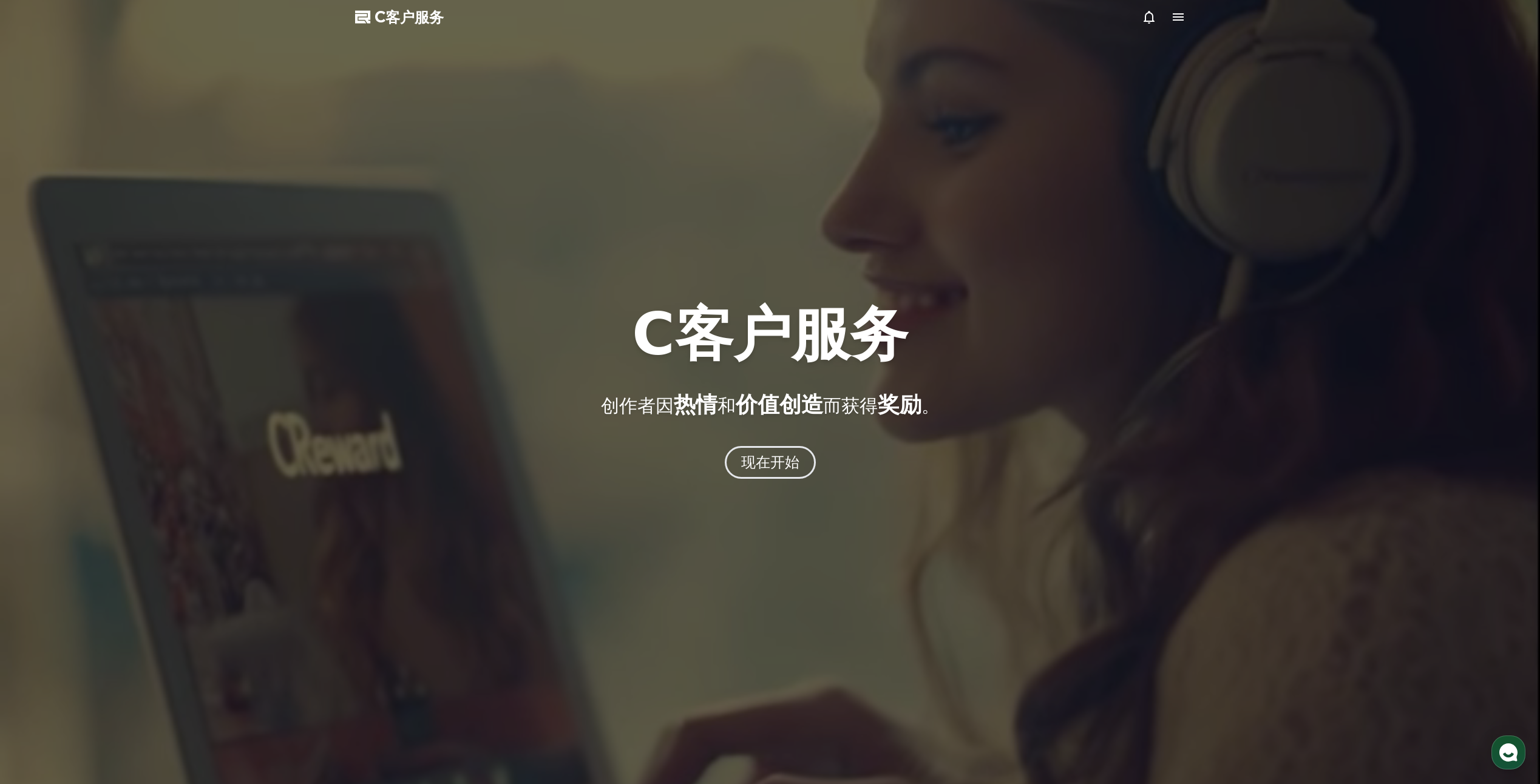
select select "**********"
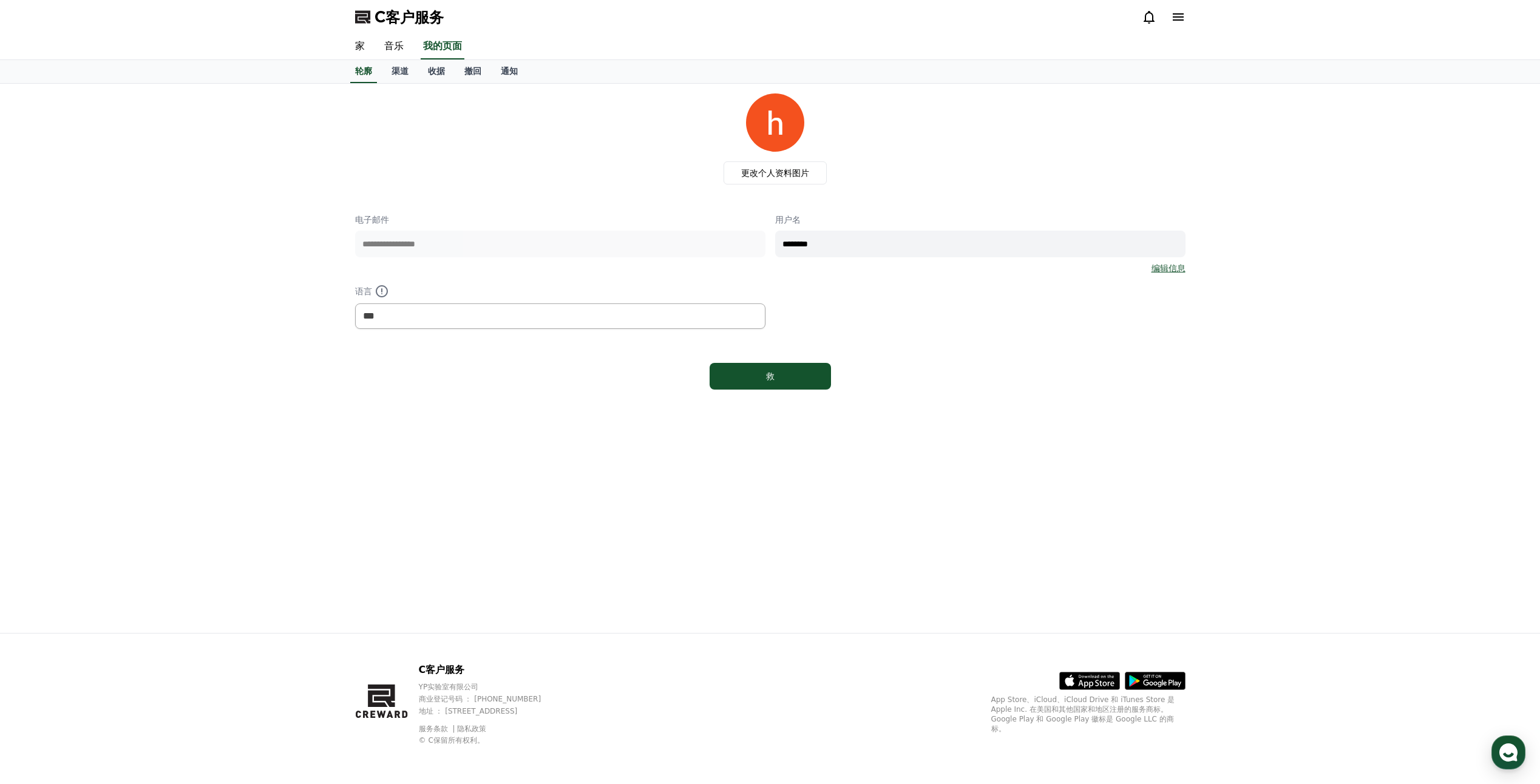
click at [1155, 188] on div "**********" at bounding box center [770, 244] width 830 height 301
click at [513, 71] on font "通知" at bounding box center [509, 71] width 17 height 10
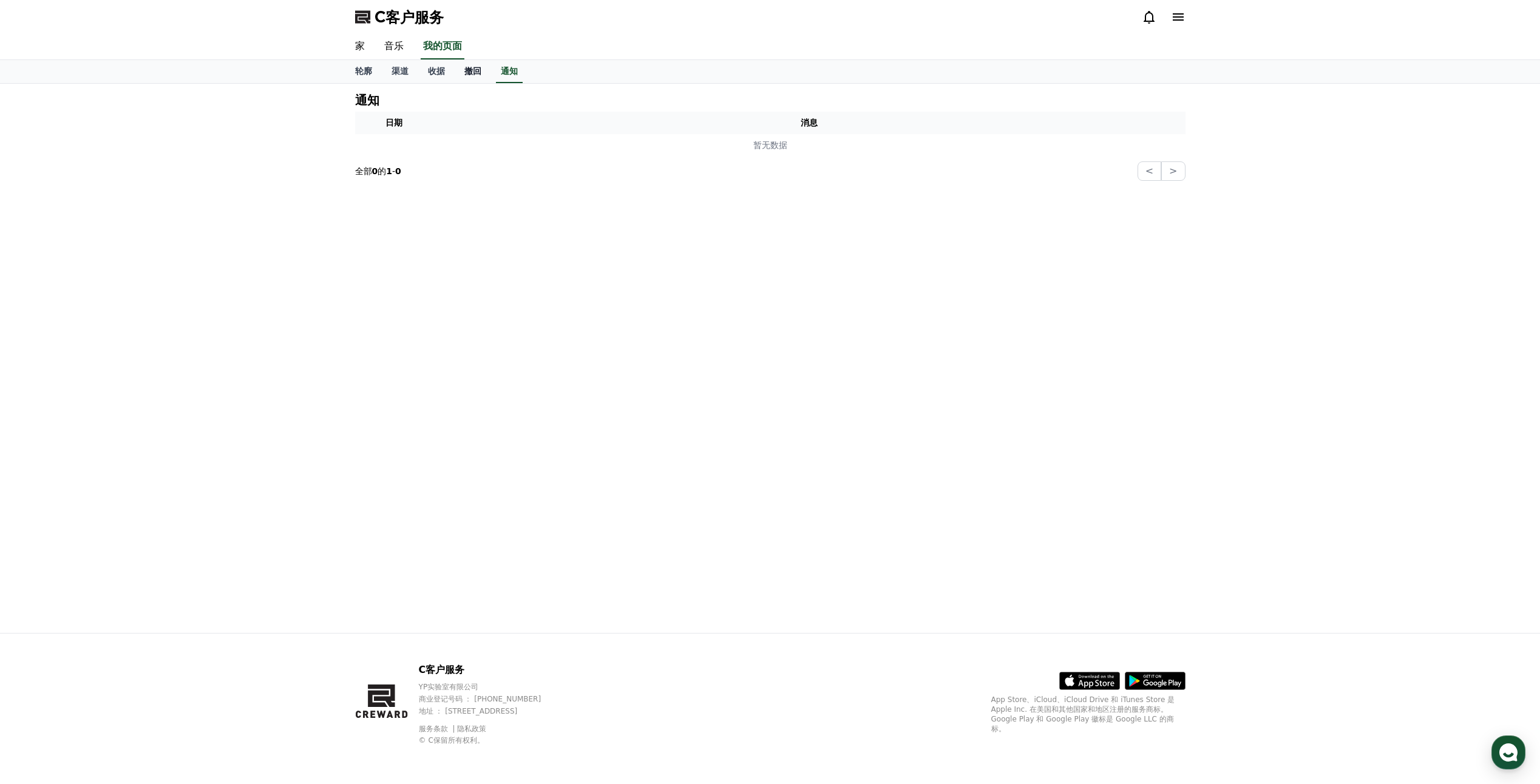
click at [468, 69] on font "撤回" at bounding box center [473, 71] width 17 height 10
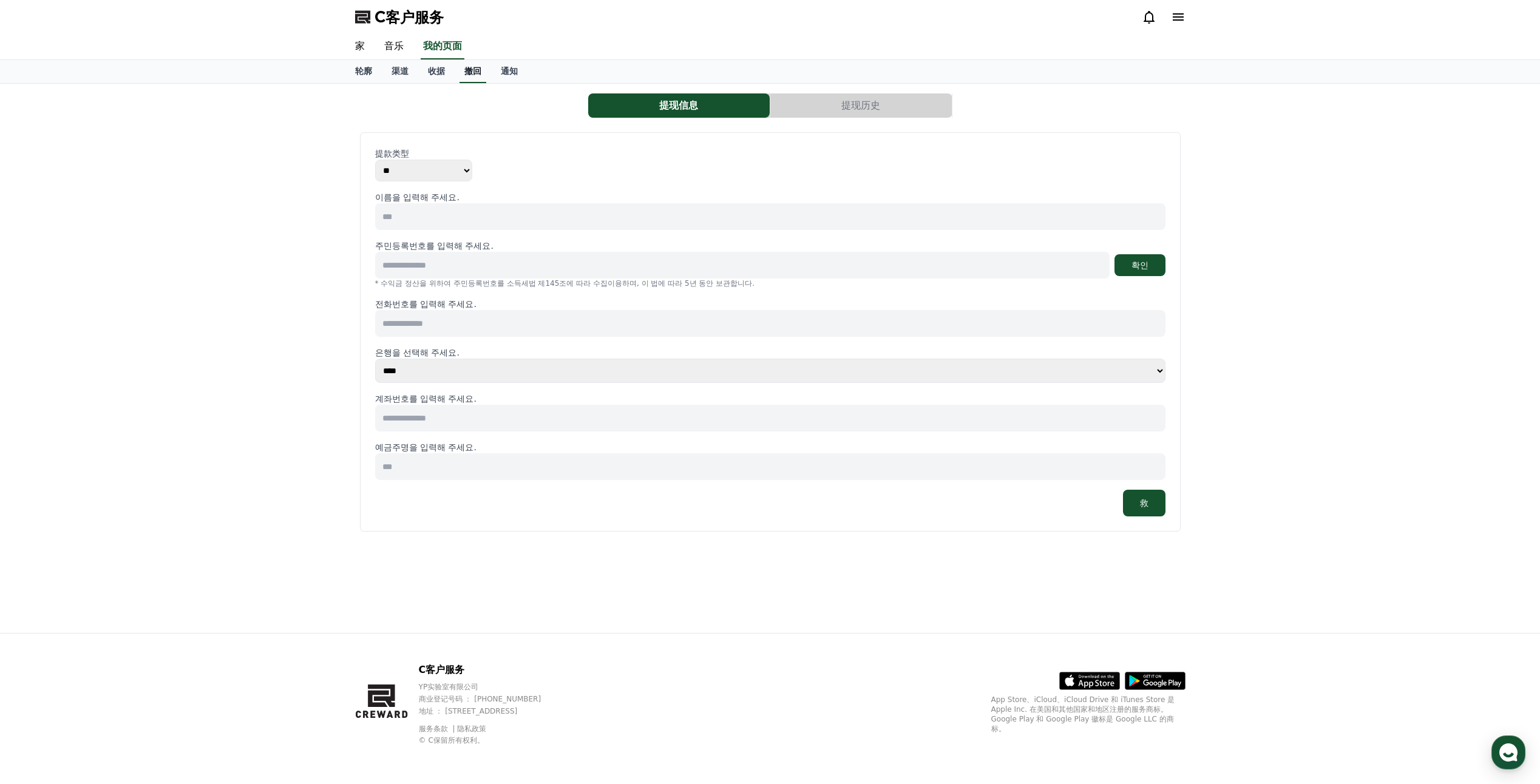
click at [437, 70] on font "收据" at bounding box center [437, 71] width 17 height 10
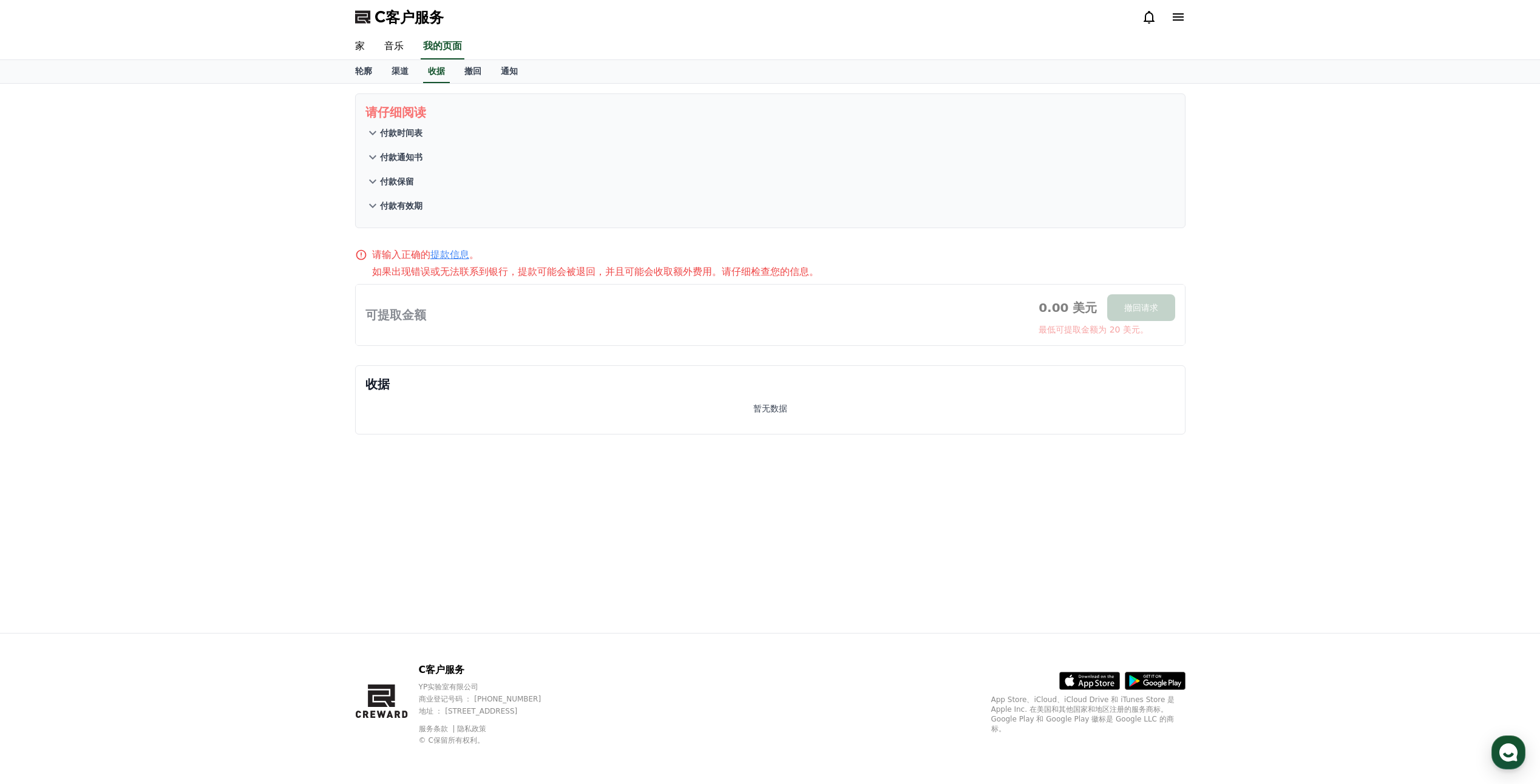
click at [459, 252] on link "提款信息" at bounding box center [449, 255] width 39 height 11
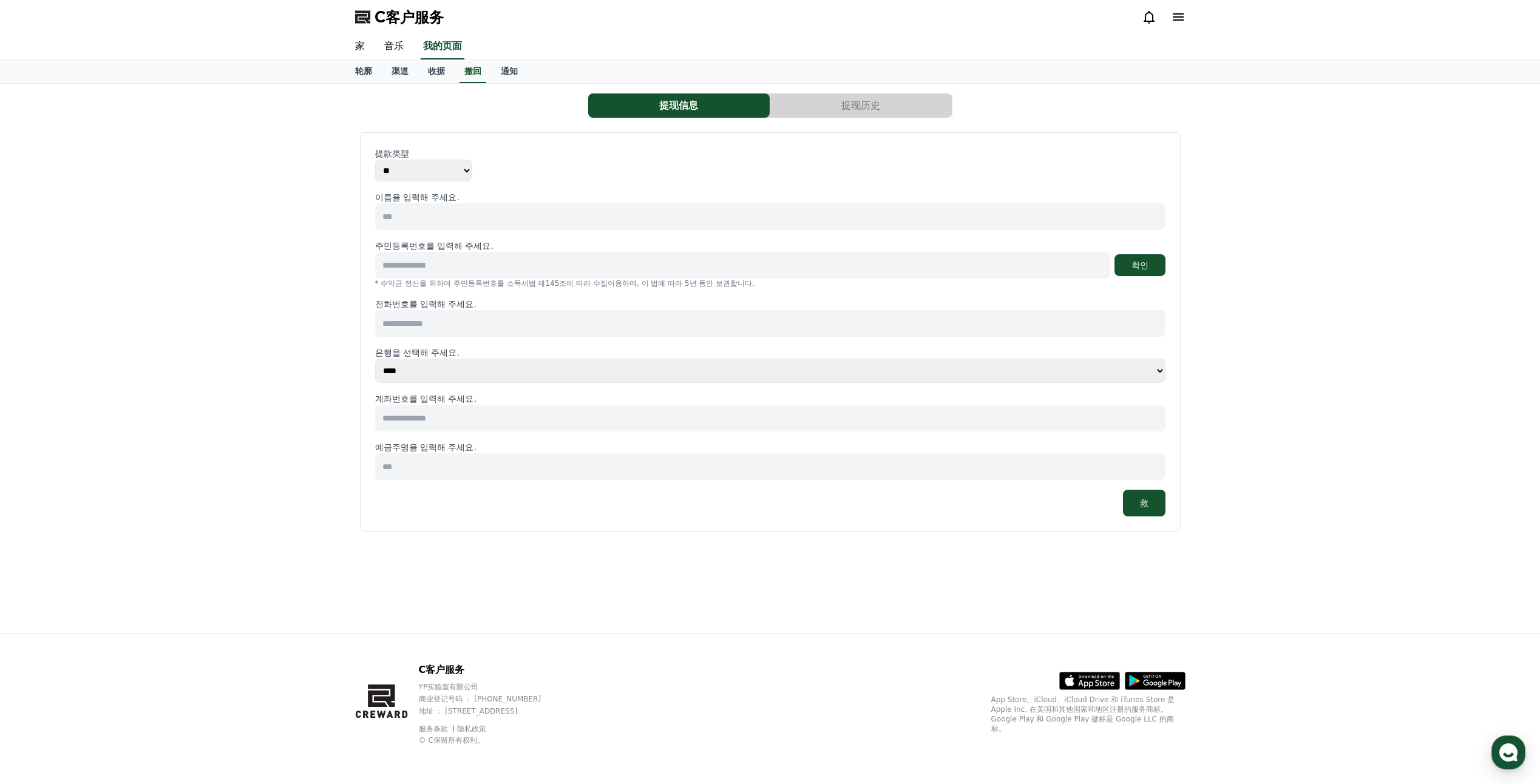
click at [1177, 18] on icon at bounding box center [1178, 17] width 15 height 15
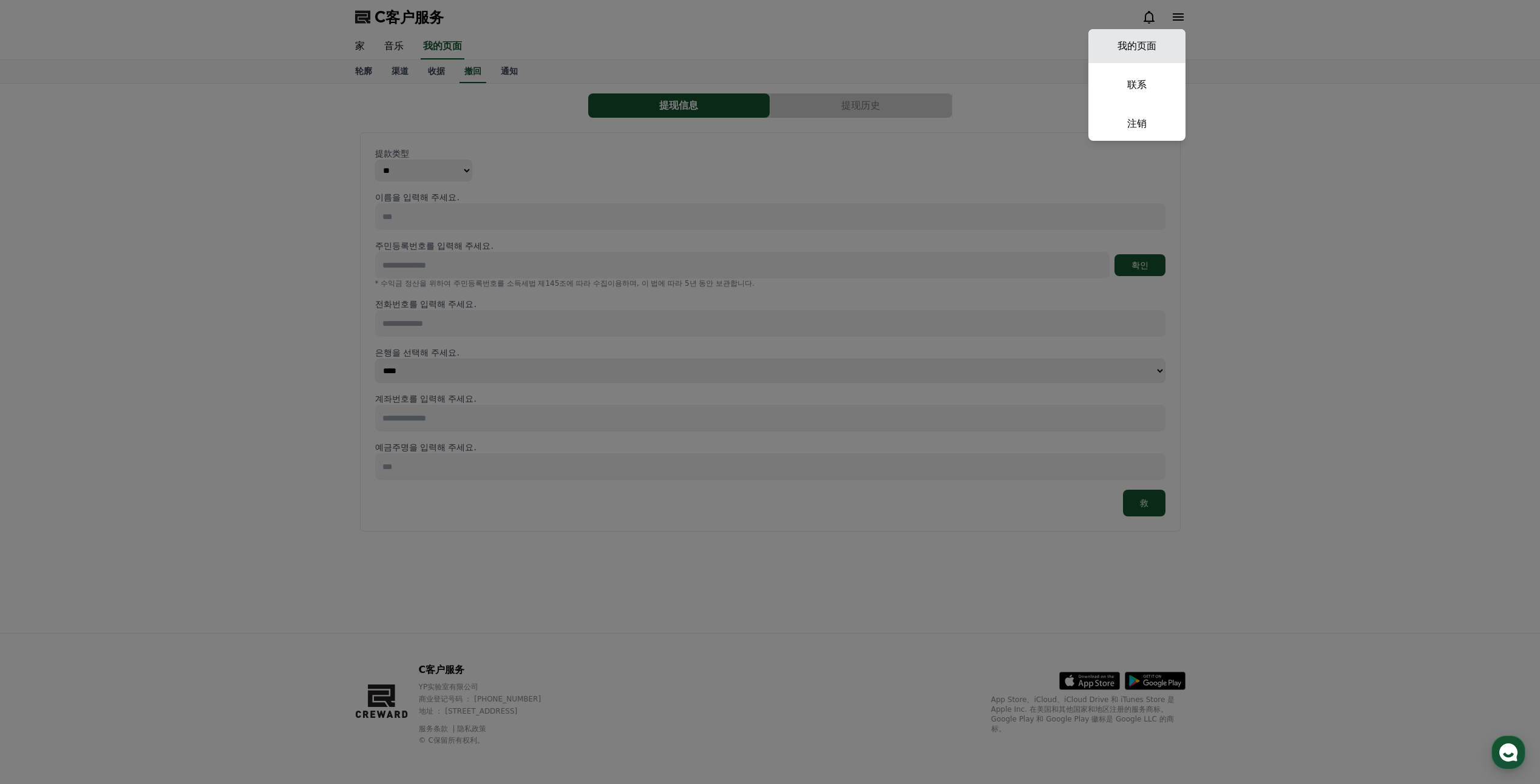
click at [1134, 42] on link "我的页面" at bounding box center [1137, 46] width 97 height 34
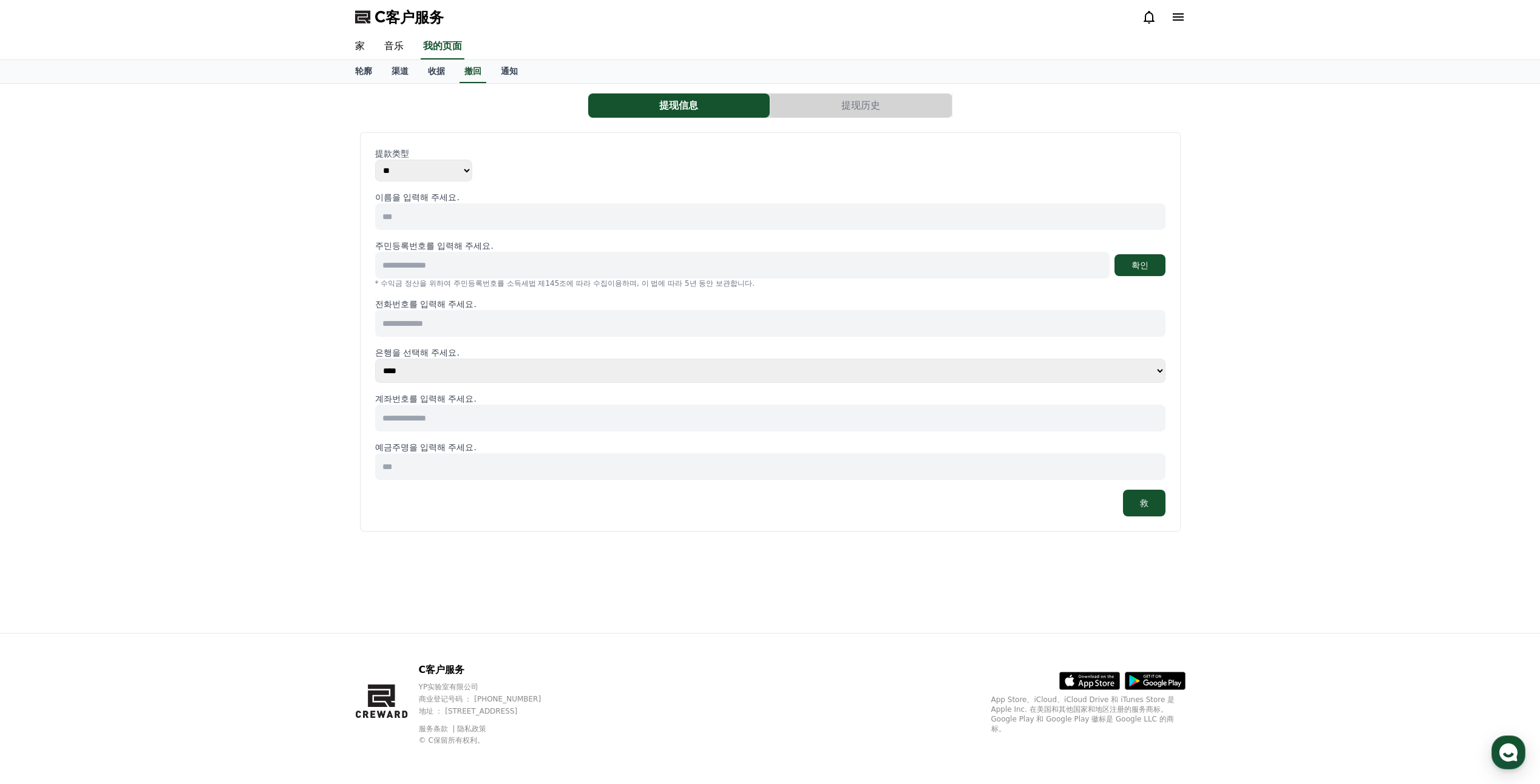
select select "**********"
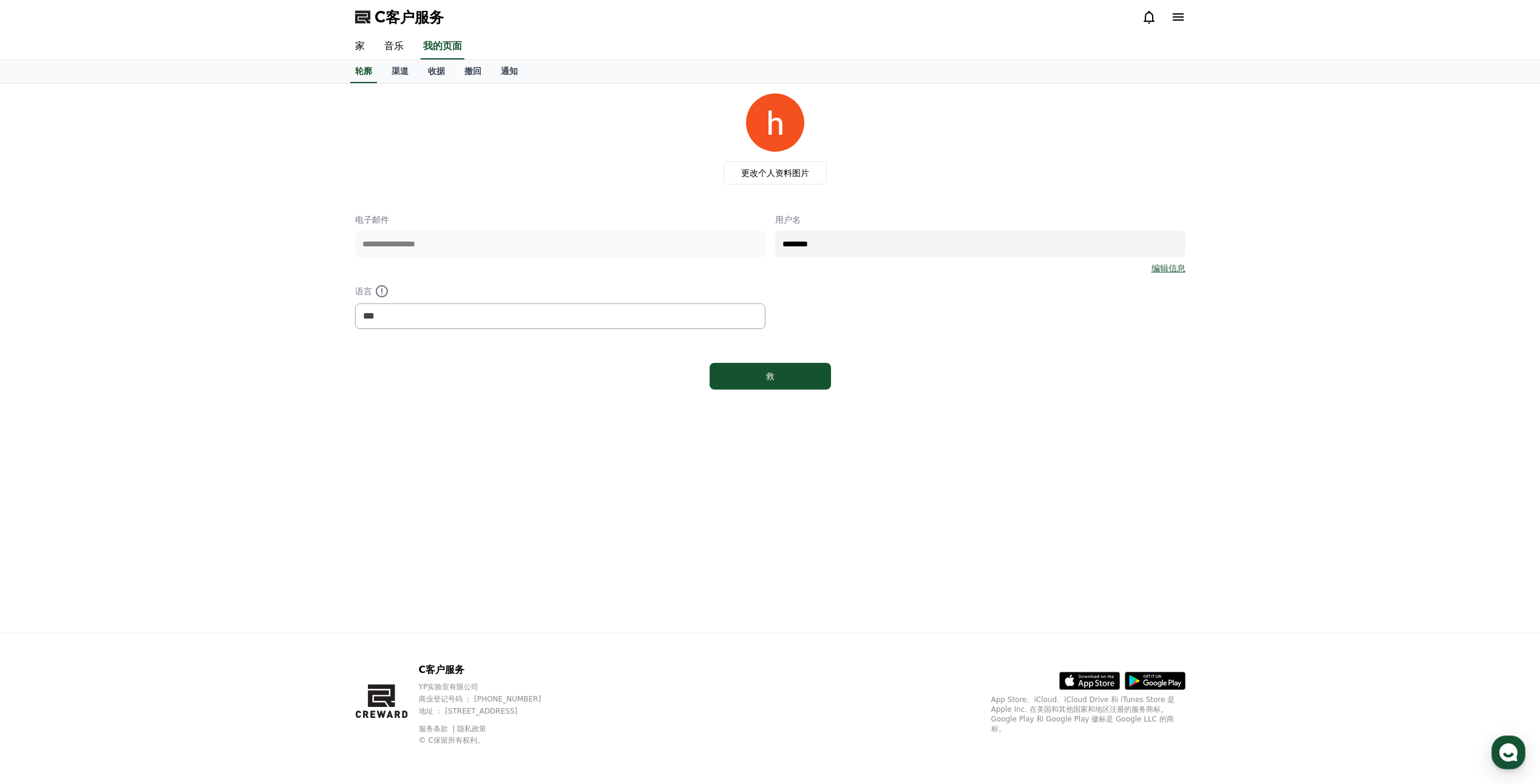
click at [1114, 486] on div "**********" at bounding box center [770, 358] width 850 height 549
